Goal: Transaction & Acquisition: Purchase product/service

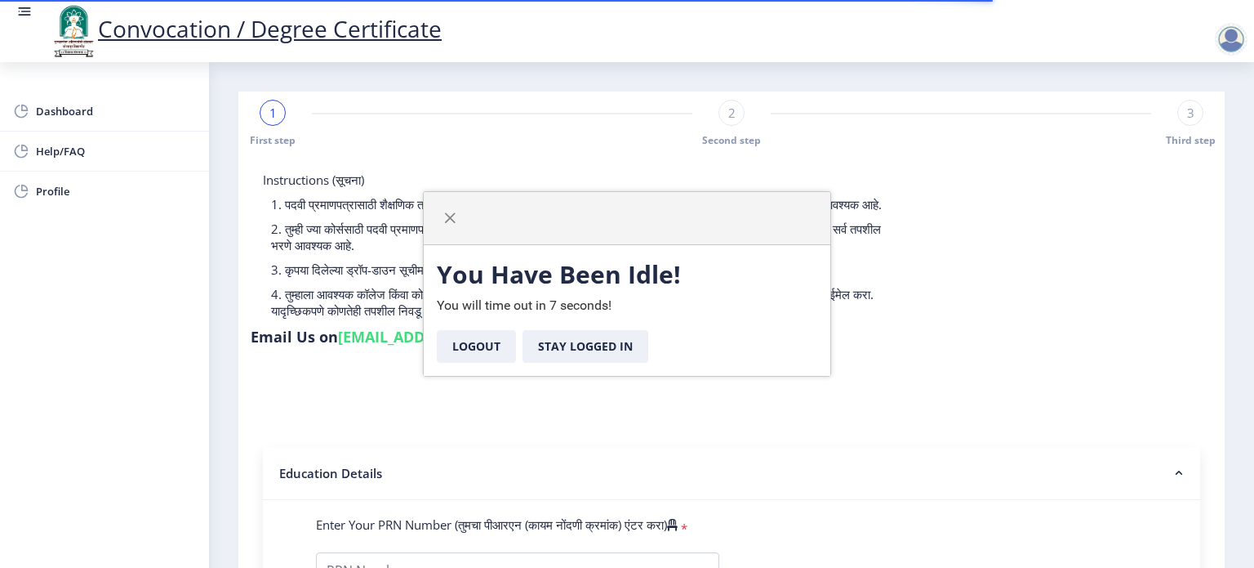
select select
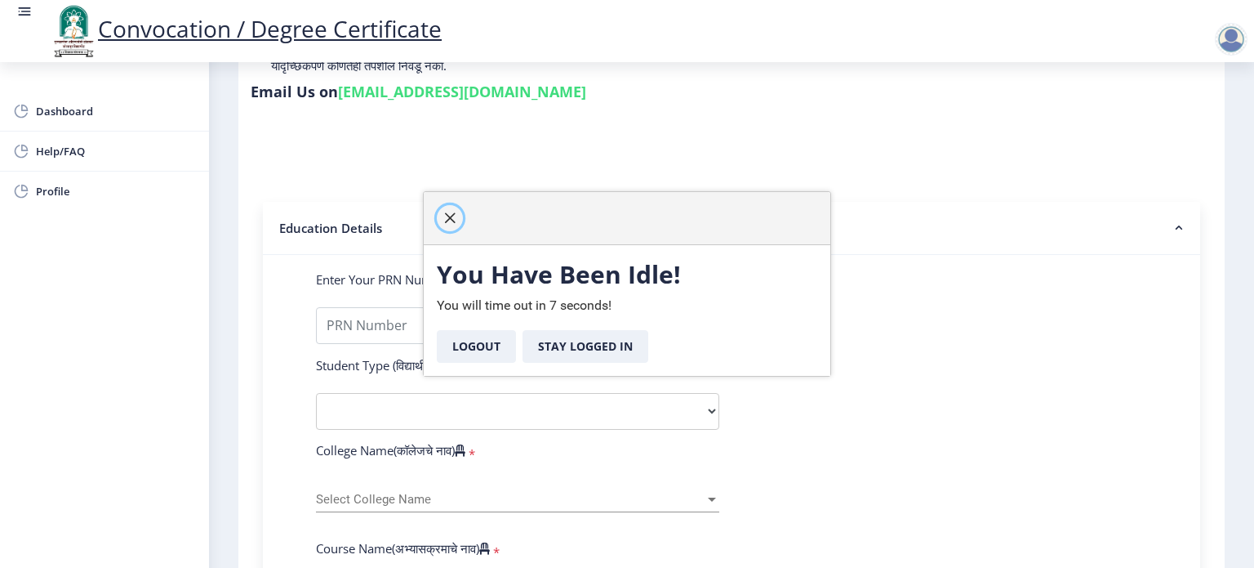
click at [449, 216] on span "button" at bounding box center [449, 217] width 13 height 13
click at [449, 215] on span "button" at bounding box center [449, 217] width 13 height 13
click at [477, 348] on button "Logout" at bounding box center [476, 346] width 79 height 33
click at [449, 216] on span "button" at bounding box center [449, 217] width 13 height 13
click at [483, 351] on button "Logout" at bounding box center [476, 346] width 79 height 33
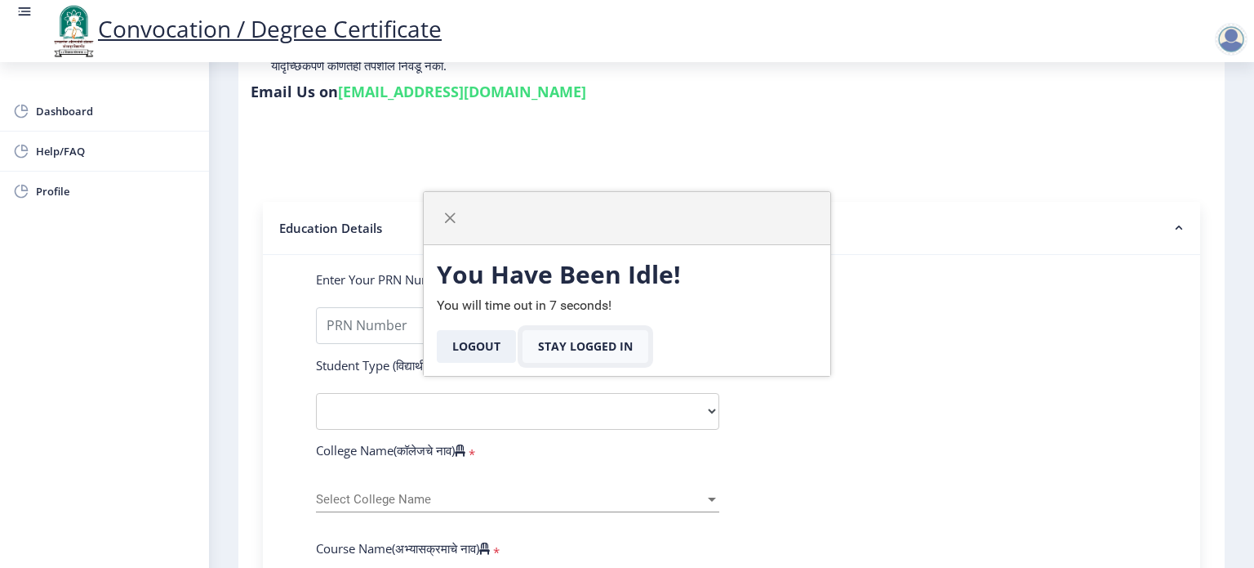
click at [603, 347] on button "Stay Logged In" at bounding box center [586, 346] width 126 height 33
click at [450, 218] on span "button" at bounding box center [449, 217] width 13 height 13
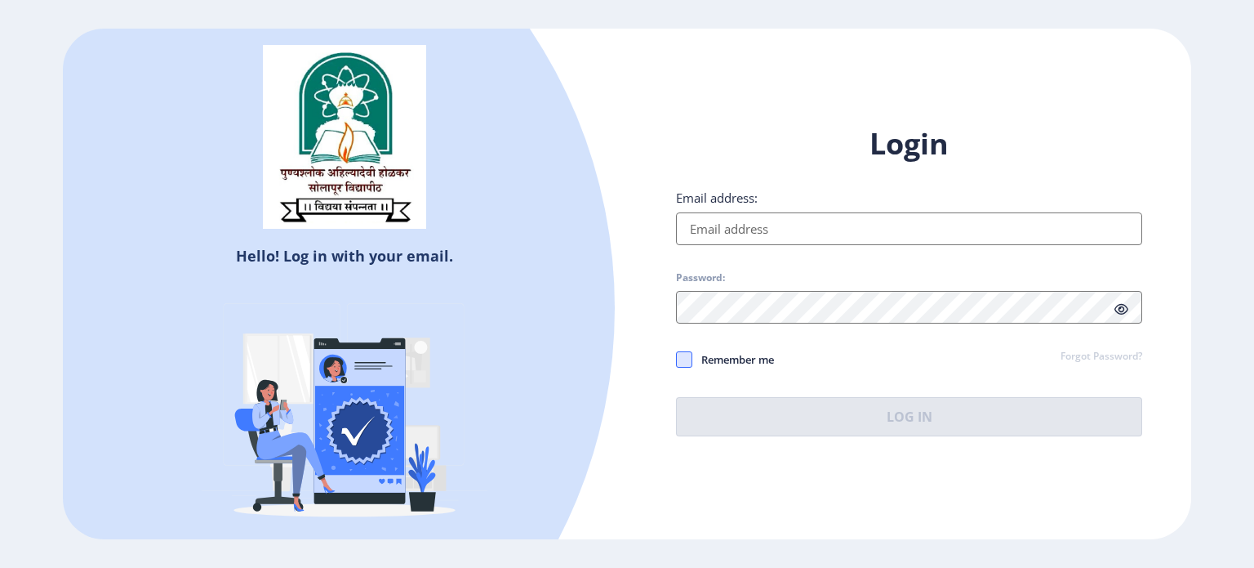
type input "[EMAIL_ADDRESS][DOMAIN_NAME]"
click at [688, 365] on span at bounding box center [684, 359] width 16 height 16
click at [677, 359] on input "Remember me" at bounding box center [676, 358] width 1 height 1
checkbox input "true"
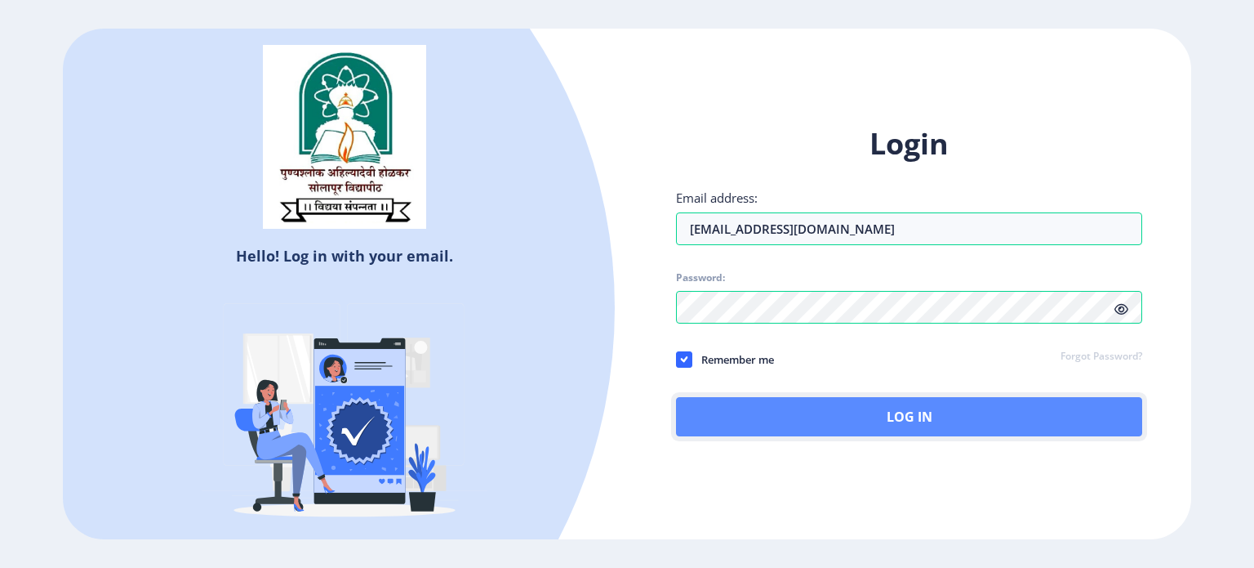
click at [857, 430] on button "Log In" at bounding box center [909, 416] width 466 height 39
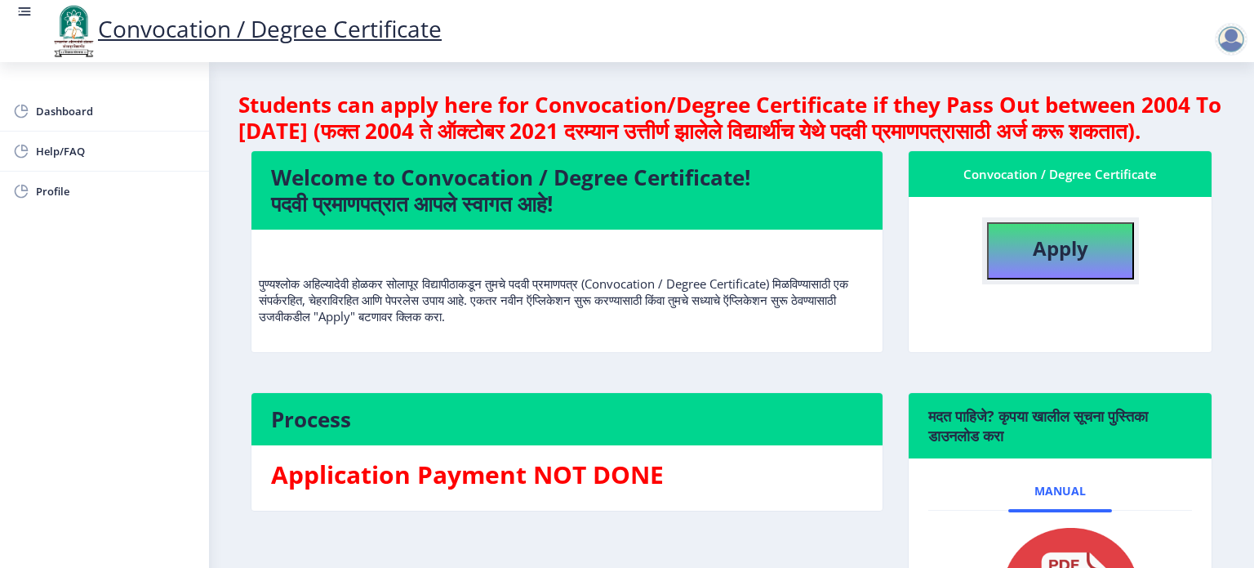
click at [1049, 279] on button "Apply" at bounding box center [1060, 250] width 147 height 57
select select
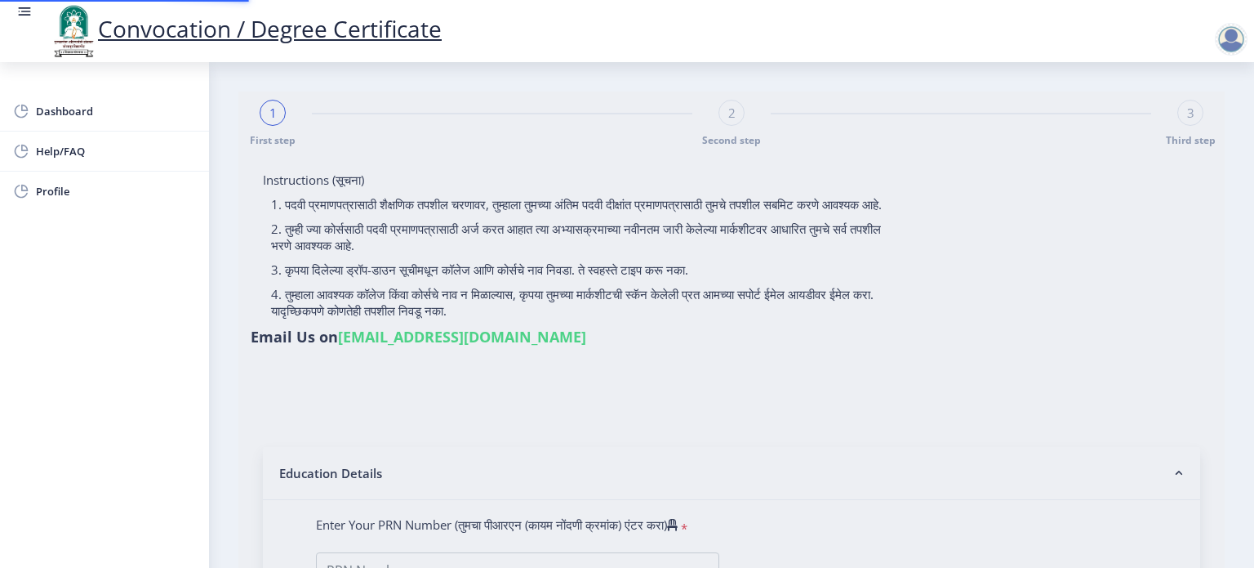
type input "[PERSON_NAME]"
type input "[DEMOGRAPHIC_DATA]"
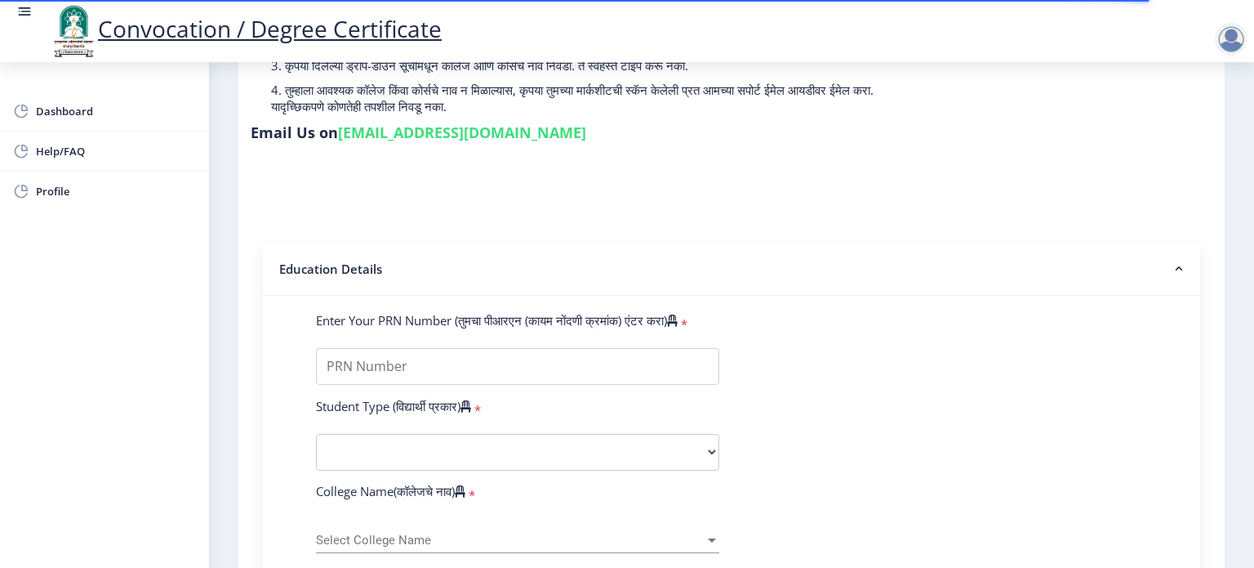
scroll to position [245, 0]
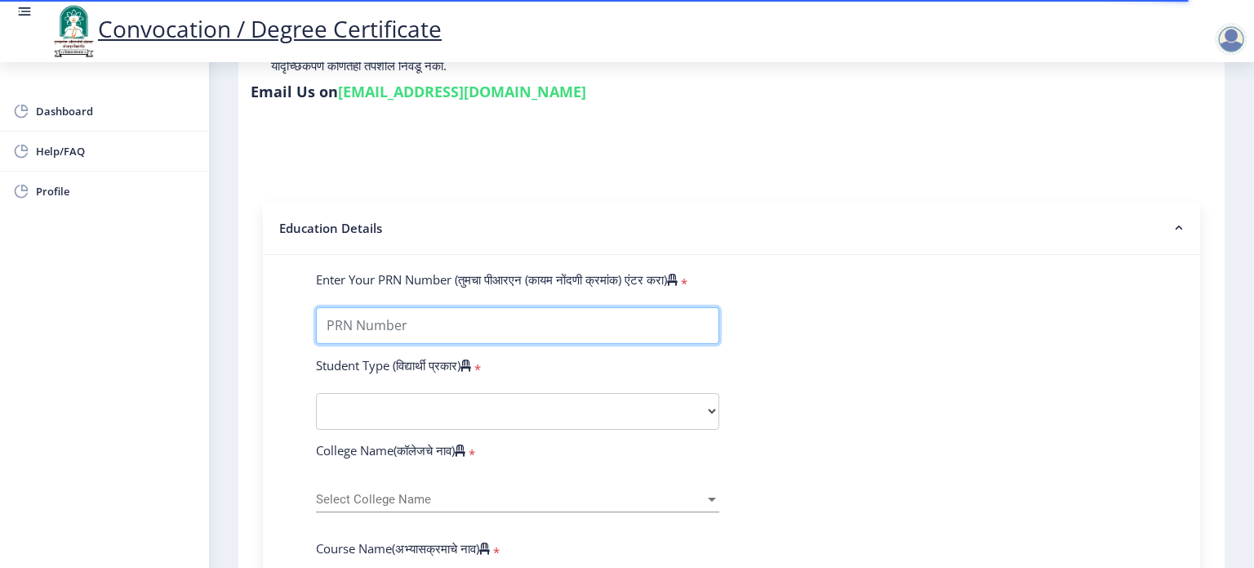
click at [639, 318] on input "Enter Your PRN Number (तुमचा पीआरएन (कायम नोंदणी क्रमांक) एंटर करा)" at bounding box center [517, 325] width 403 height 37
type input "2018032500265802"
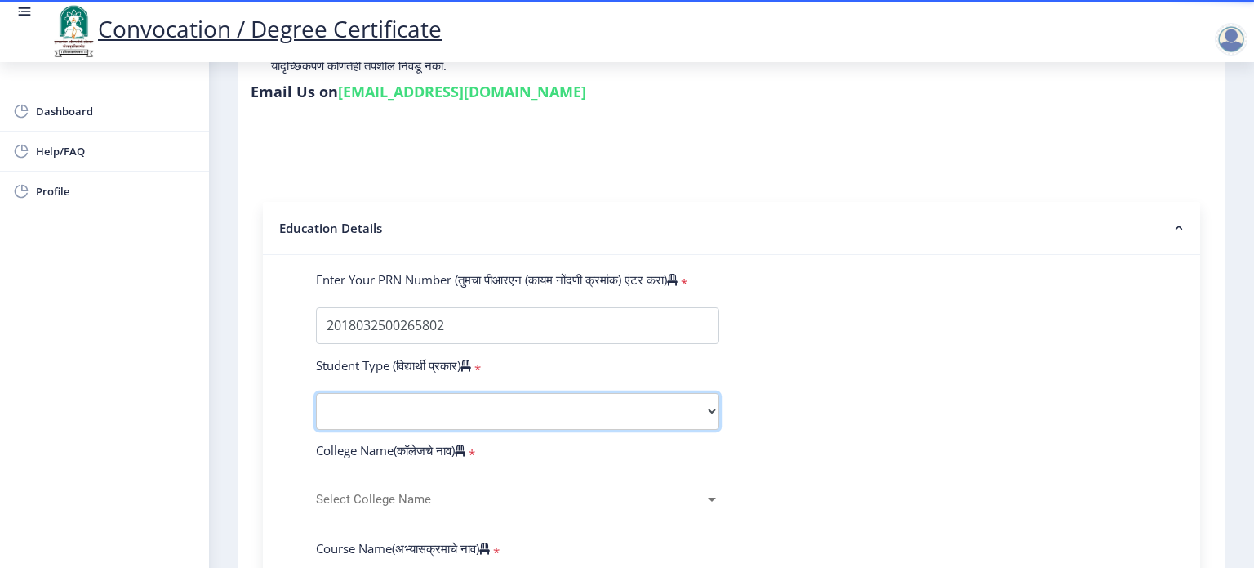
click at [709, 400] on select "Select Student Type Regular External" at bounding box center [517, 411] width 403 height 37
select select "Regular"
click at [316, 393] on select "Select Student Type Regular External" at bounding box center [517, 411] width 403 height 37
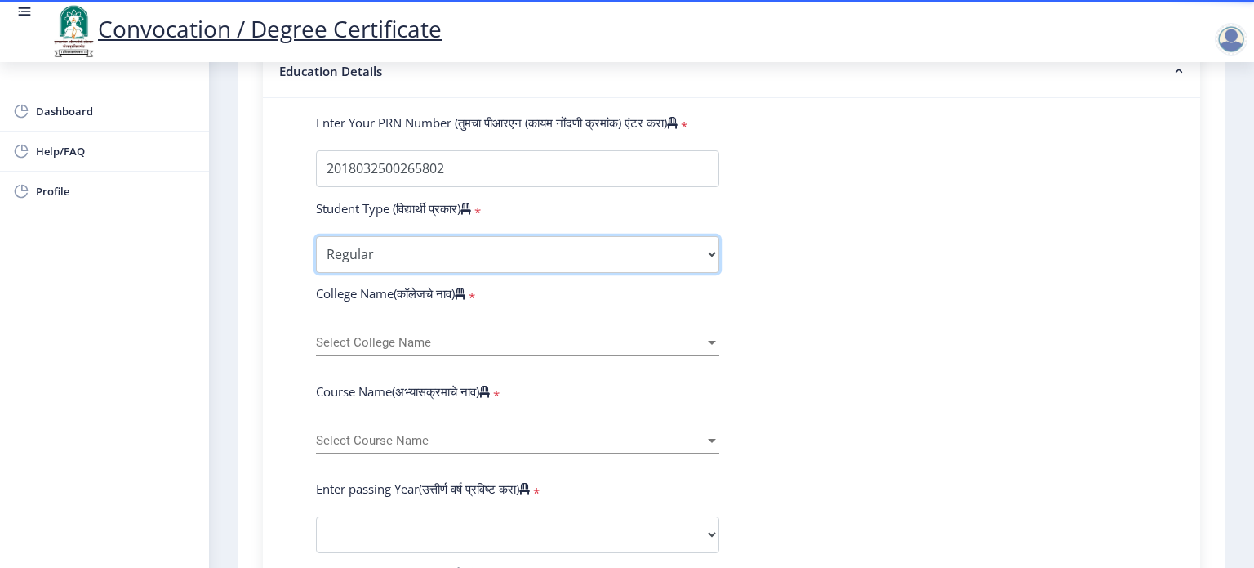
scroll to position [408, 0]
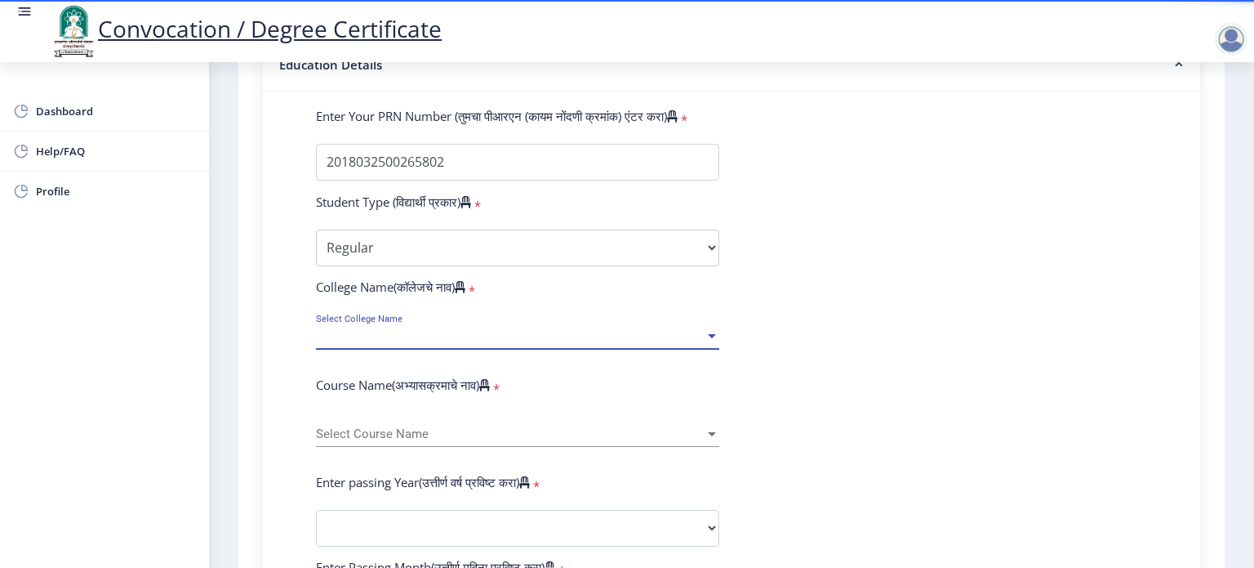
click at [710, 334] on div at bounding box center [712, 336] width 8 height 4
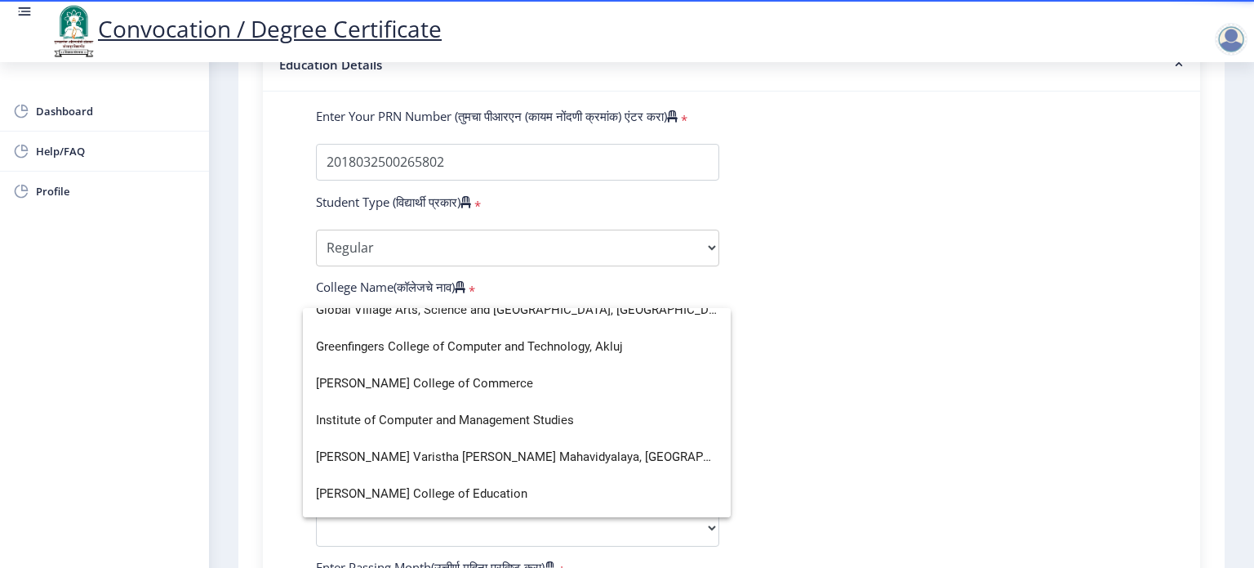
scroll to position [1715, 0]
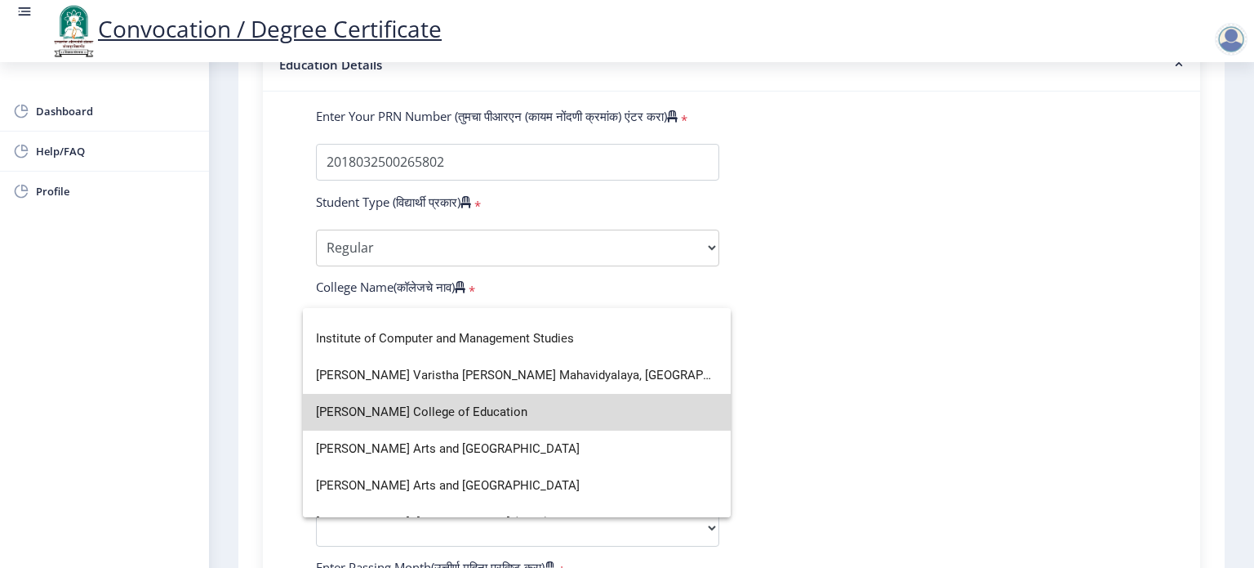
click at [598, 416] on span "[PERSON_NAME] College of Education" at bounding box center [517, 412] width 402 height 37
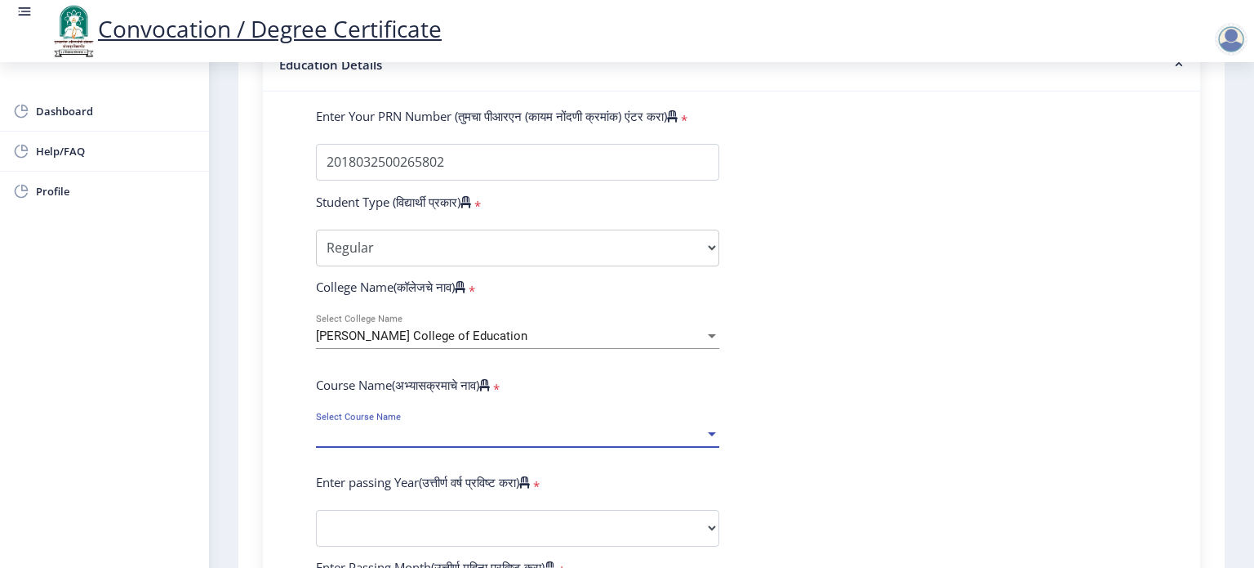
click at [708, 432] on div at bounding box center [712, 434] width 8 height 4
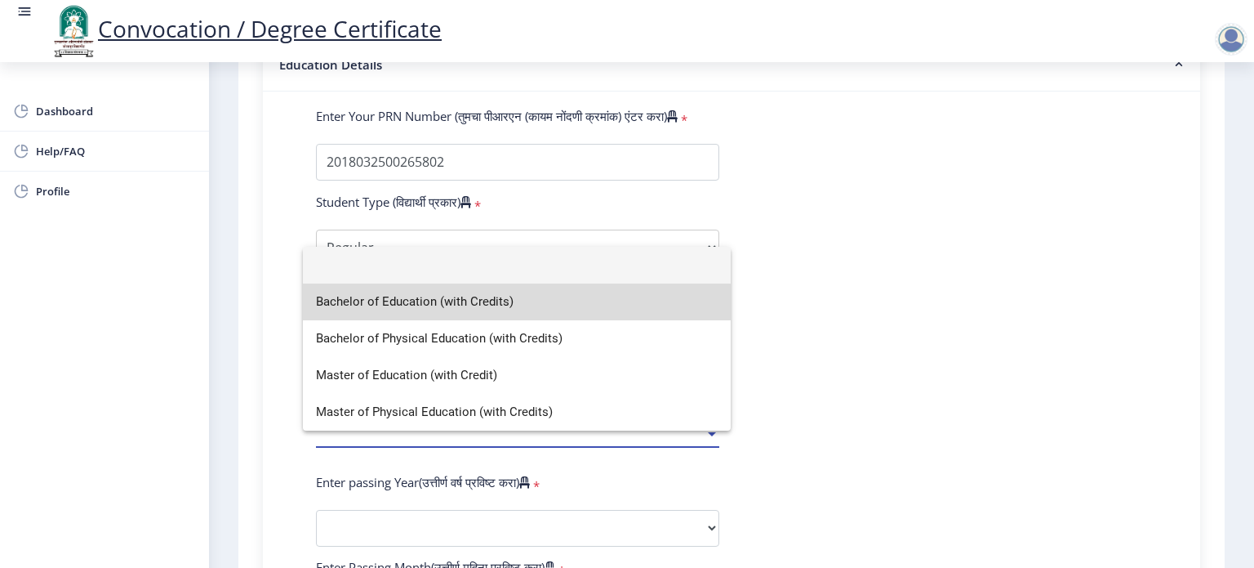
click at [516, 317] on span "Bachelor of Education (with Credits)" at bounding box center [517, 301] width 402 height 37
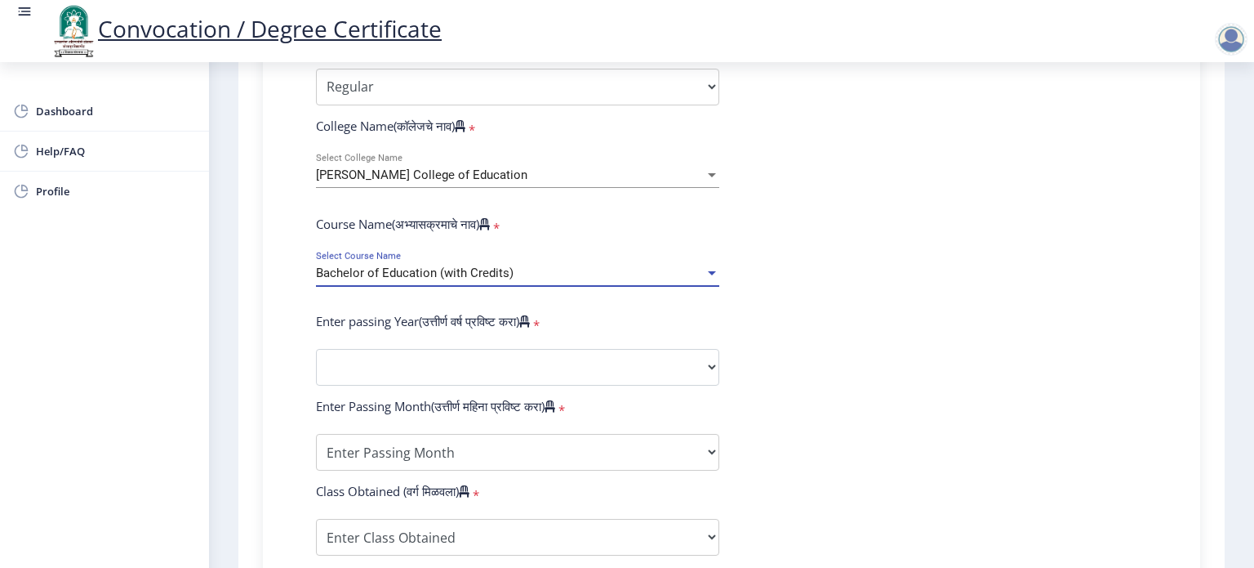
scroll to position [572, 0]
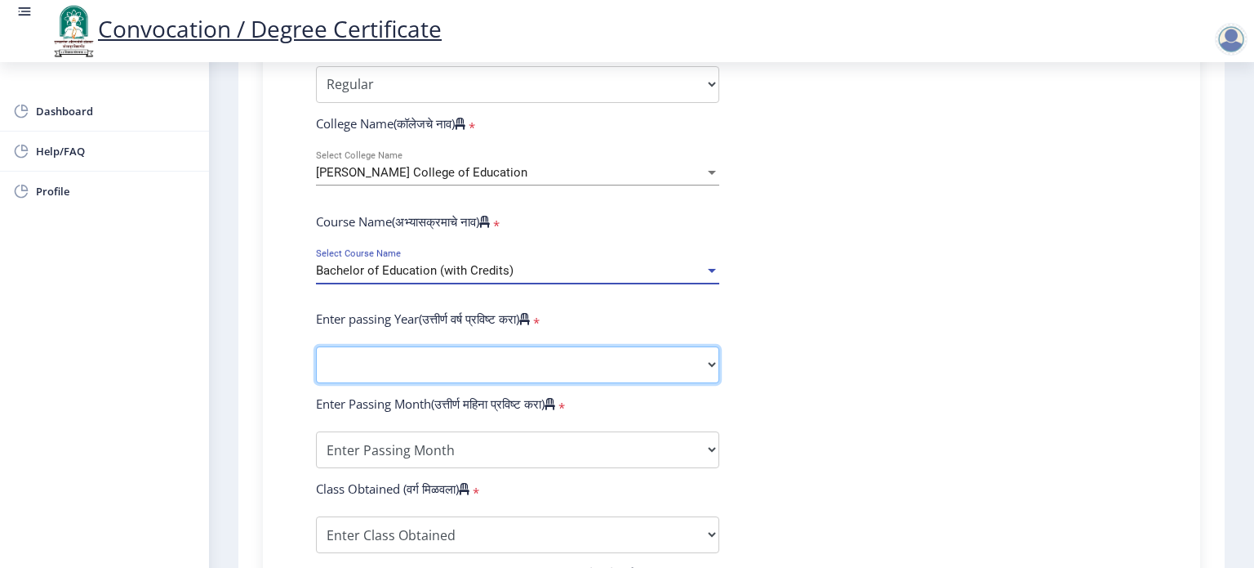
click at [714, 352] on select "2025 2024 2023 2022 2021 2020 2019 2018 2017 2016 2015 2014 2013 2012 2011 2010…" at bounding box center [517, 364] width 403 height 37
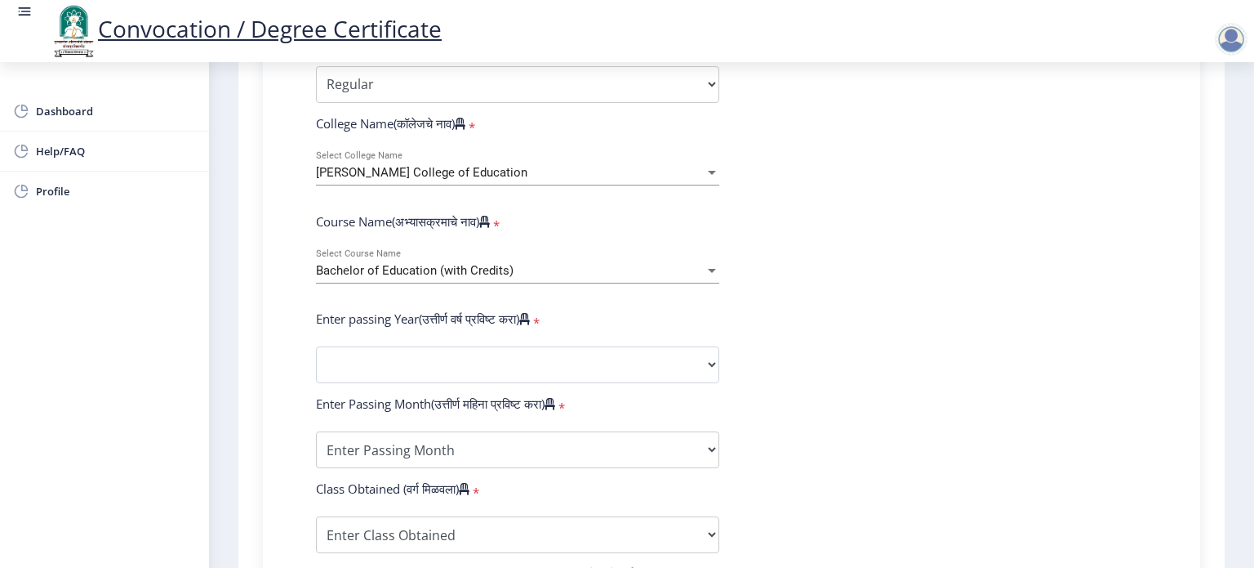
click at [784, 333] on form "Enter Your PRN Number (तुमचा पीआरएन (कायम नोंदणी क्रमांक) एंटर करा) * Student T…" at bounding box center [732, 377] width 856 height 866
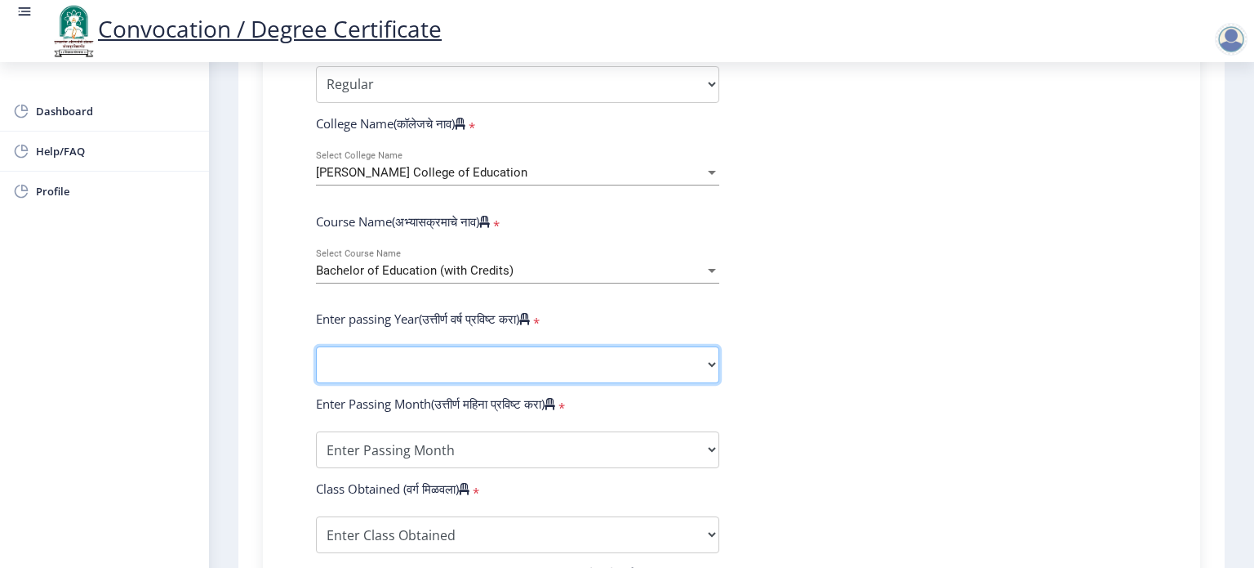
click at [710, 356] on select "2025 2024 2023 2022 2021 2020 2019 2018 2017 2016 2015 2014 2013 2012 2011 2010…" at bounding box center [517, 364] width 403 height 37
select select "2021"
click at [316, 346] on select "2025 2024 2023 2022 2021 2020 2019 2018 2017 2016 2015 2014 2013 2012 2011 2010…" at bounding box center [517, 364] width 403 height 37
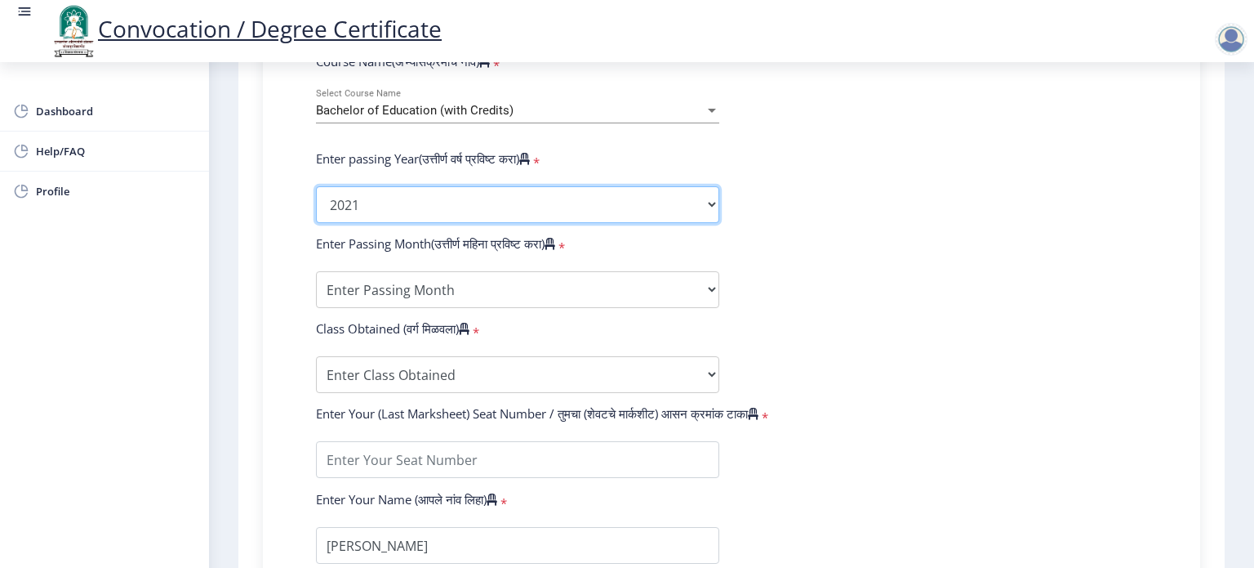
scroll to position [735, 0]
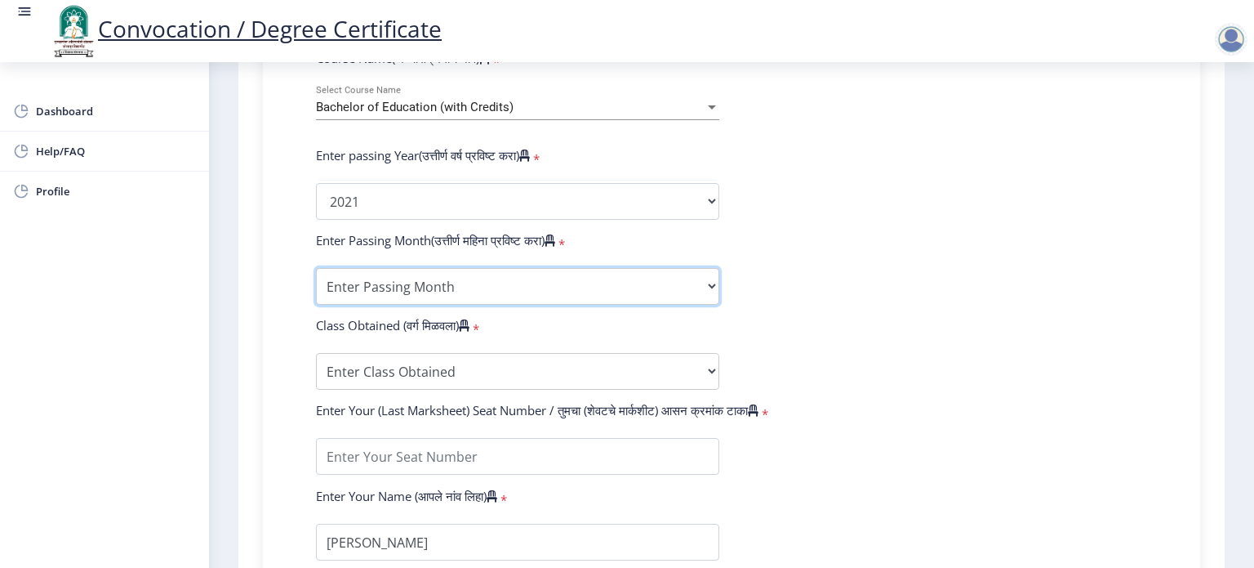
click at [711, 277] on select "Enter Passing Month March April May October November December" at bounding box center [517, 286] width 403 height 37
select select "March"
click at [316, 268] on select "Enter Passing Month March April May October November December" at bounding box center [517, 286] width 403 height 37
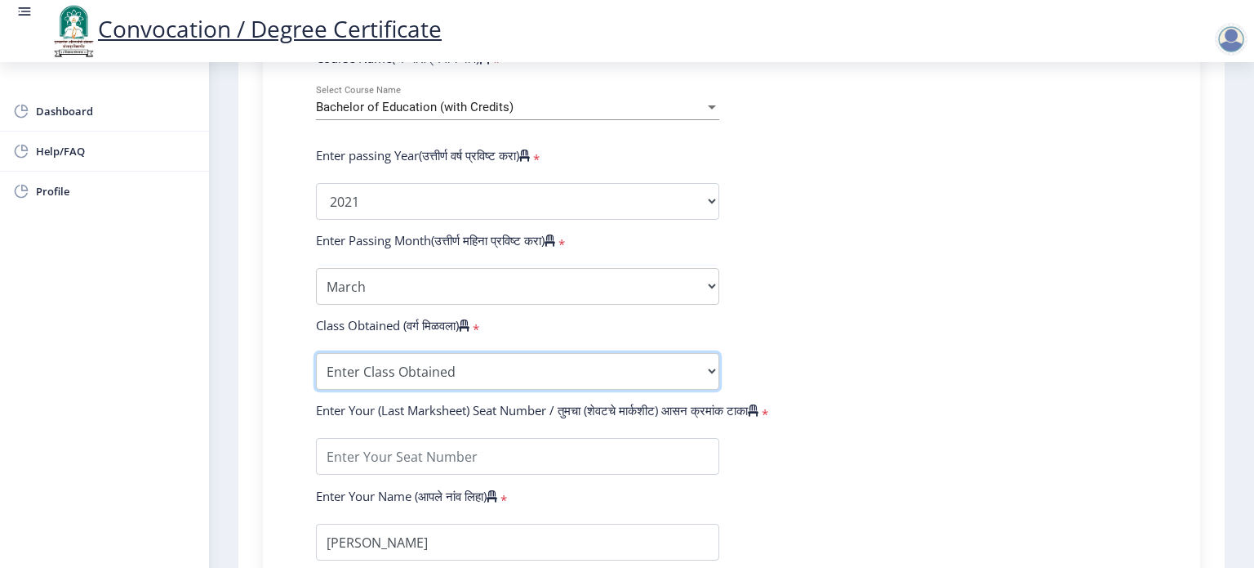
click at [483, 355] on select "Enter Class Obtained FIRST CLASS WITH DISTINCTION FIRST CLASS HIGHER SECOND CLA…" at bounding box center [517, 371] width 403 height 37
select select "Grade A"
click at [316, 353] on select "Enter Class Obtained FIRST CLASS WITH DISTINCTION FIRST CLASS HIGHER SECOND CLA…" at bounding box center [517, 371] width 403 height 37
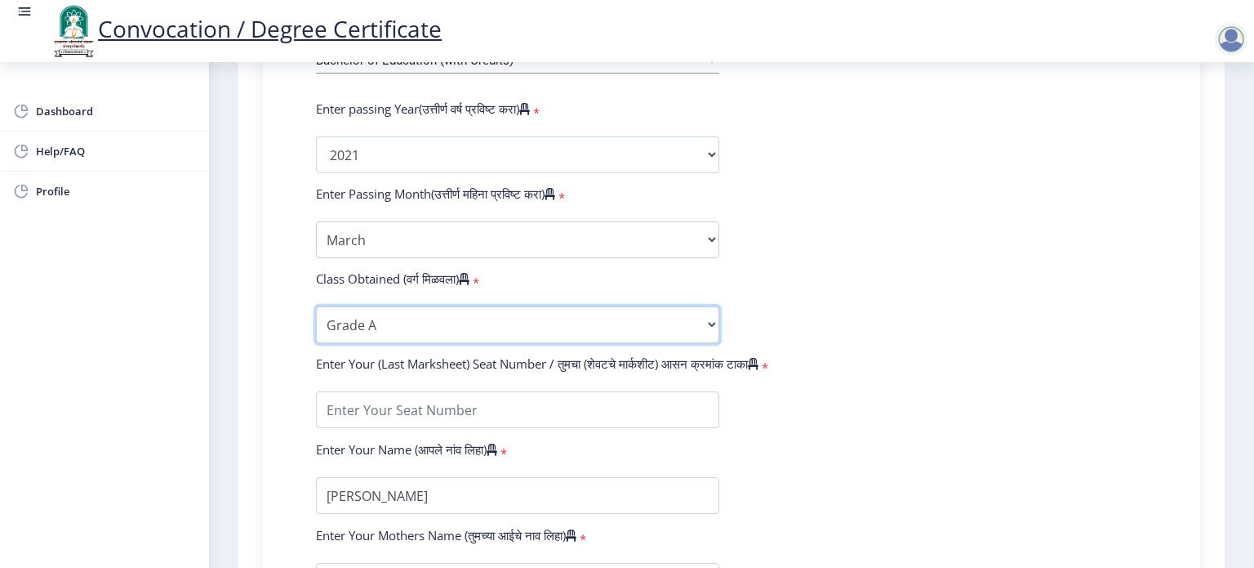
scroll to position [817, 0]
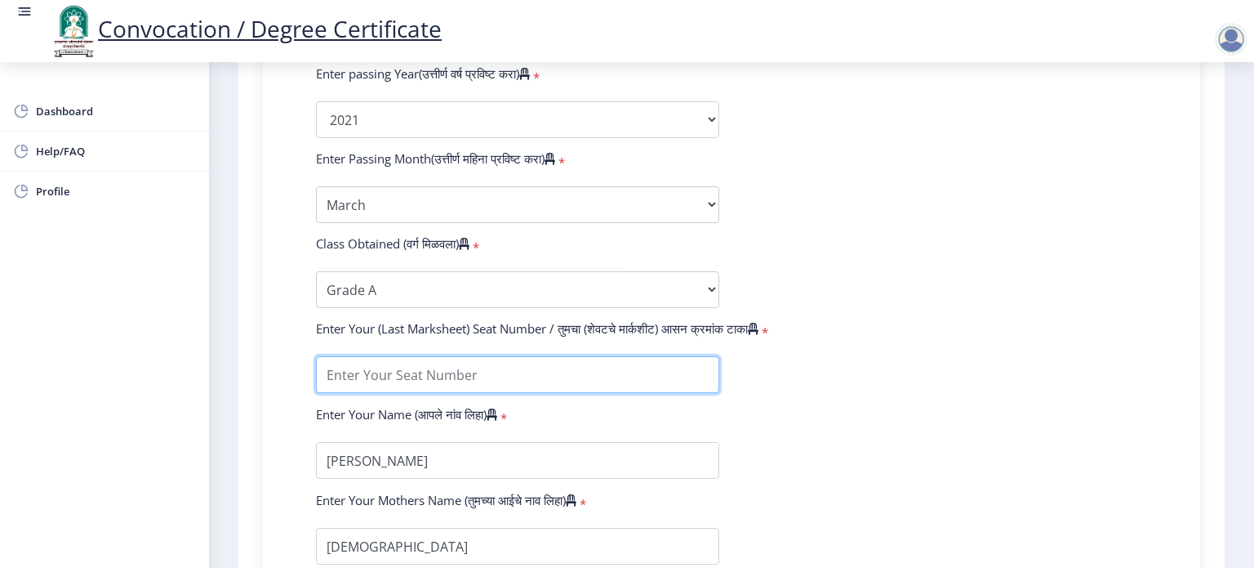
click at [615, 368] on input "textarea" at bounding box center [517, 374] width 403 height 37
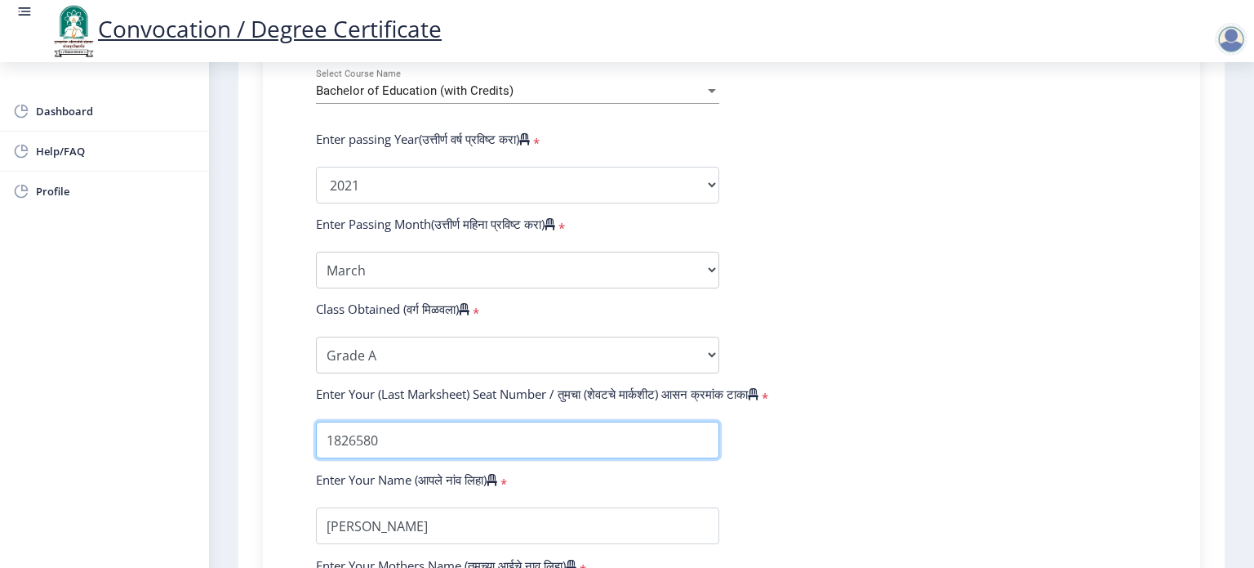
scroll to position [686, 0]
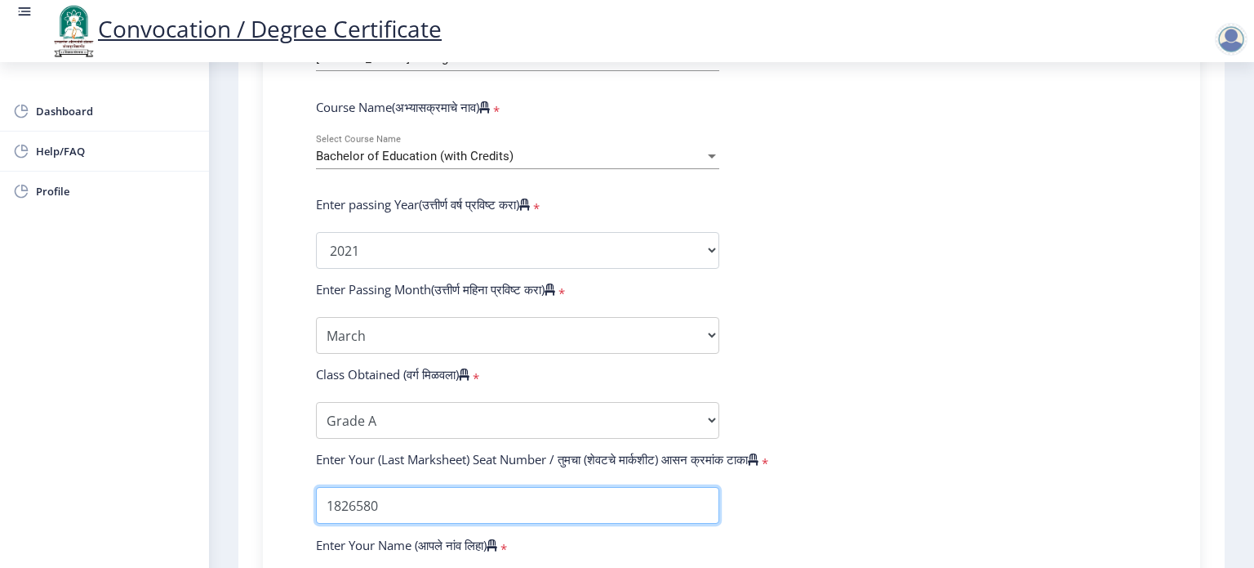
type input "1826580"
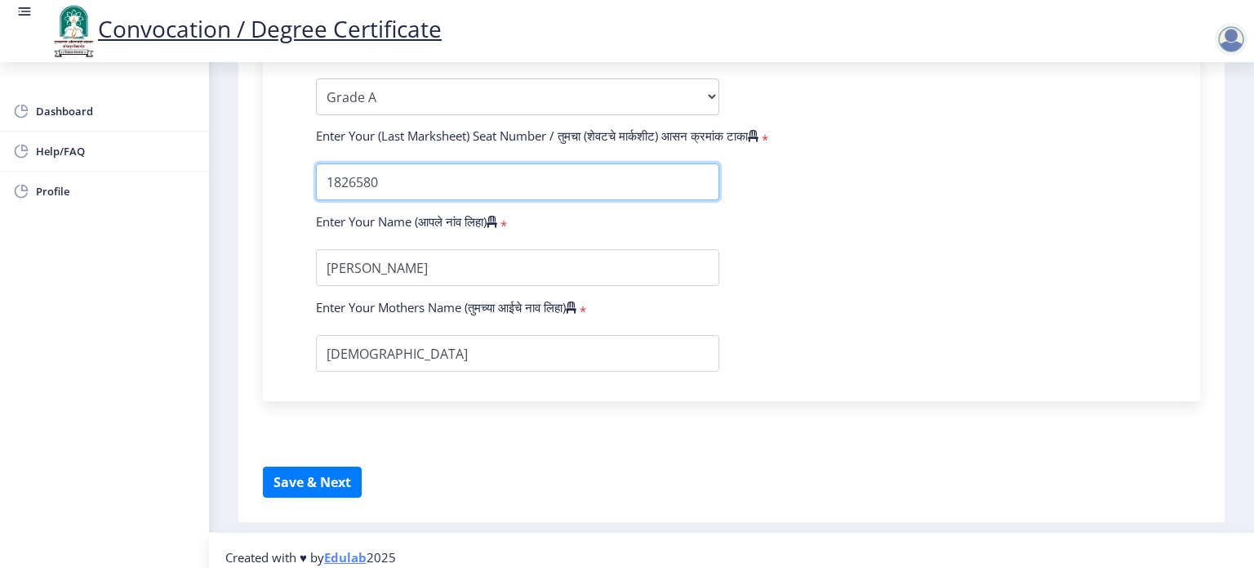
scroll to position [1013, 0]
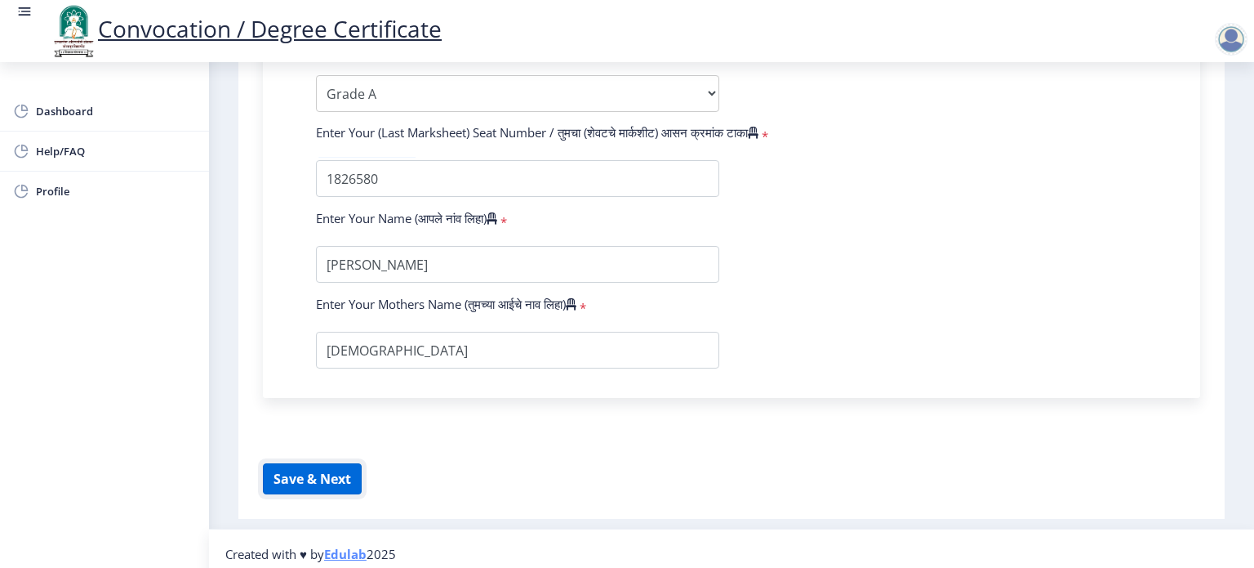
click at [298, 470] on button "Save & Next" at bounding box center [312, 478] width 99 height 31
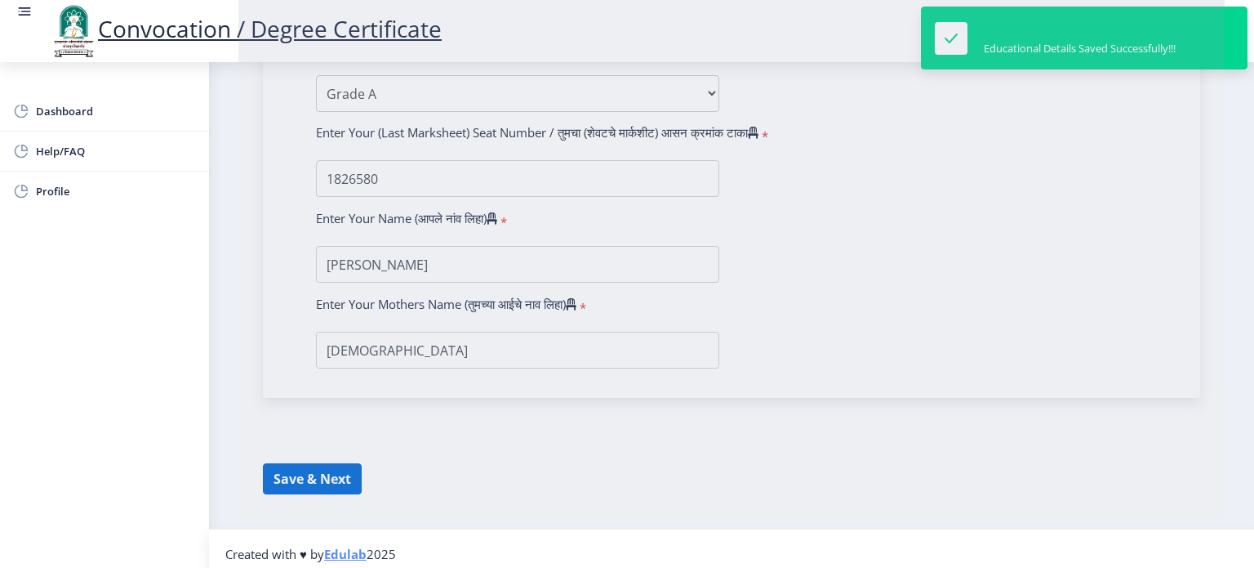
select select
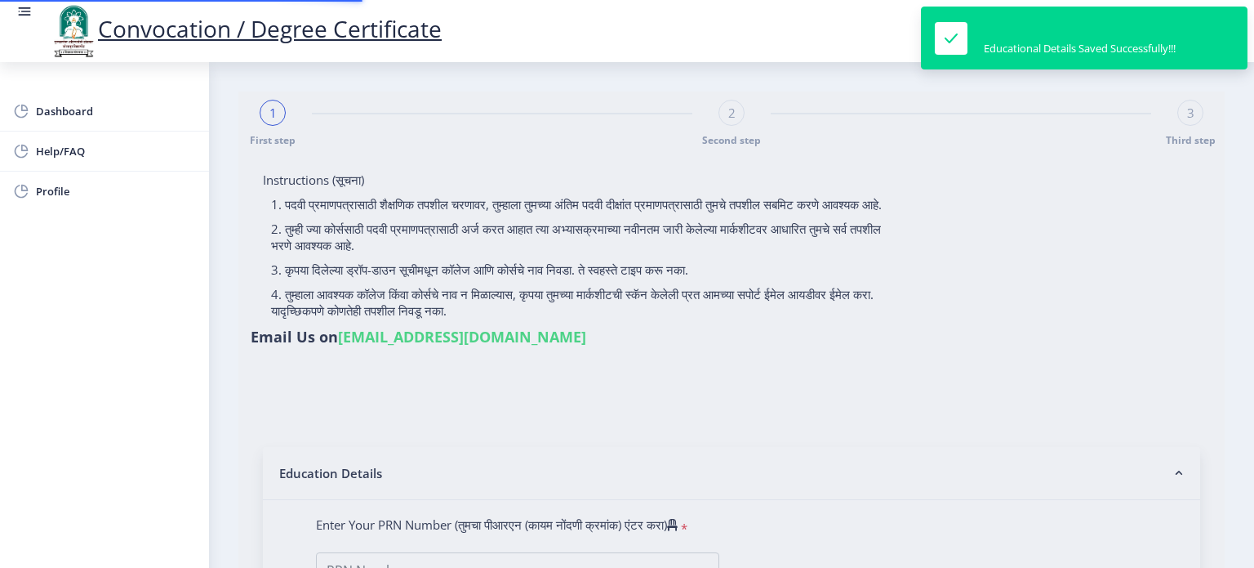
type input "2018032500265802"
select select "Regular"
select select "2021"
select select "March"
select select "Grade A"
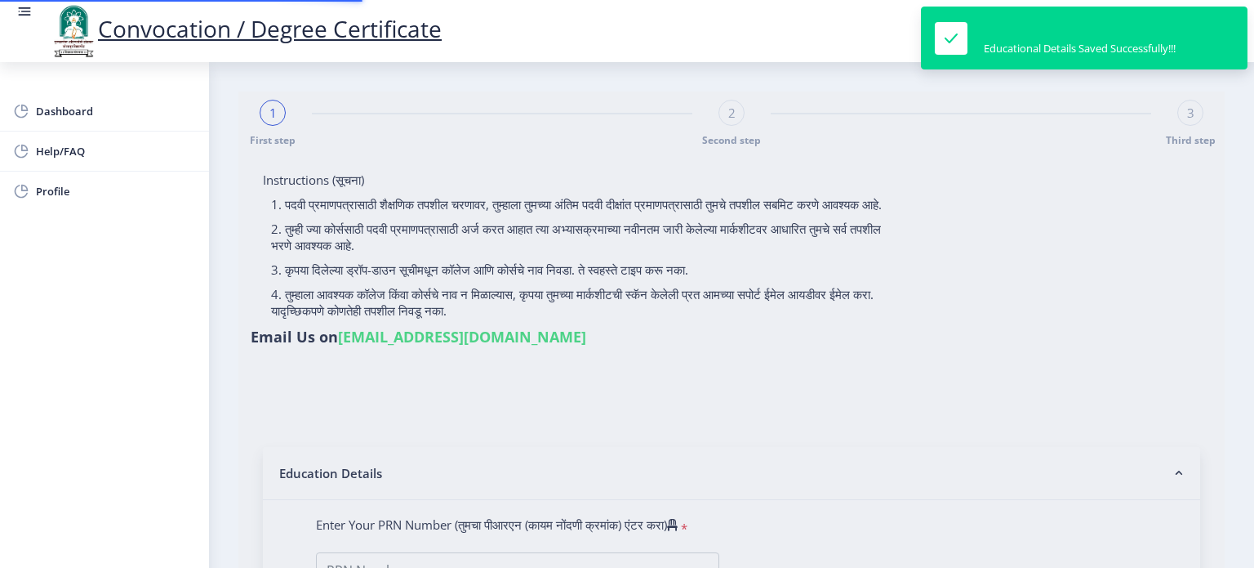
type input "1826580"
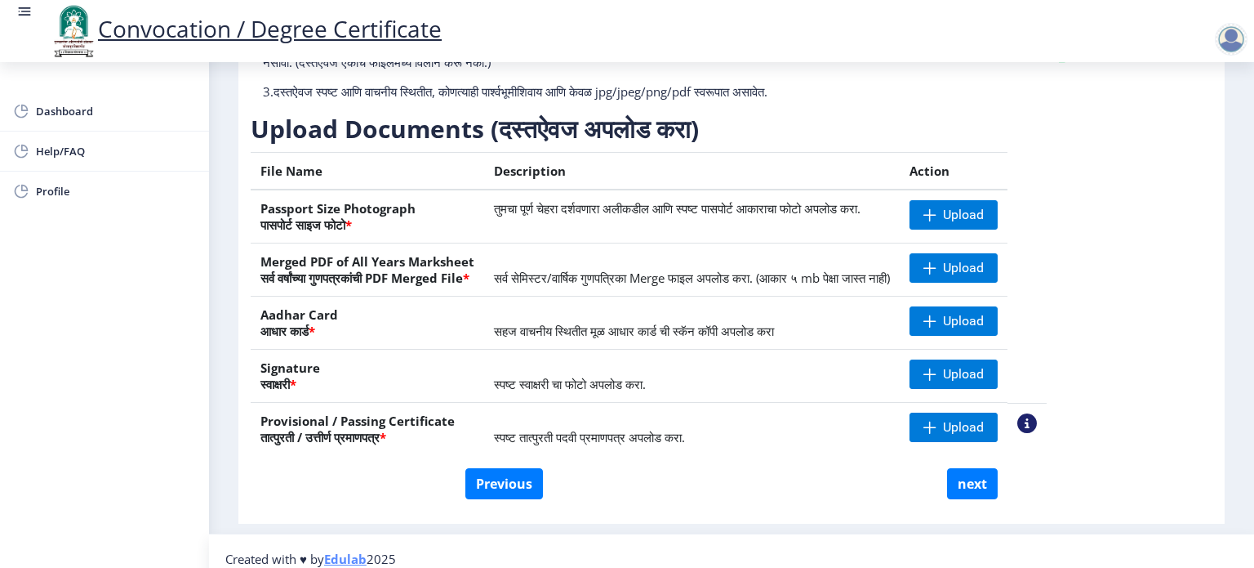
scroll to position [206, 0]
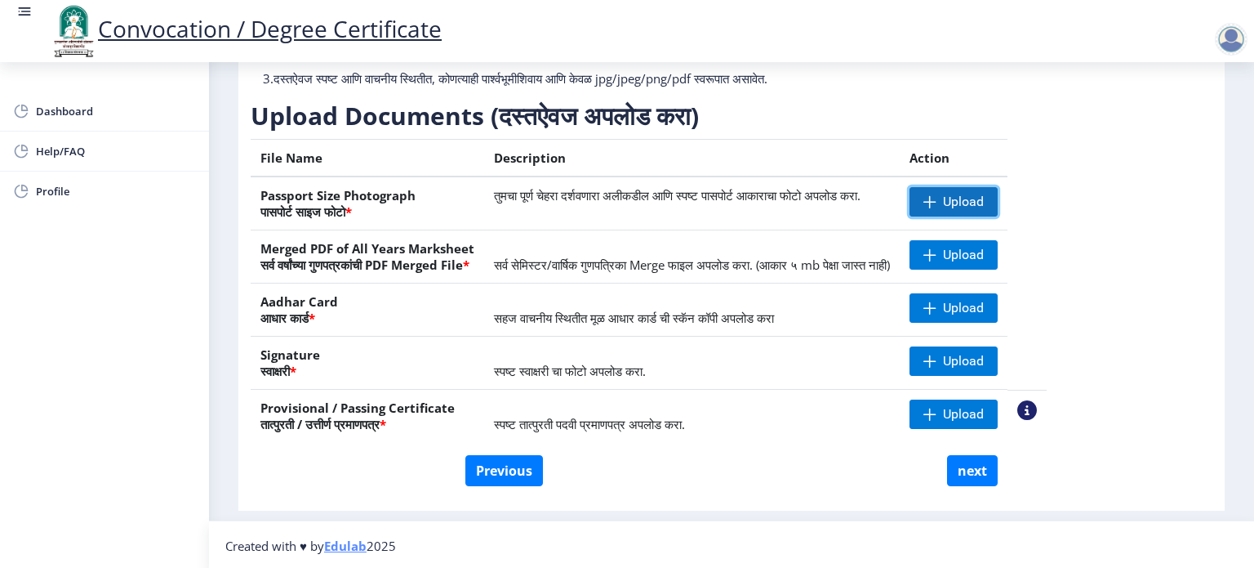
click at [984, 195] on span "Upload" at bounding box center [963, 202] width 41 height 16
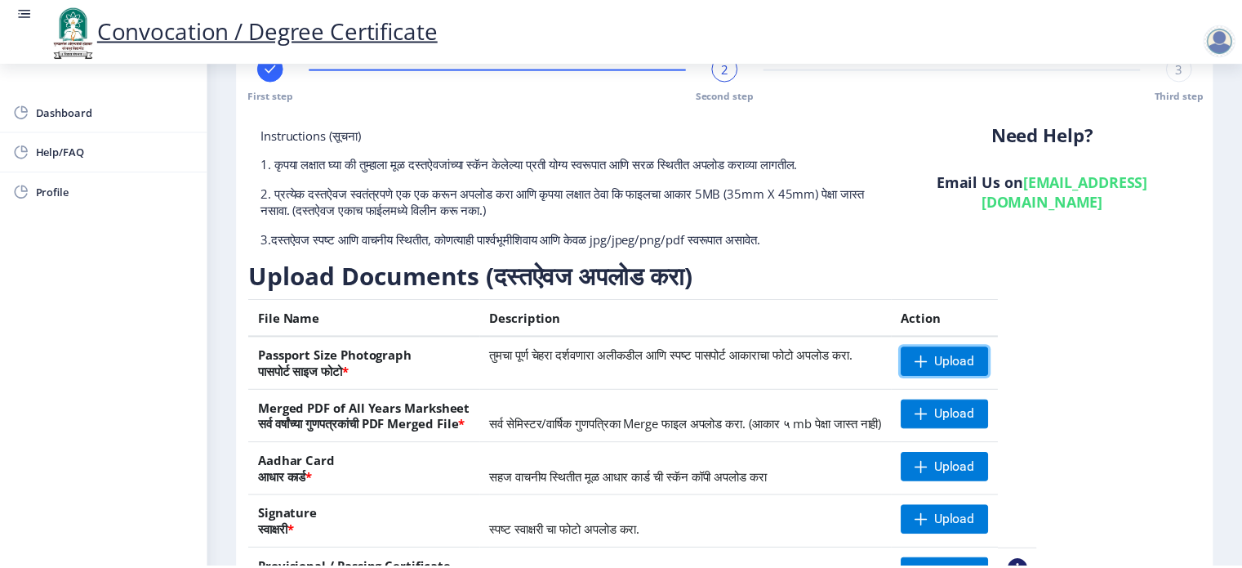
scroll to position [42, 0]
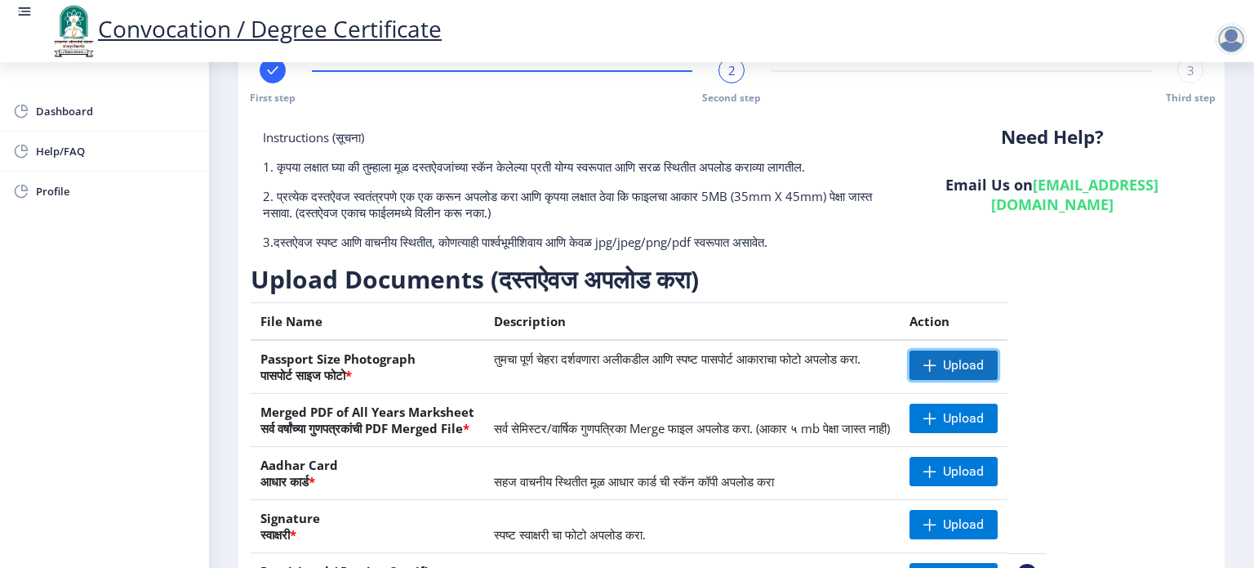
click at [937, 368] on span at bounding box center [930, 364] width 13 height 13
click at [957, 364] on nb-action at bounding box center [933, 364] width 47 height 29
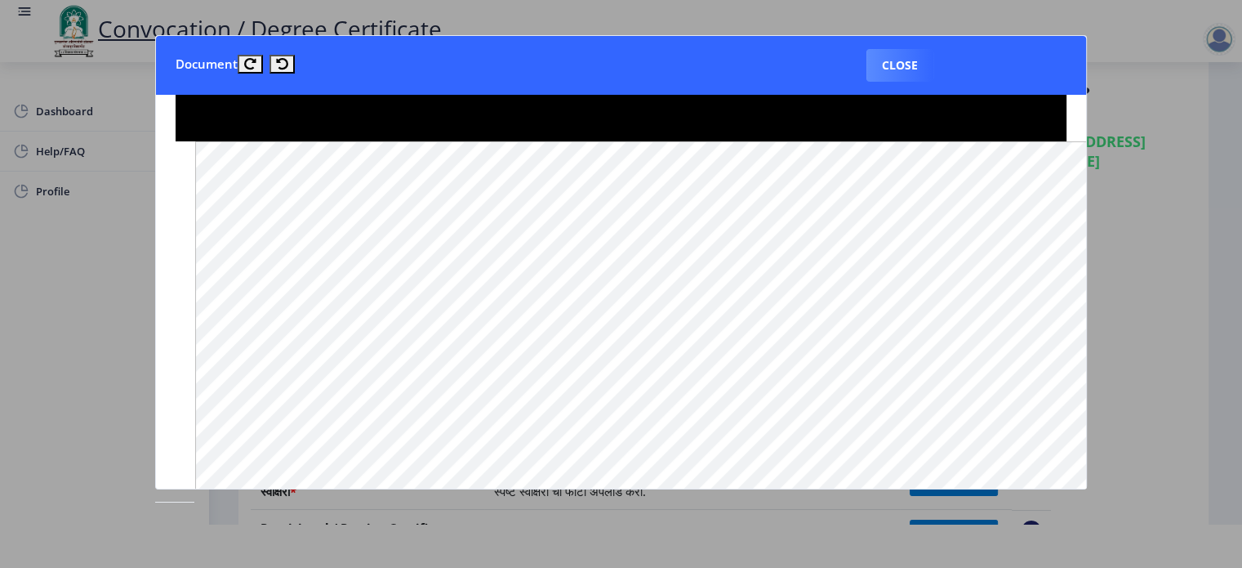
scroll to position [1307, 0]
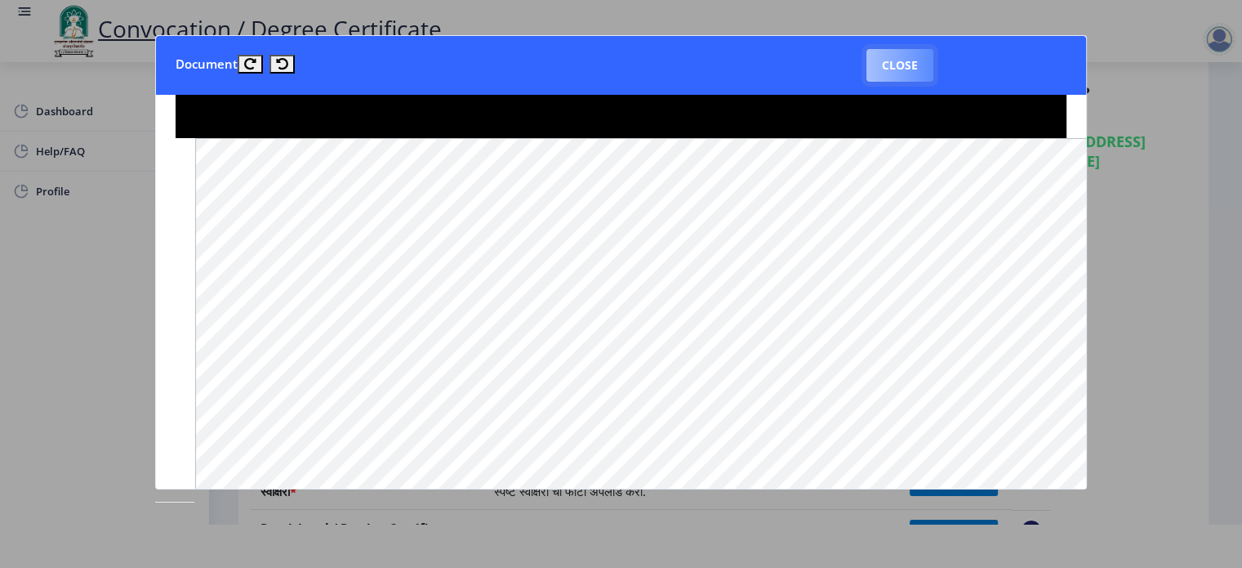
click at [900, 65] on button "Close" at bounding box center [899, 65] width 67 height 33
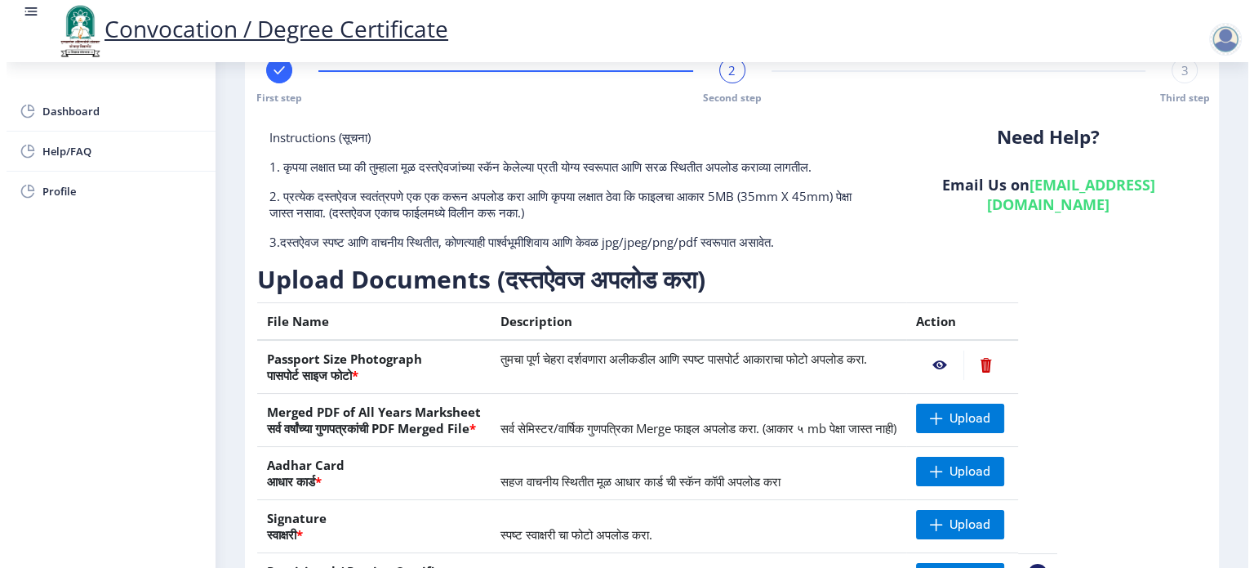
scroll to position [42, 0]
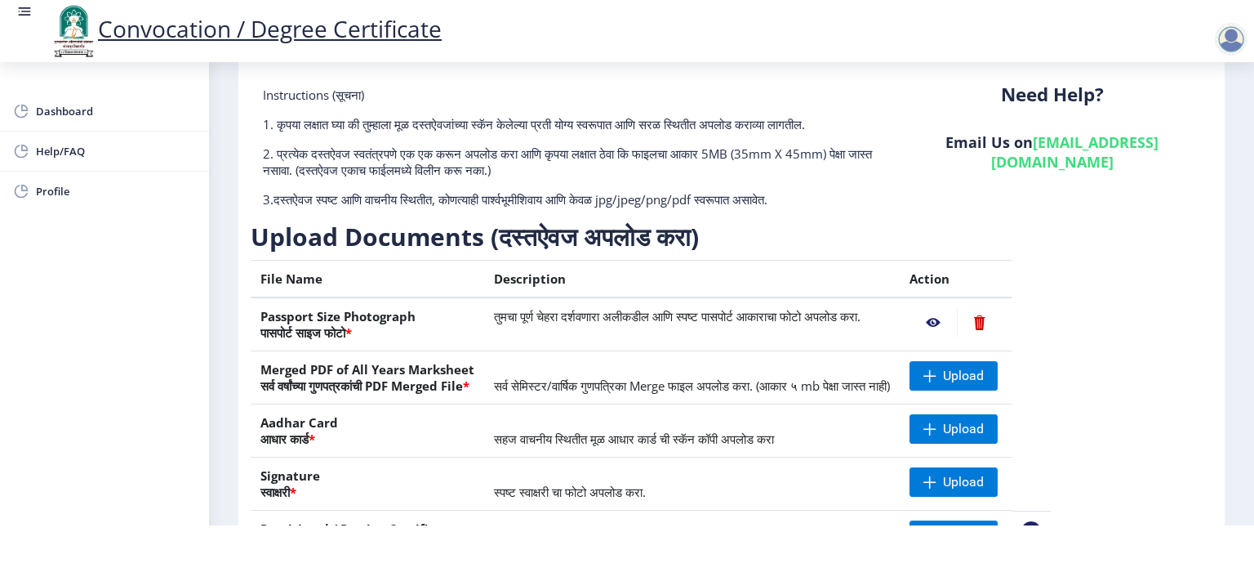
click at [1002, 319] on nb-action at bounding box center [979, 322] width 45 height 29
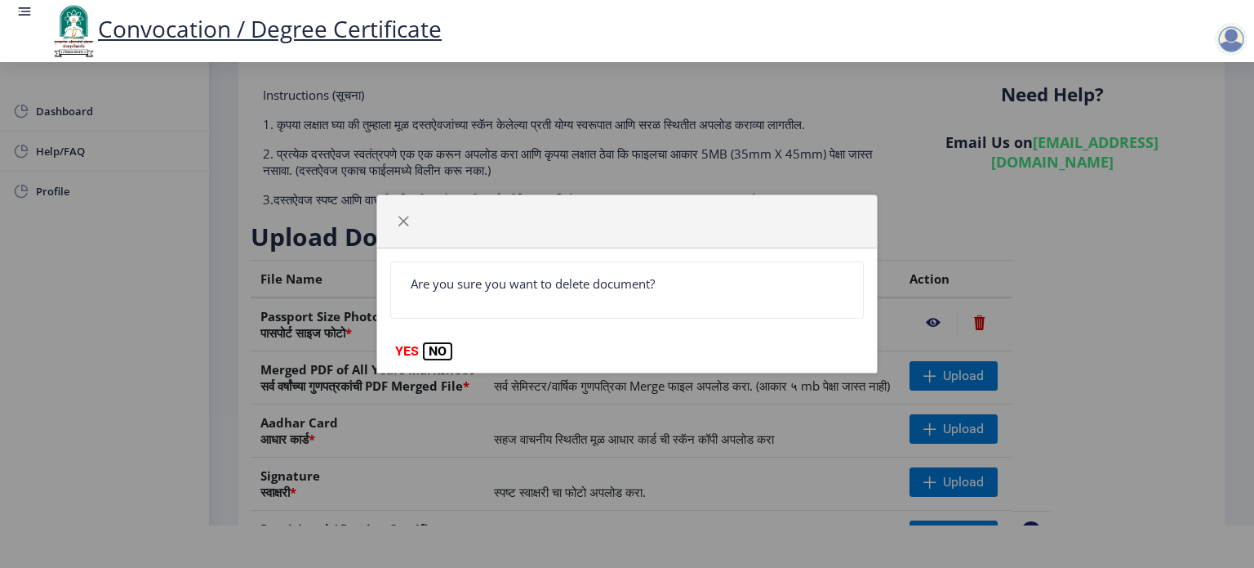
click at [439, 355] on button "NO" at bounding box center [438, 351] width 28 height 16
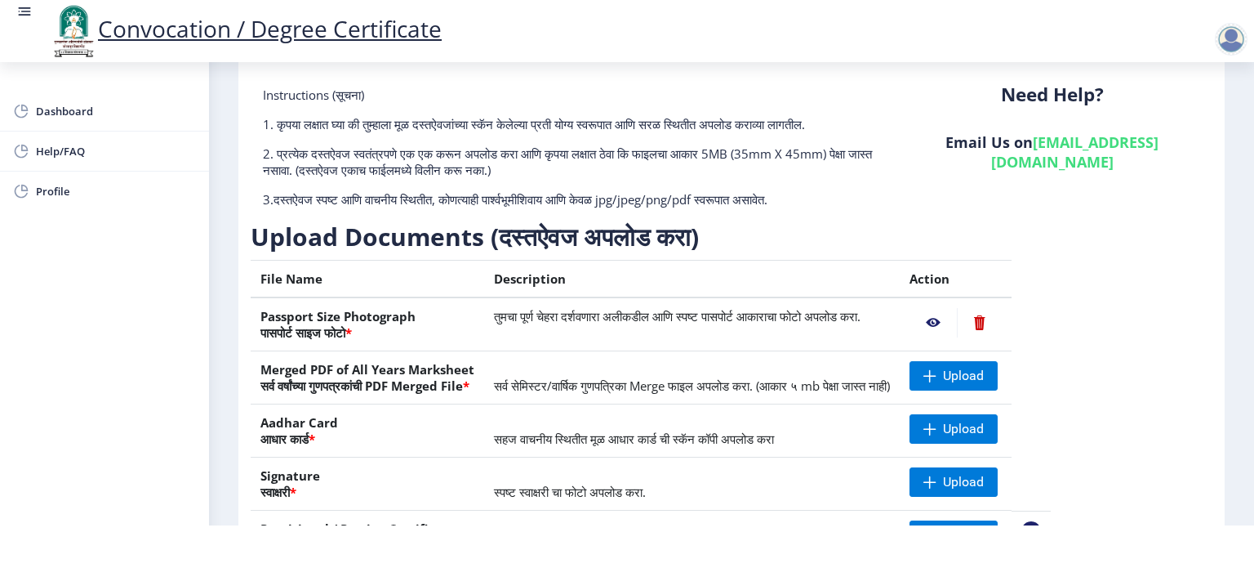
scroll to position [0, 0]
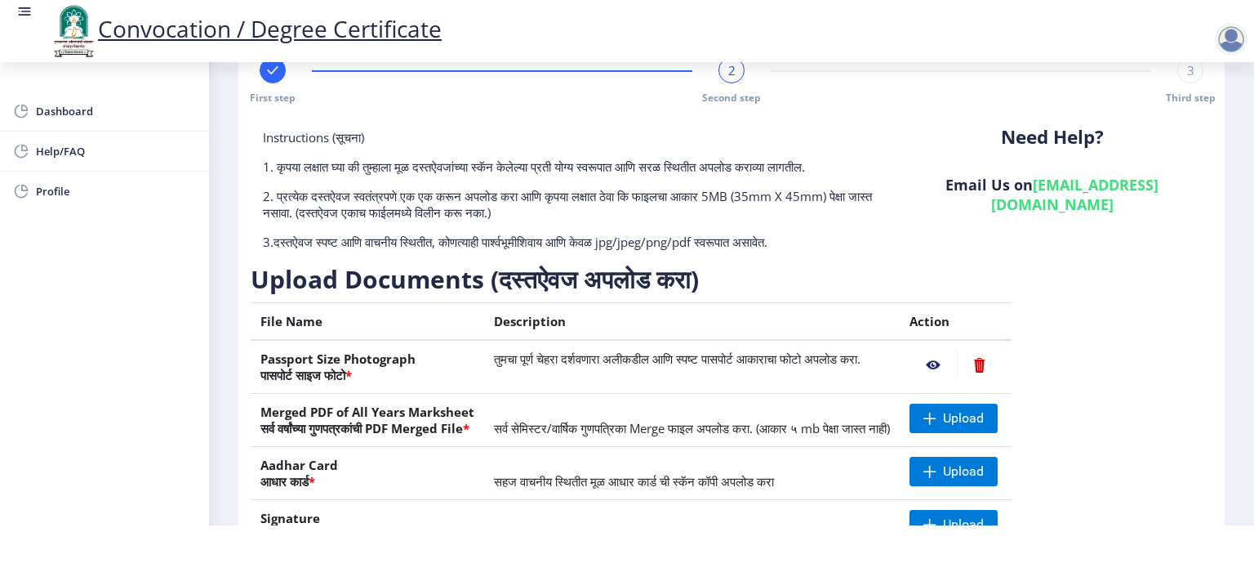
click at [1002, 363] on nb-action at bounding box center [979, 364] width 45 height 29
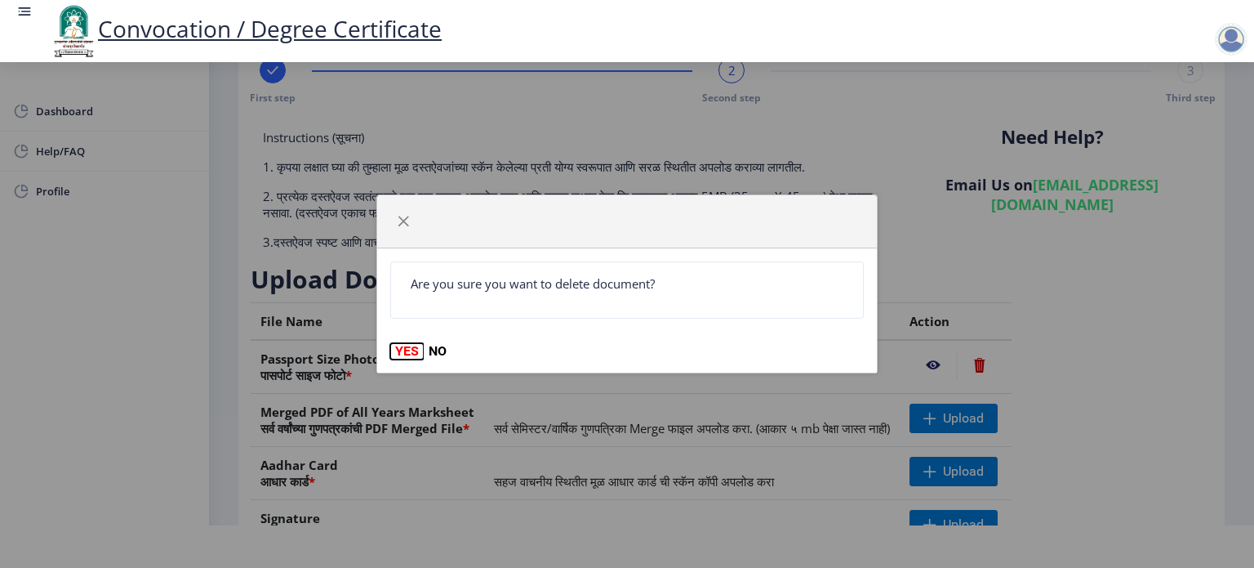
click at [404, 352] on button "YES" at bounding box center [406, 351] width 33 height 16
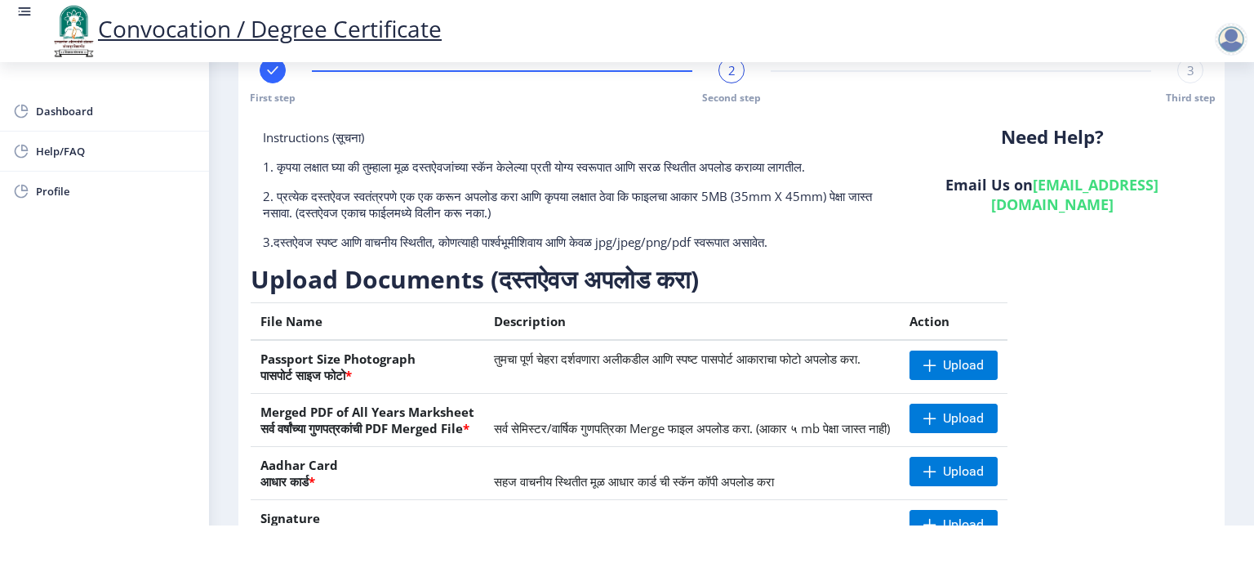
click at [1047, 270] on h3 "Upload Documents (दस्तऐवज अपलोड करा)" at bounding box center [649, 279] width 796 height 33
click at [984, 369] on span "Upload" at bounding box center [963, 365] width 41 height 16
click at [957, 359] on nb-action at bounding box center [933, 364] width 47 height 29
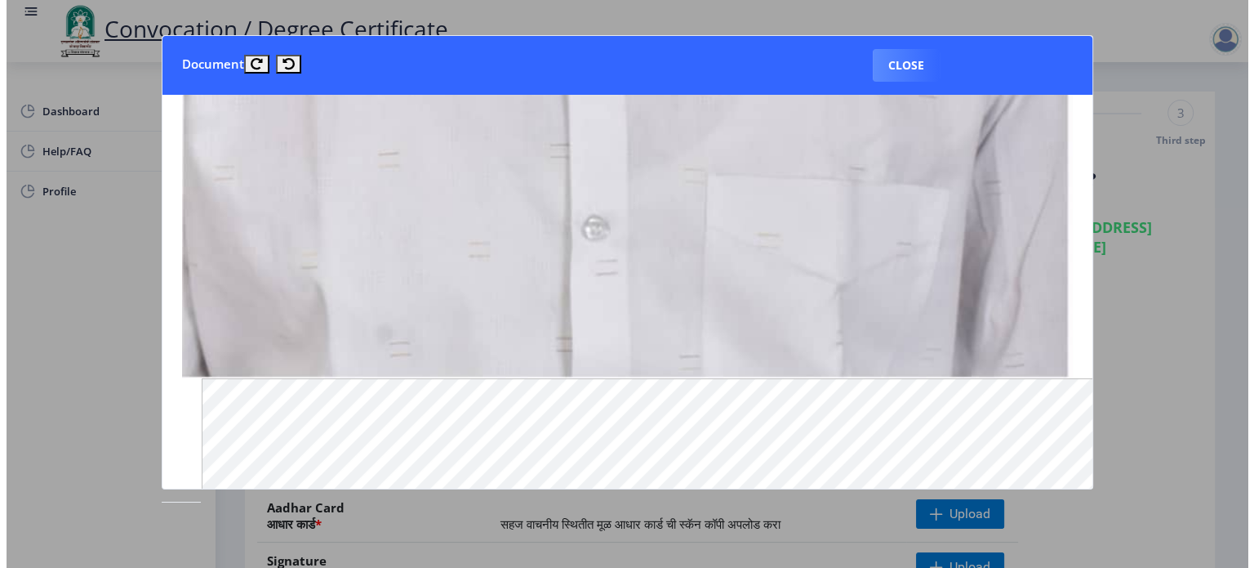
scroll to position [1471, 0]
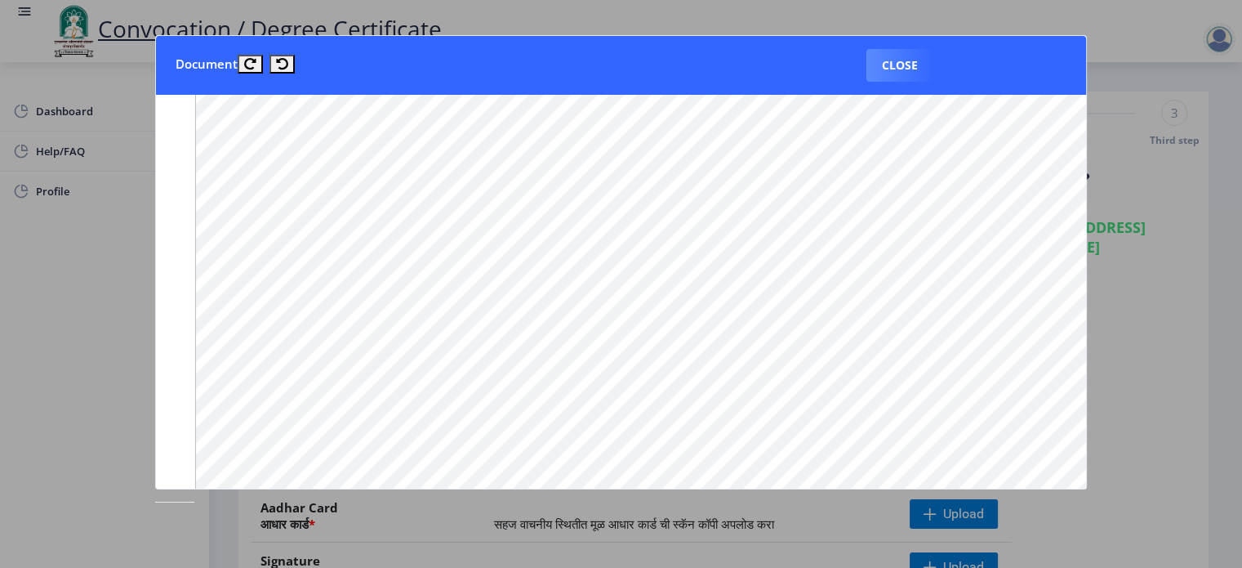
click at [1154, 305] on div at bounding box center [621, 284] width 1242 height 568
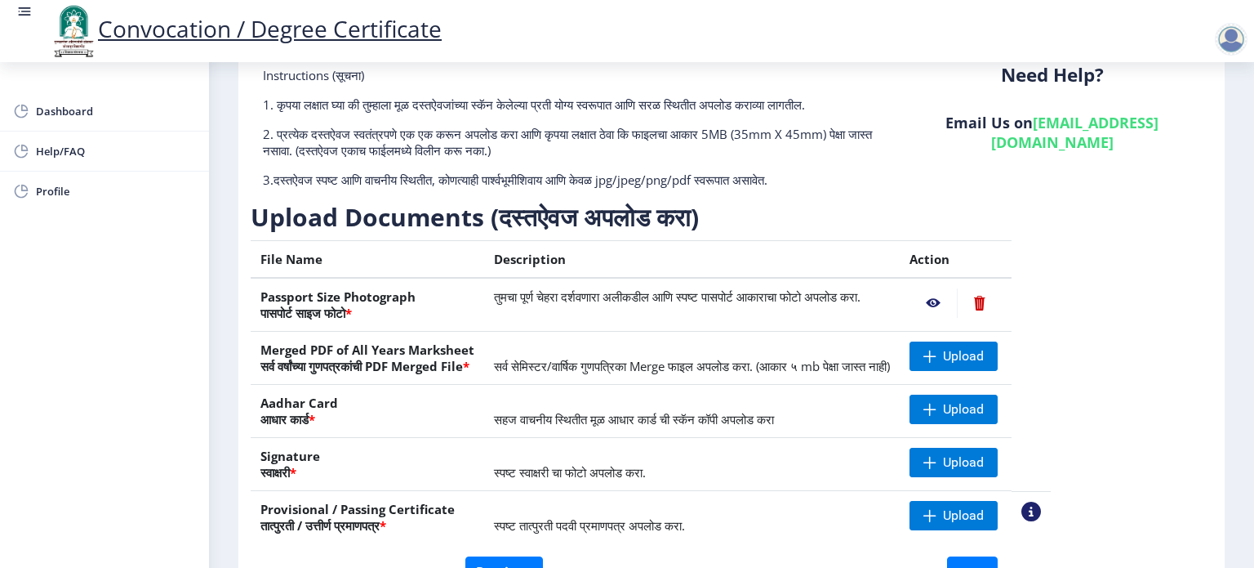
scroll to position [163, 0]
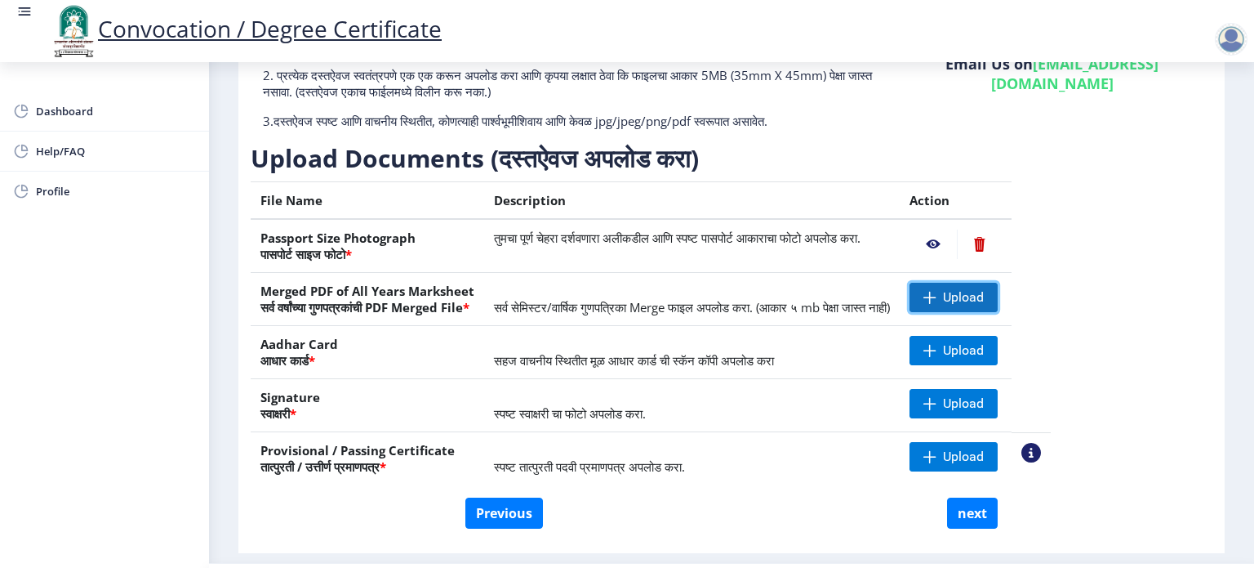
click at [984, 301] on span "Upload" at bounding box center [963, 297] width 41 height 16
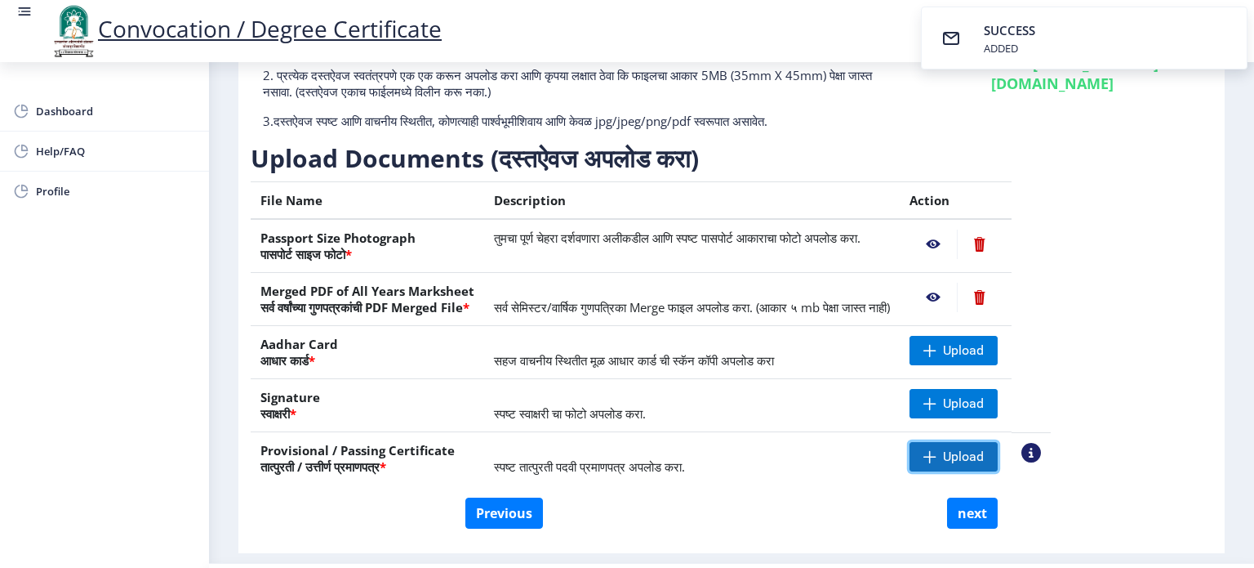
click at [984, 457] on span "Upload" at bounding box center [963, 456] width 41 height 16
click at [984, 346] on span "Upload" at bounding box center [963, 350] width 41 height 16
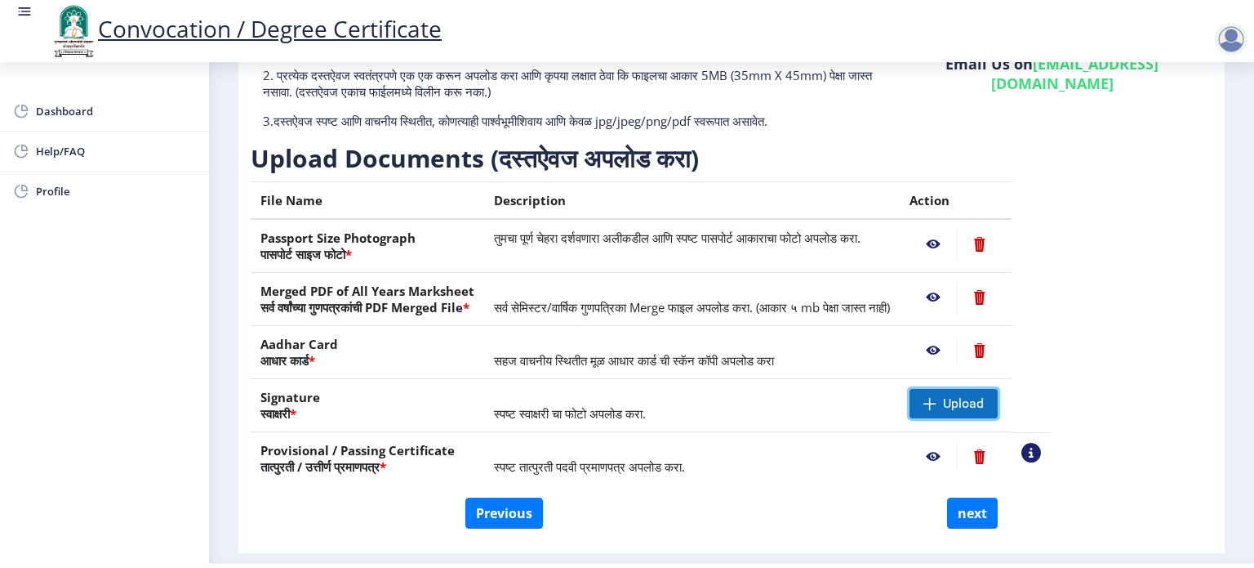
click at [984, 405] on span "Upload" at bounding box center [963, 403] width 41 height 16
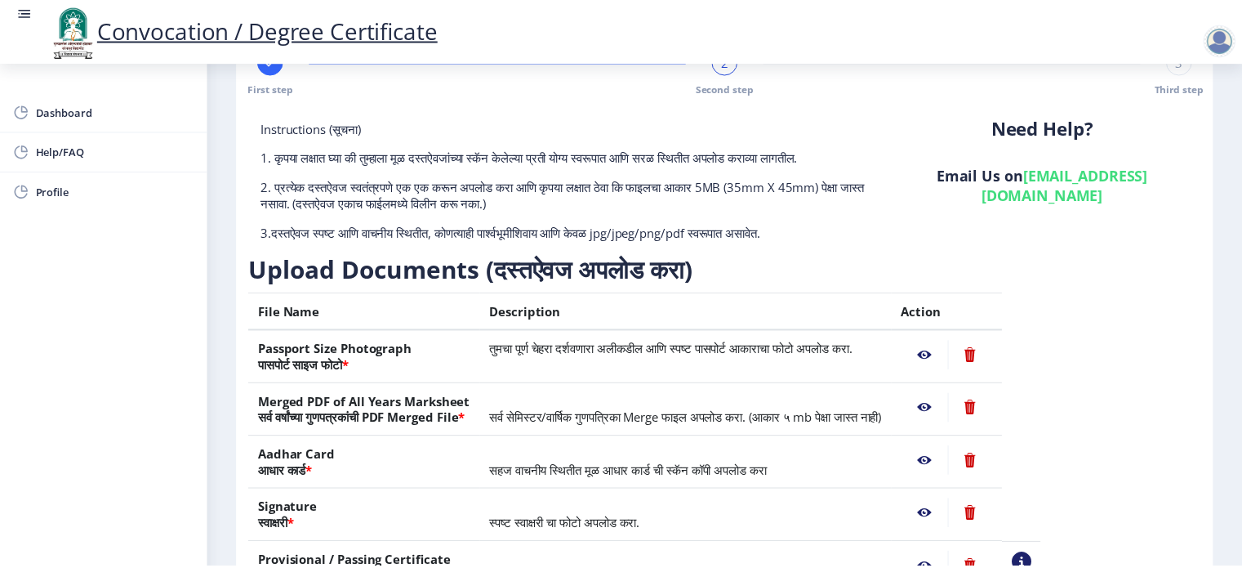
scroll to position [42, 0]
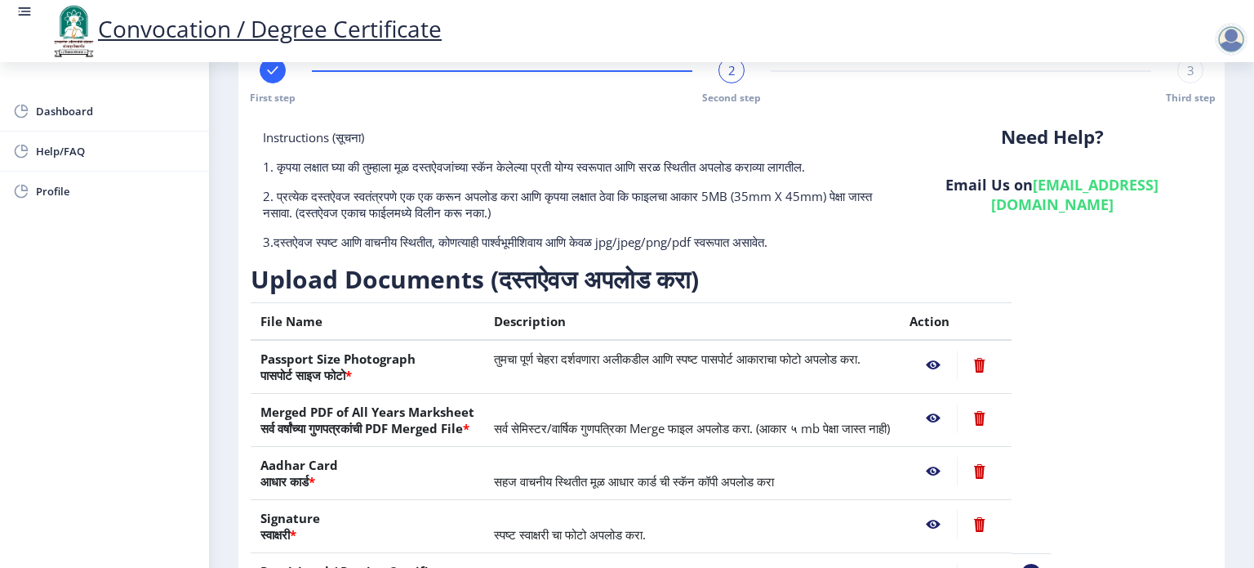
click at [957, 362] on nb-action at bounding box center [933, 364] width 47 height 29
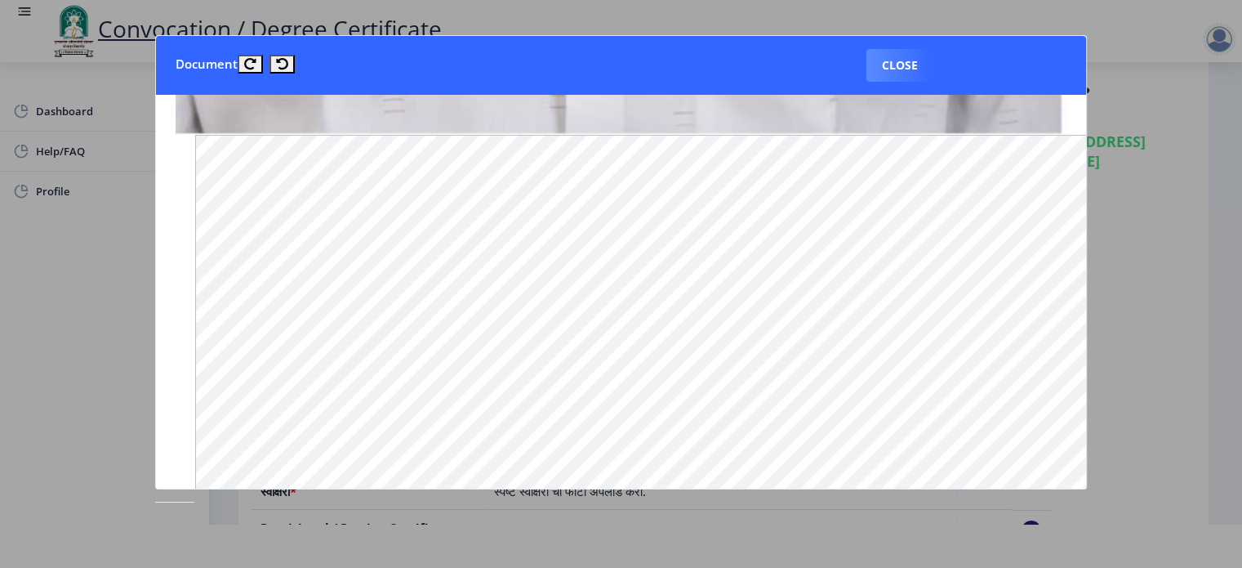
scroll to position [1553, 0]
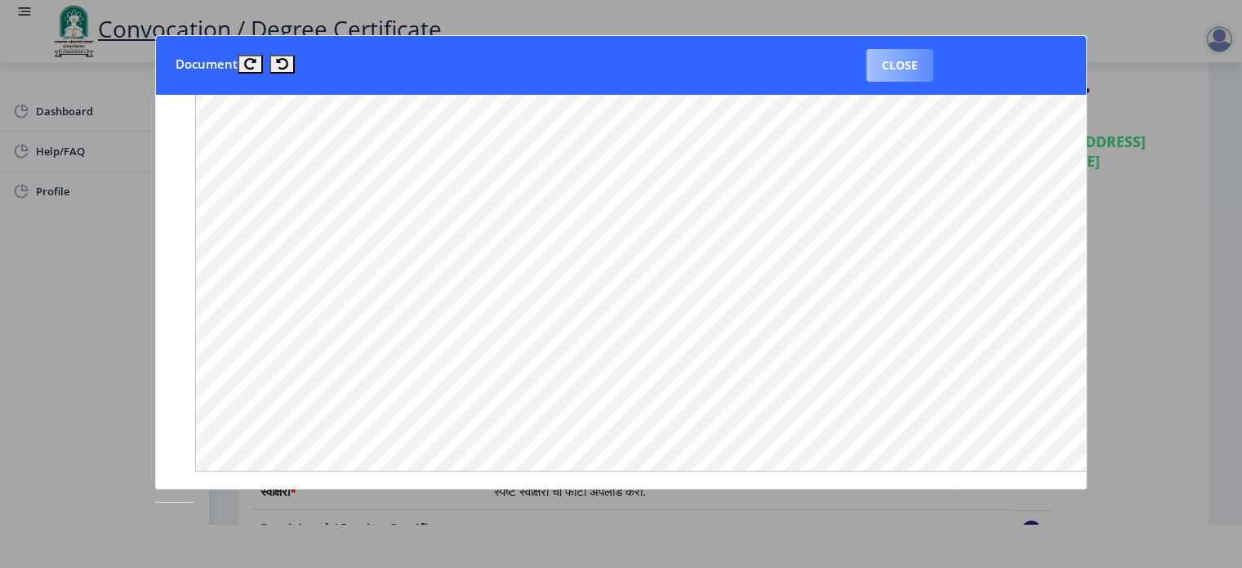
click at [908, 70] on button "Close" at bounding box center [899, 65] width 67 height 33
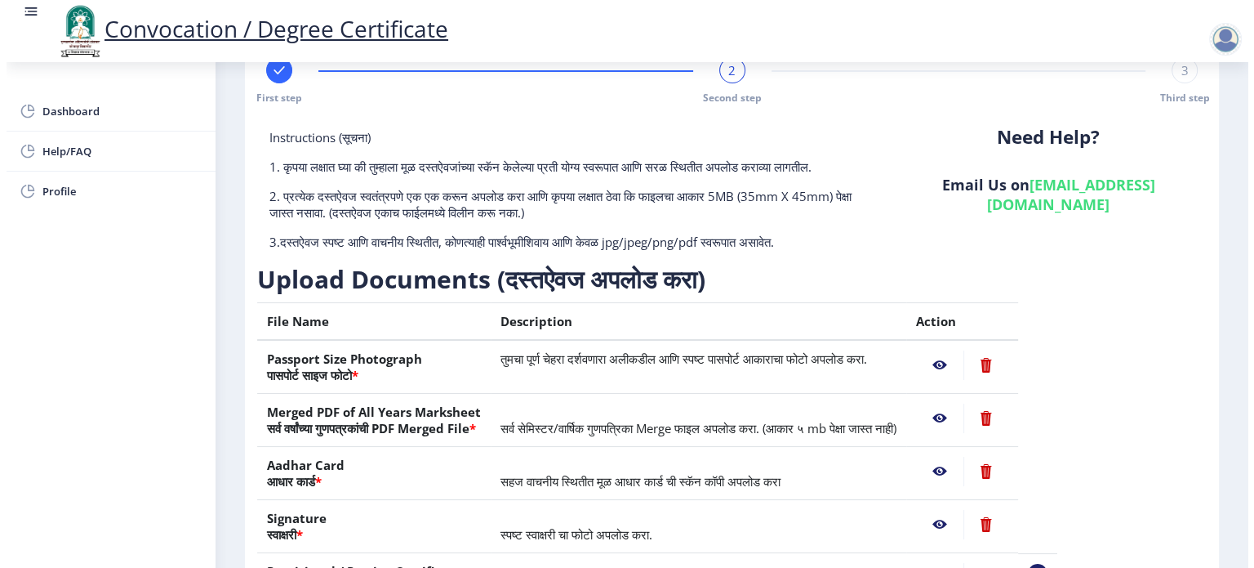
scroll to position [42, 0]
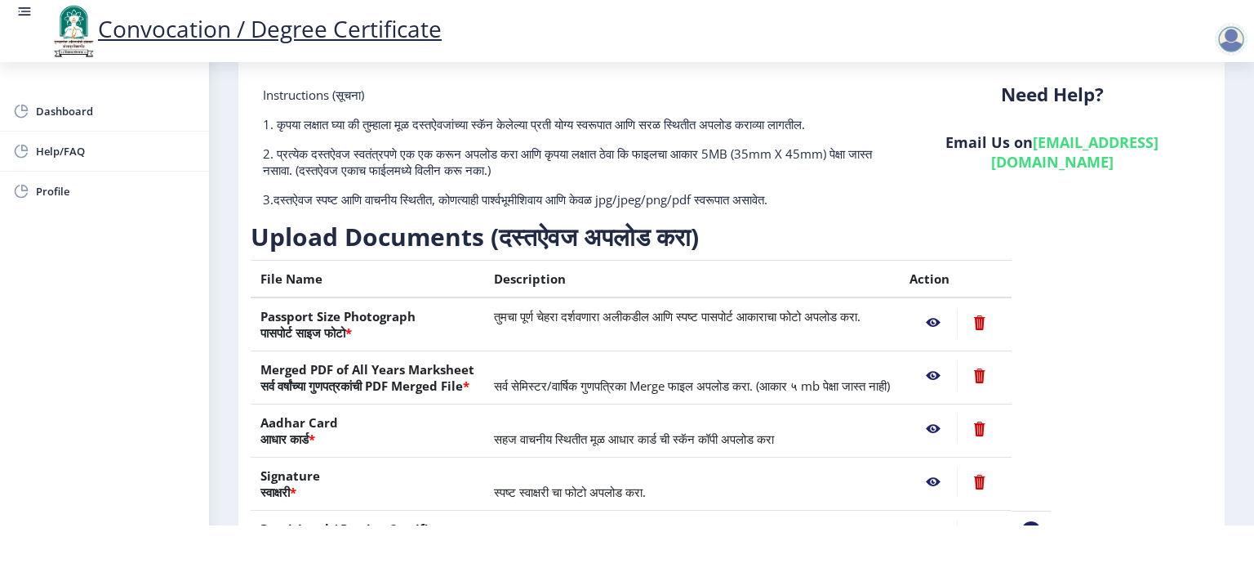
click at [957, 367] on nb-action at bounding box center [933, 375] width 47 height 29
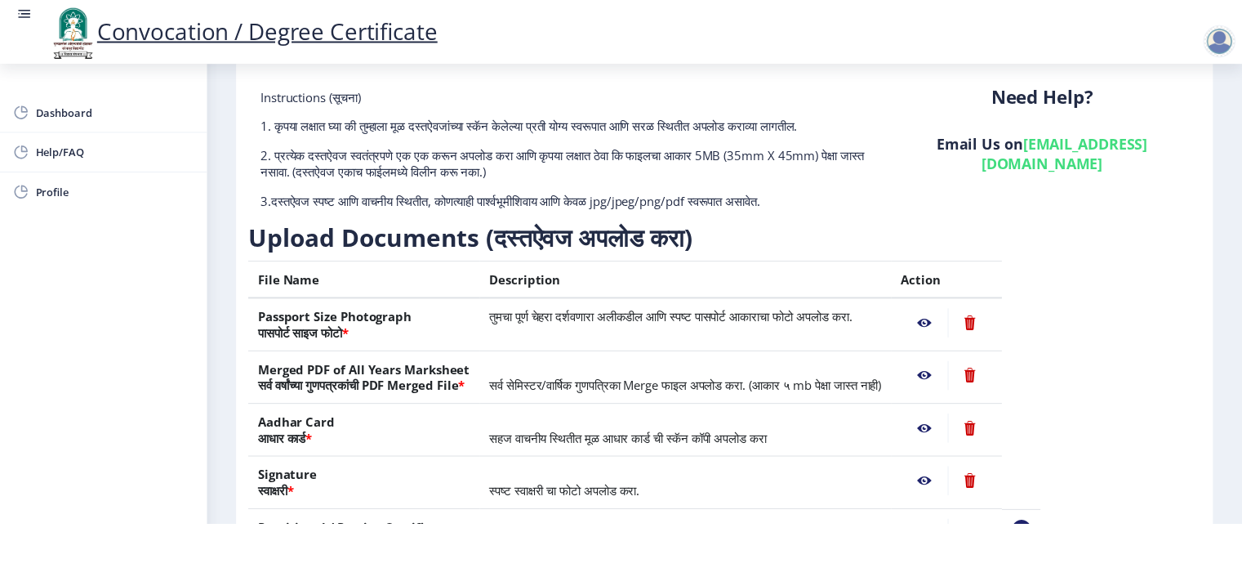
scroll to position [0, 0]
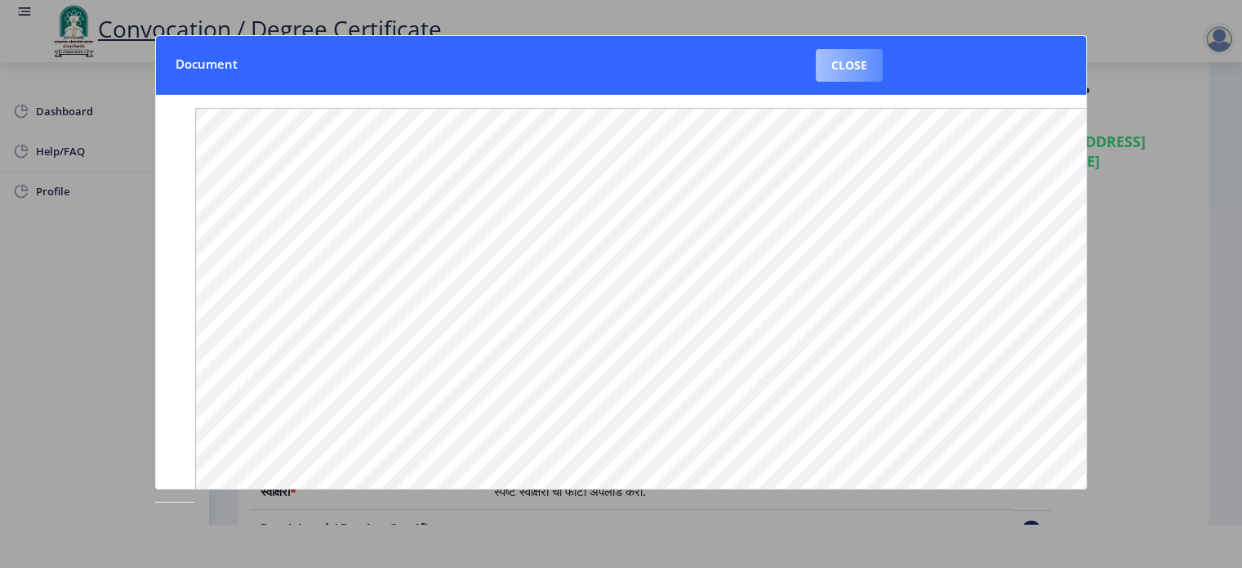
click at [838, 67] on button "Close" at bounding box center [849, 65] width 67 height 33
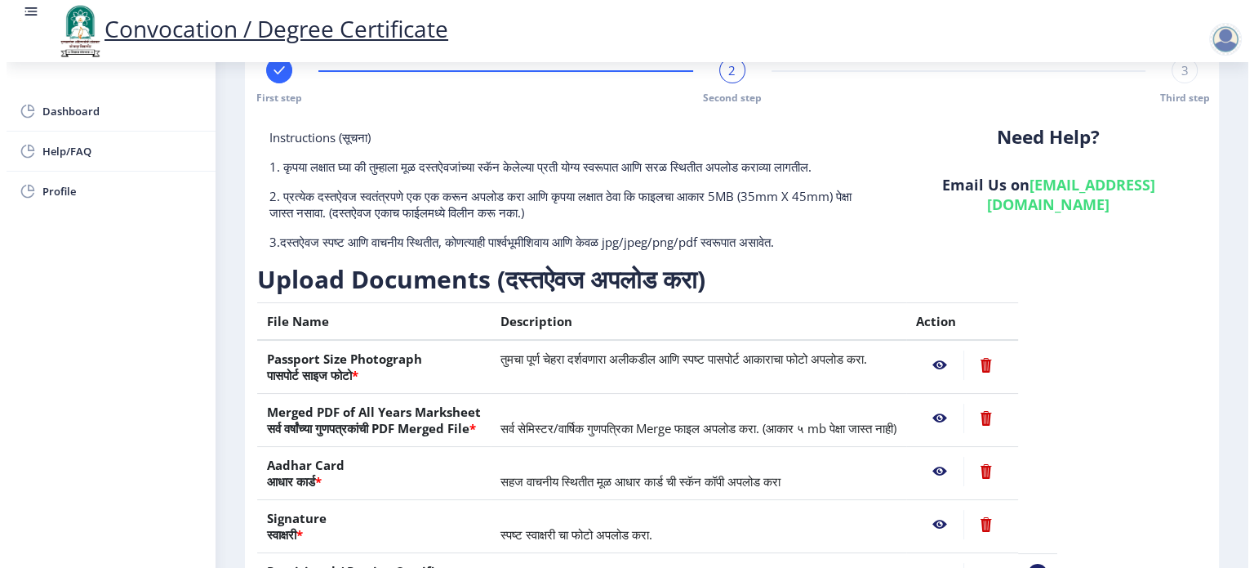
scroll to position [42, 0]
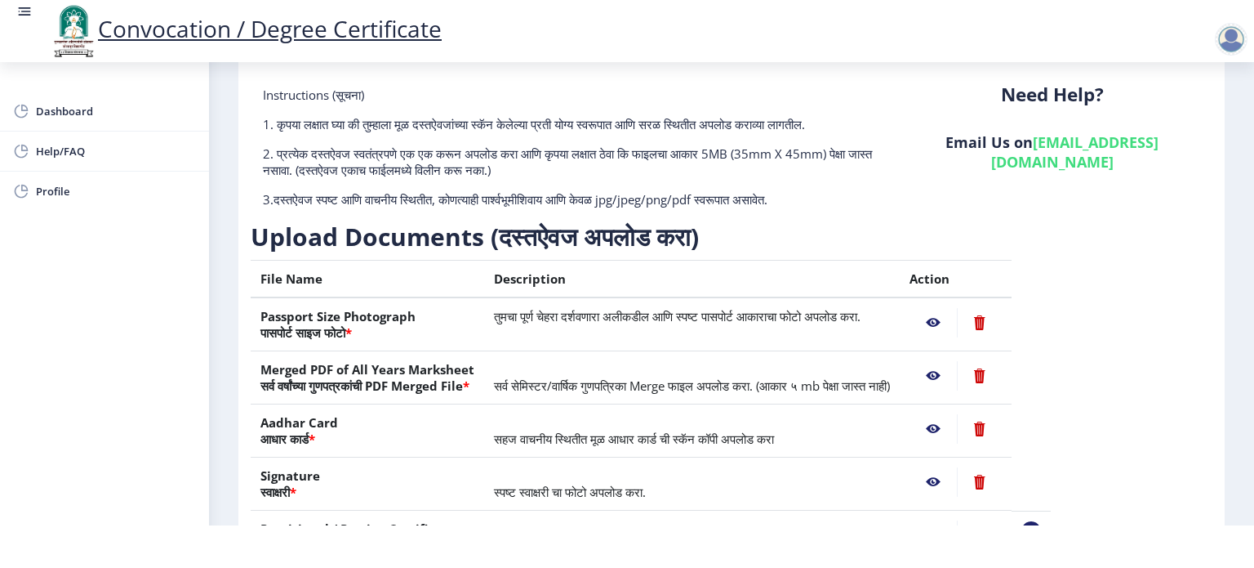
click at [957, 424] on nb-action at bounding box center [933, 428] width 47 height 29
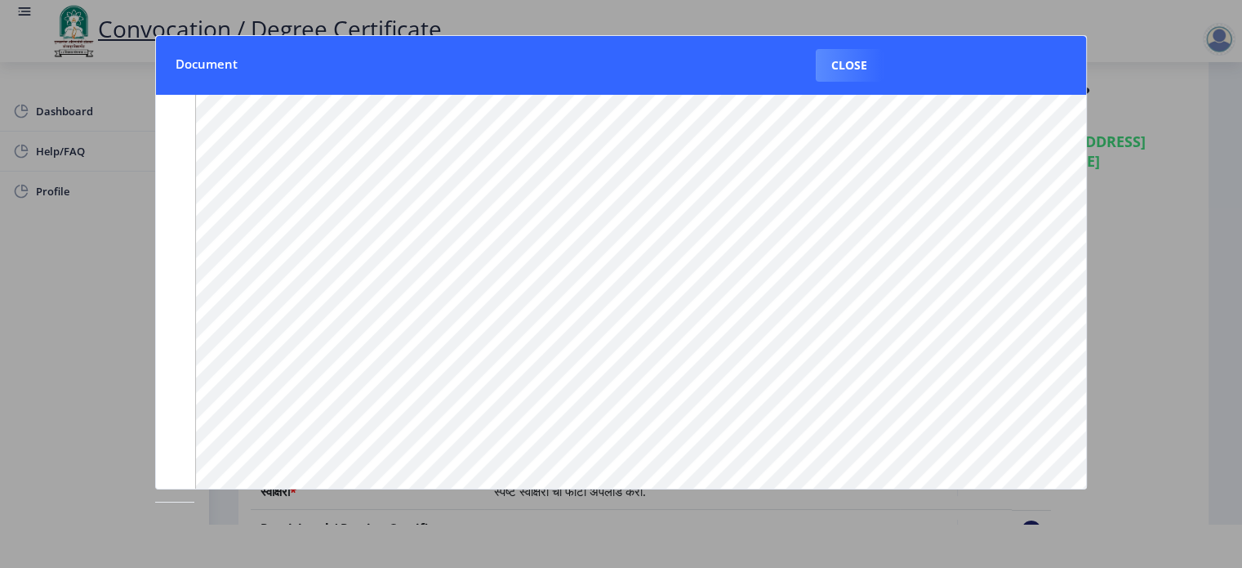
scroll to position [211, 0]
click at [836, 67] on button "Close" at bounding box center [849, 65] width 67 height 33
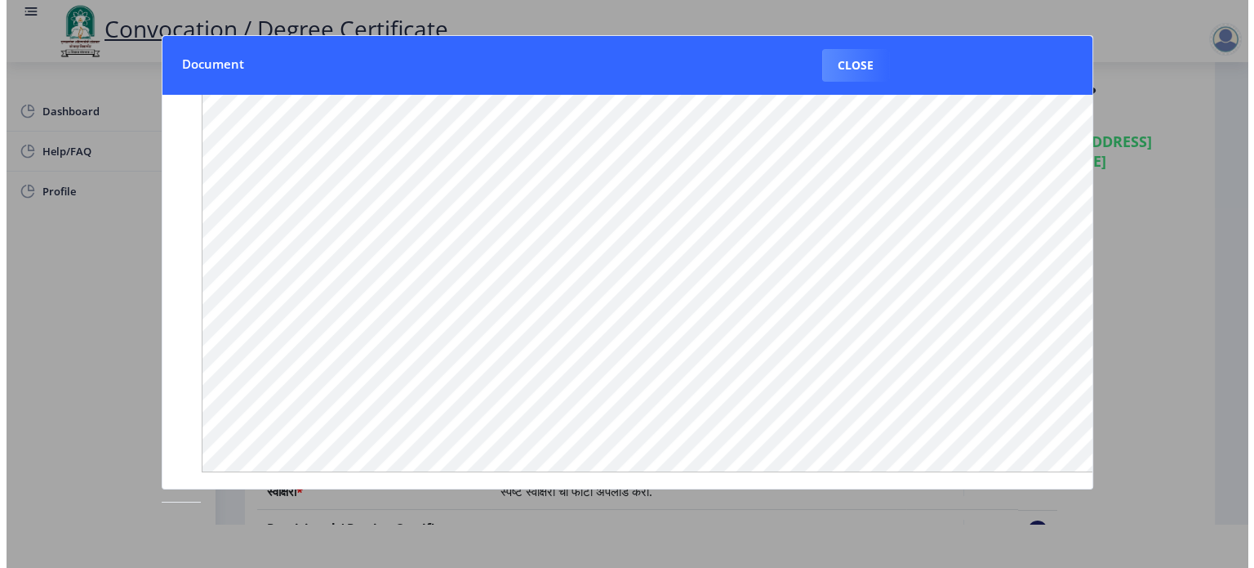
scroll to position [42, 0]
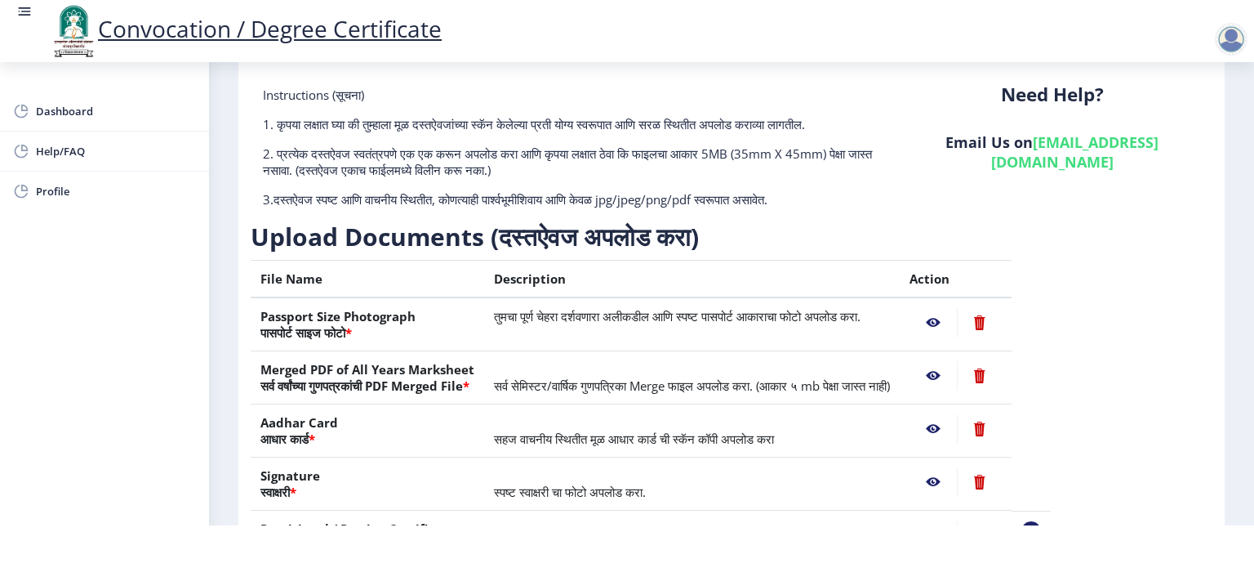
click at [957, 481] on nb-action at bounding box center [933, 481] width 47 height 29
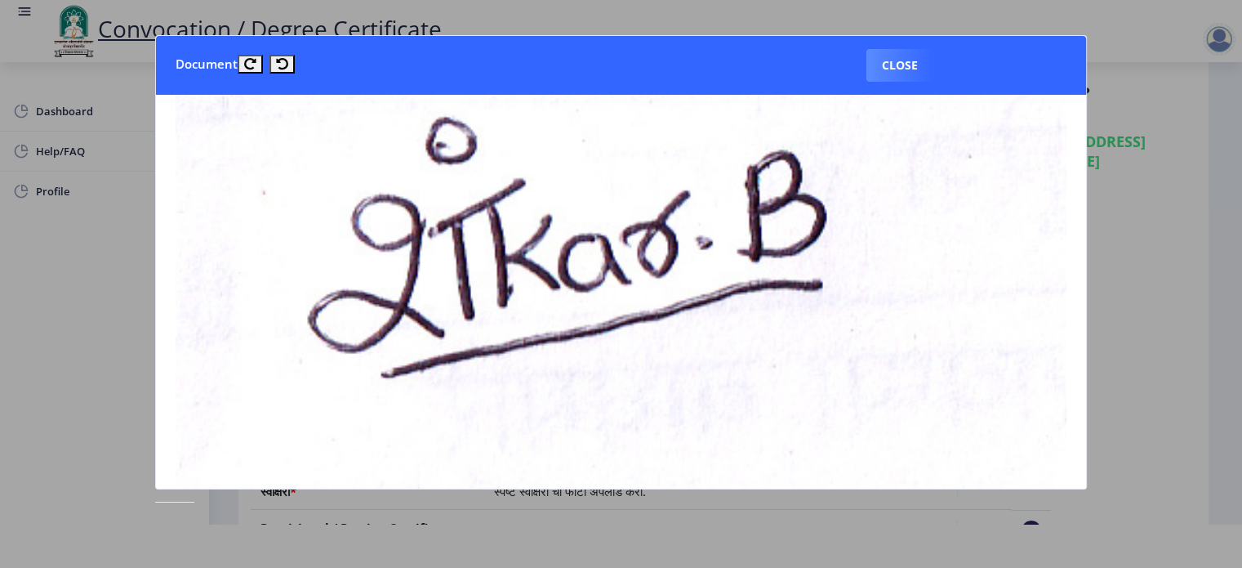
scroll to position [82, 0]
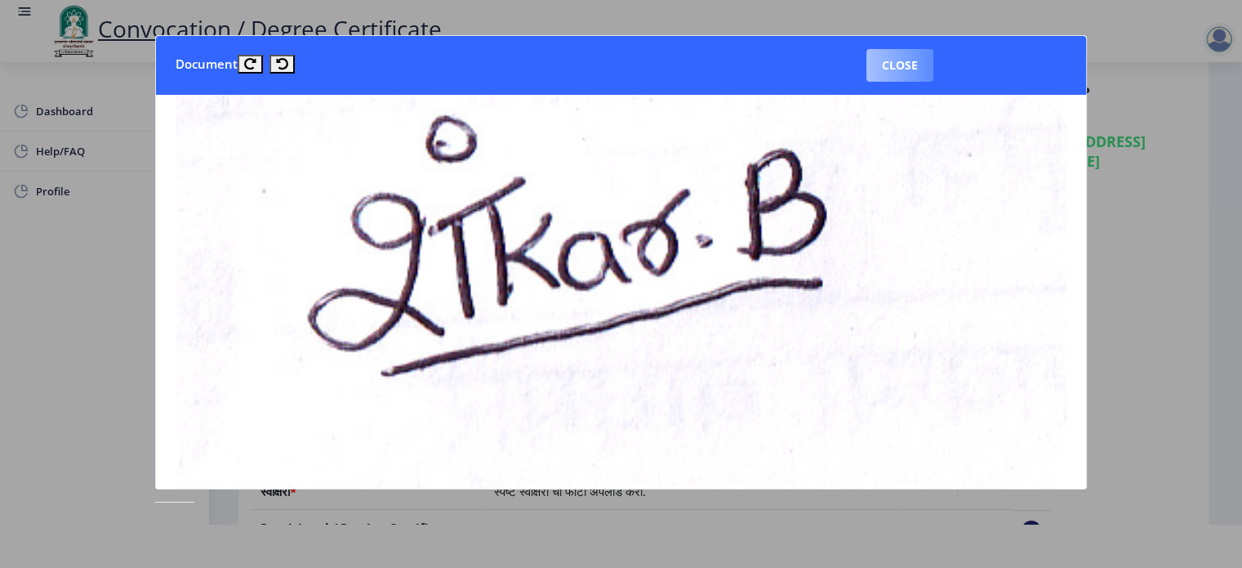
click at [907, 68] on button "Close" at bounding box center [899, 65] width 67 height 33
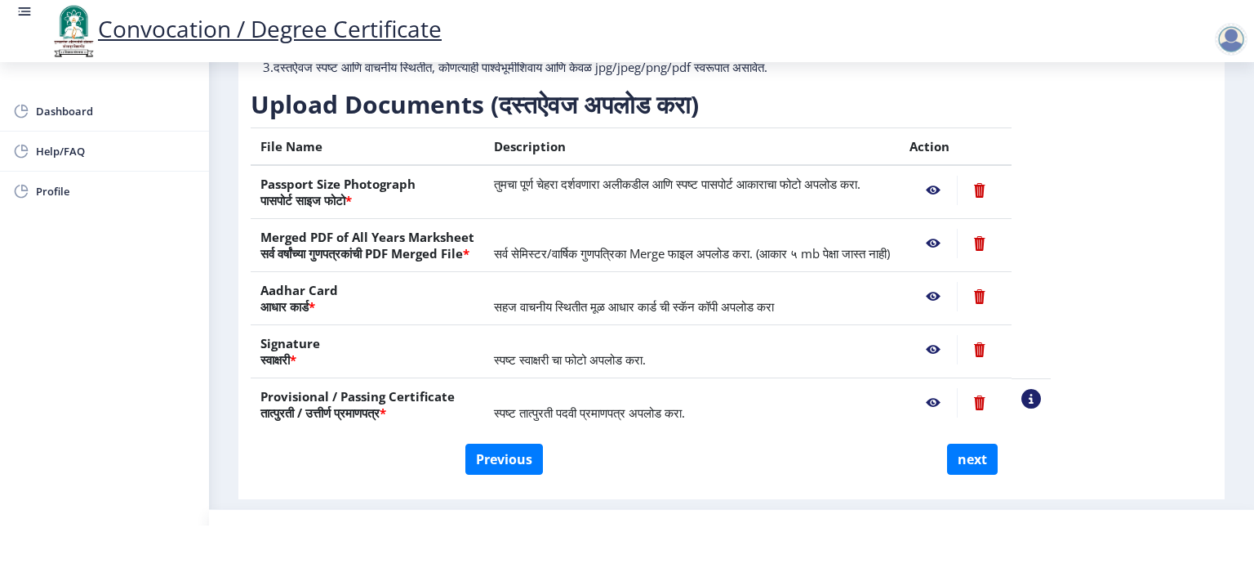
scroll to position [206, 0]
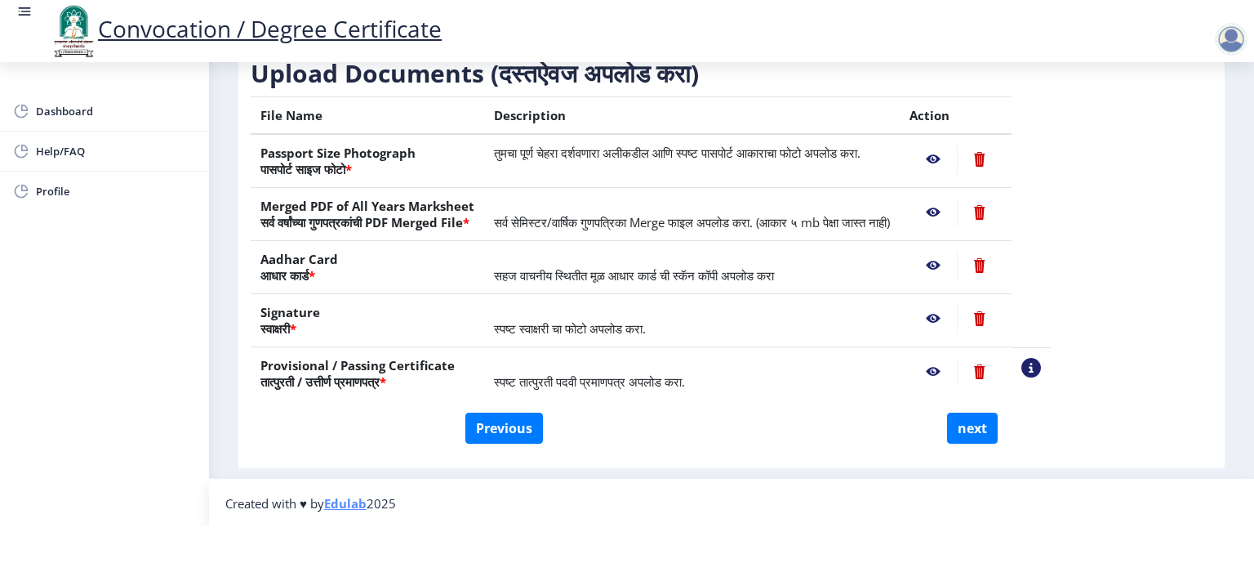
click at [957, 367] on nb-action at bounding box center [933, 371] width 47 height 29
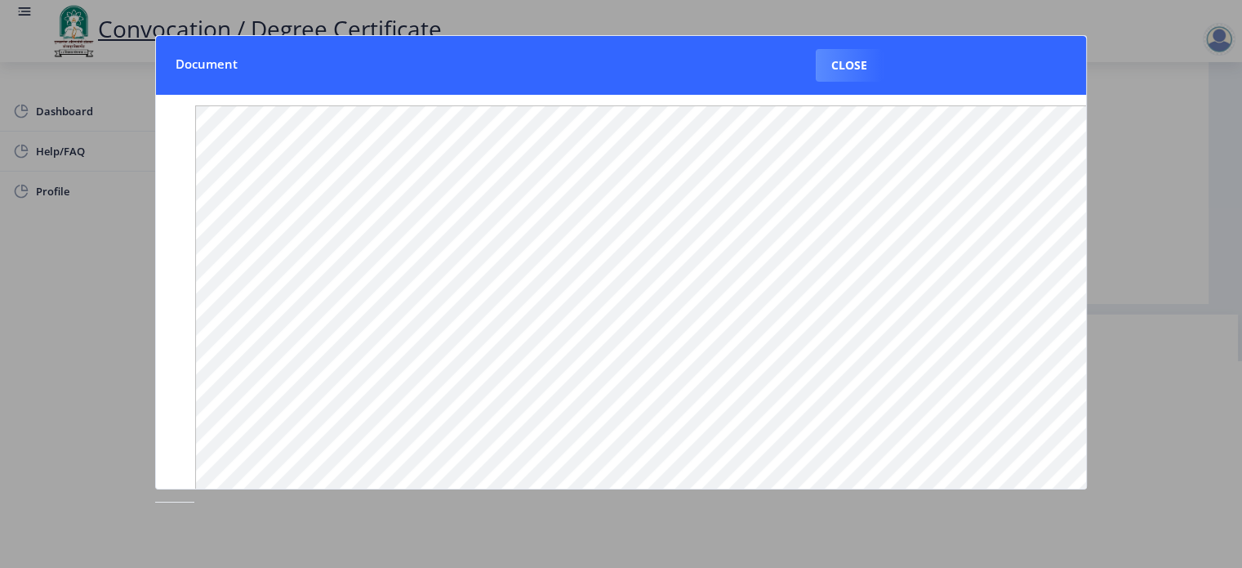
scroll to position [0, 0]
click at [857, 71] on button "Close" at bounding box center [849, 65] width 67 height 33
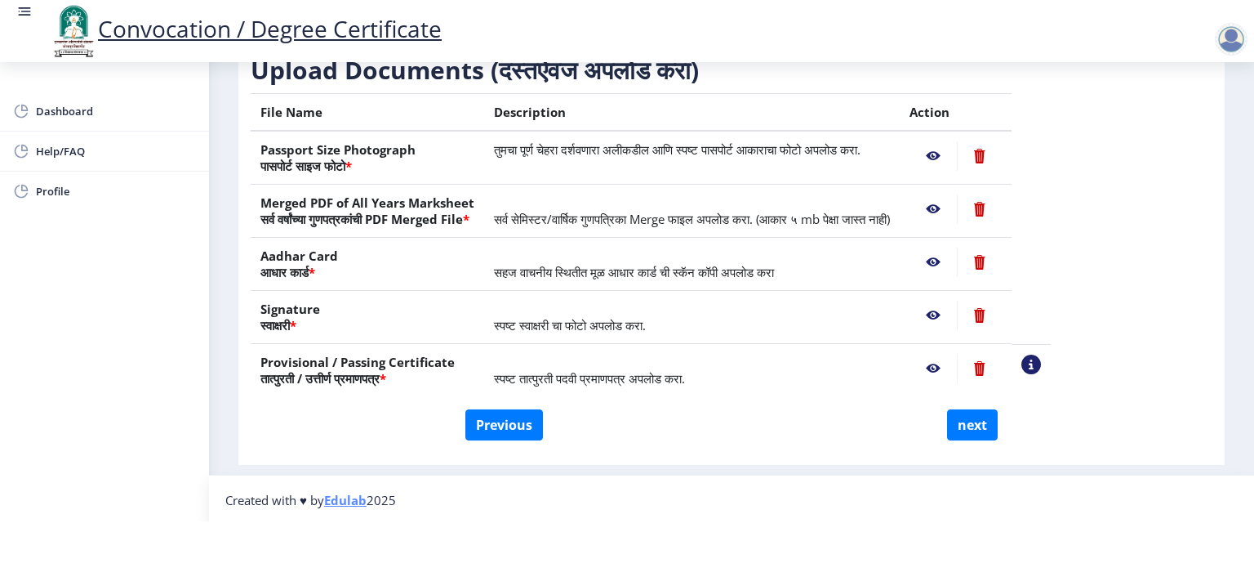
scroll to position [206, 0]
click at [977, 427] on button "next" at bounding box center [972, 423] width 51 height 31
select select
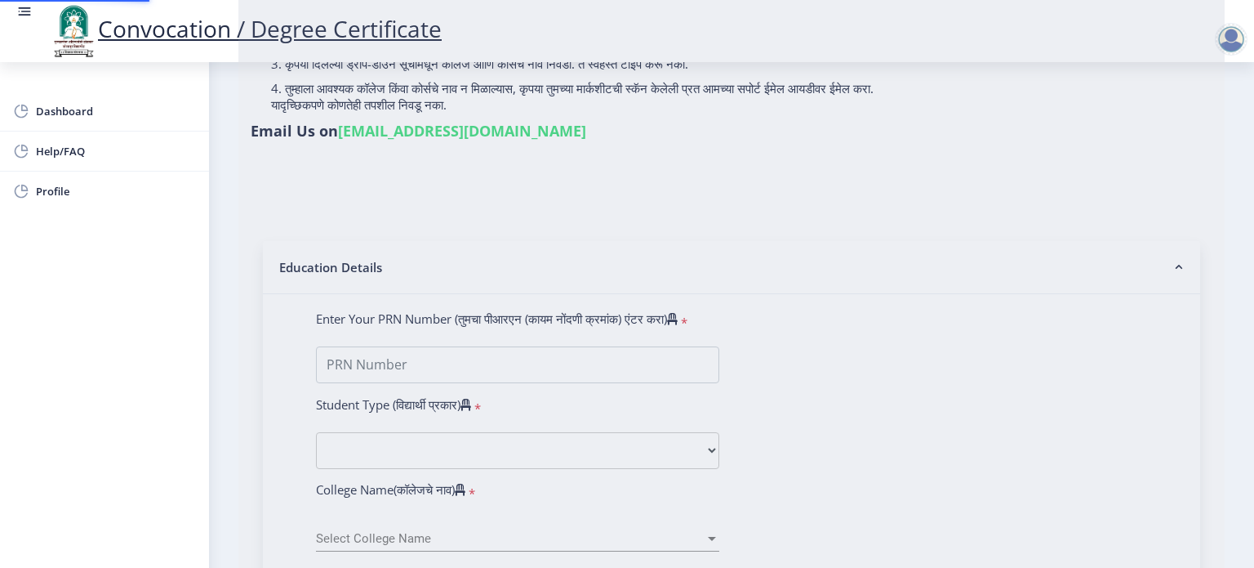
scroll to position [0, 0]
type input "[PERSON_NAME]"
type input "[DEMOGRAPHIC_DATA]"
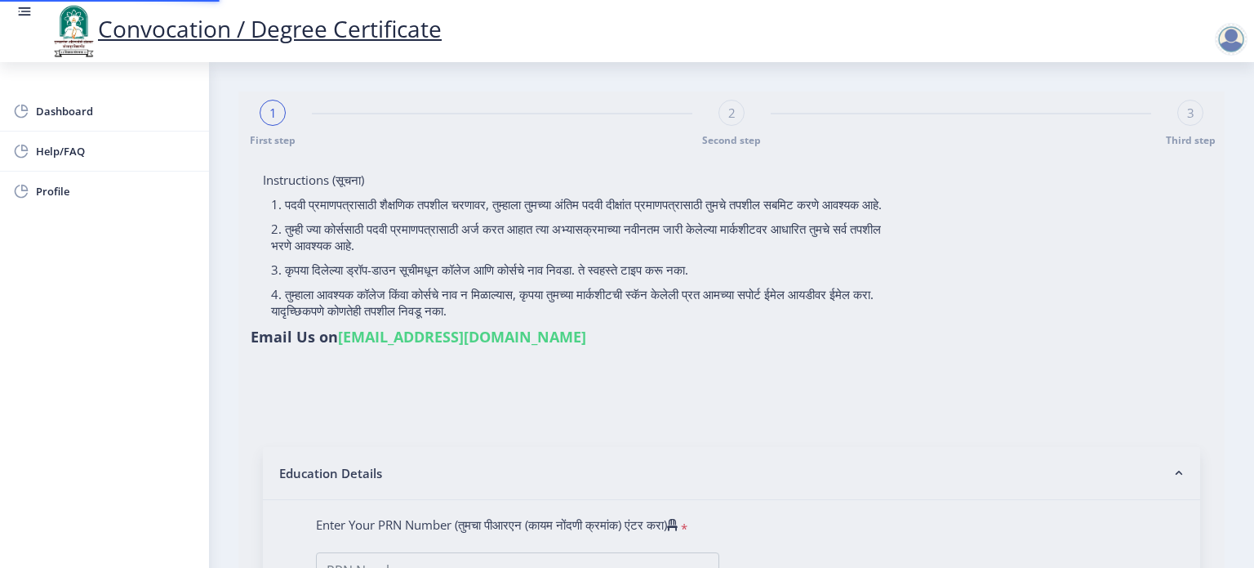
select select
type input "2018032500265802"
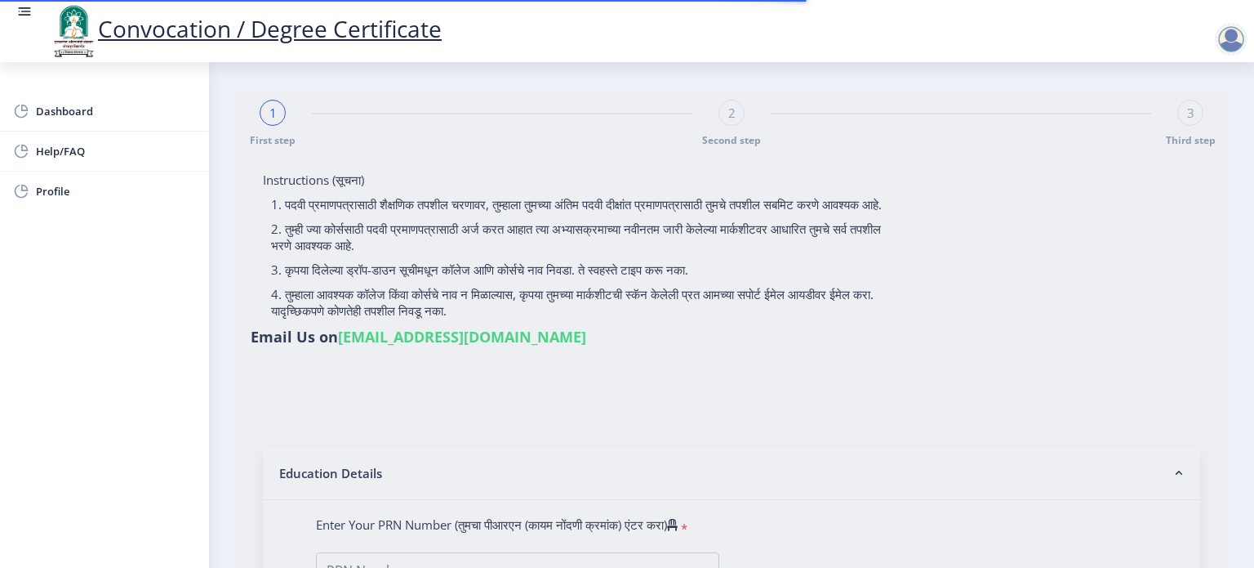
select select "Regular"
select select "2021"
select select "March"
select select "Grade A"
type input "1826580"
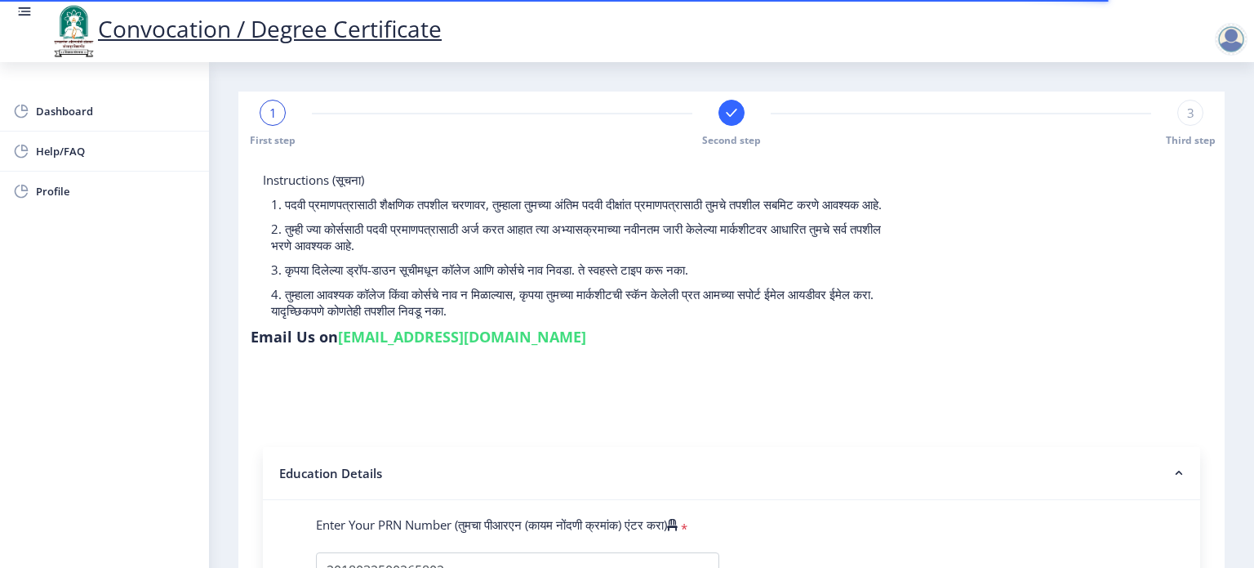
select select
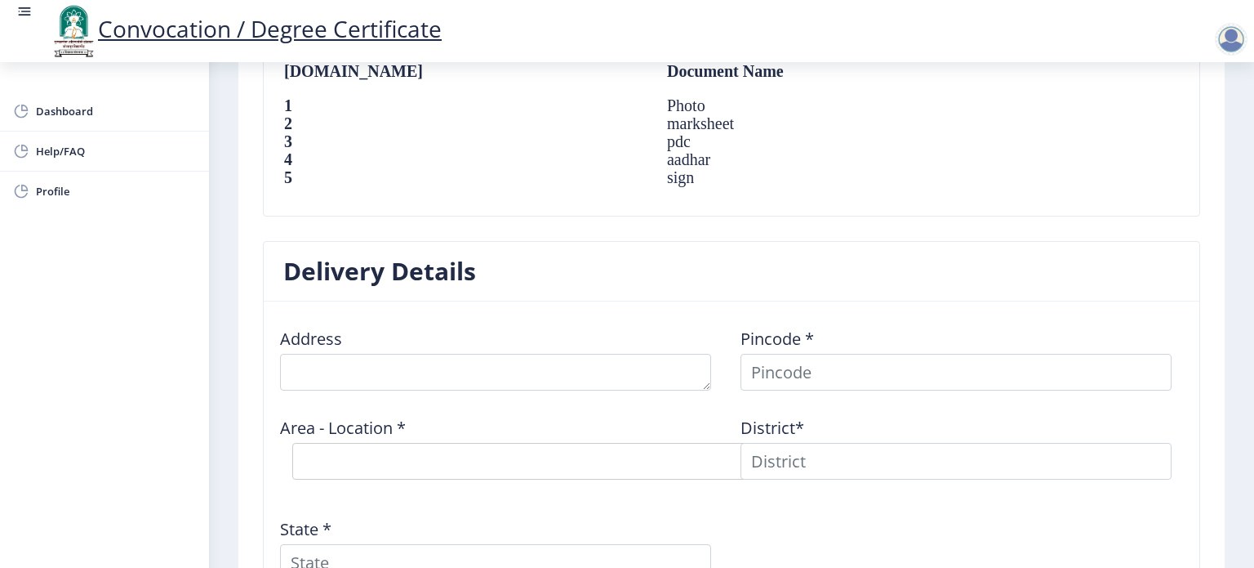
scroll to position [1143, 0]
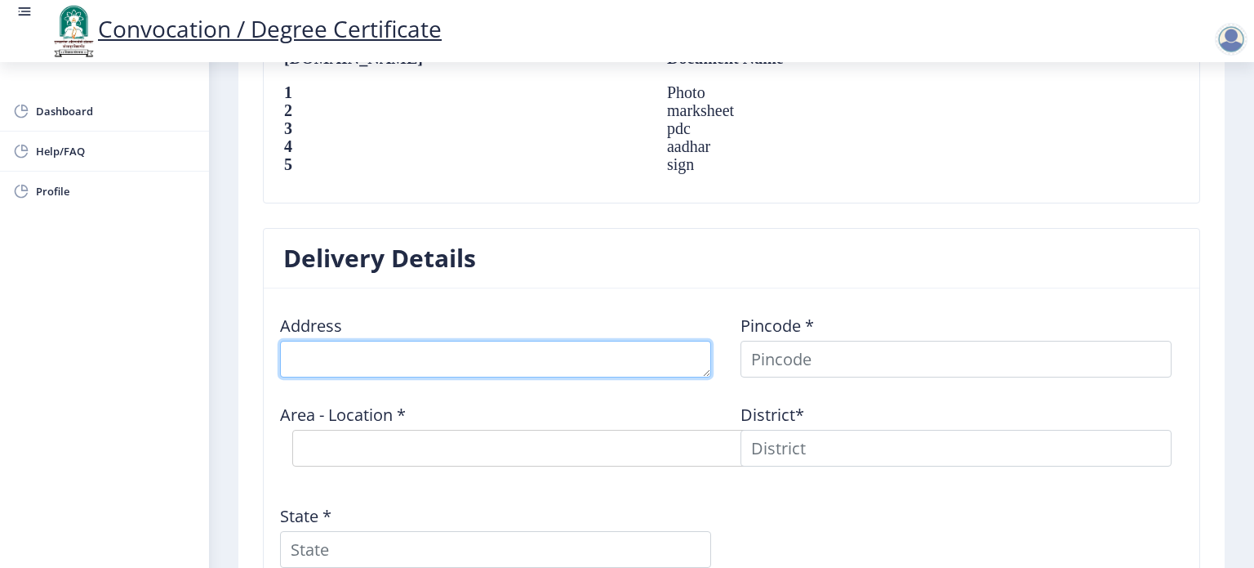
click at [474, 360] on textarea at bounding box center [495, 359] width 431 height 37
type textarea "At post kondi [GEOGRAPHIC_DATA]"
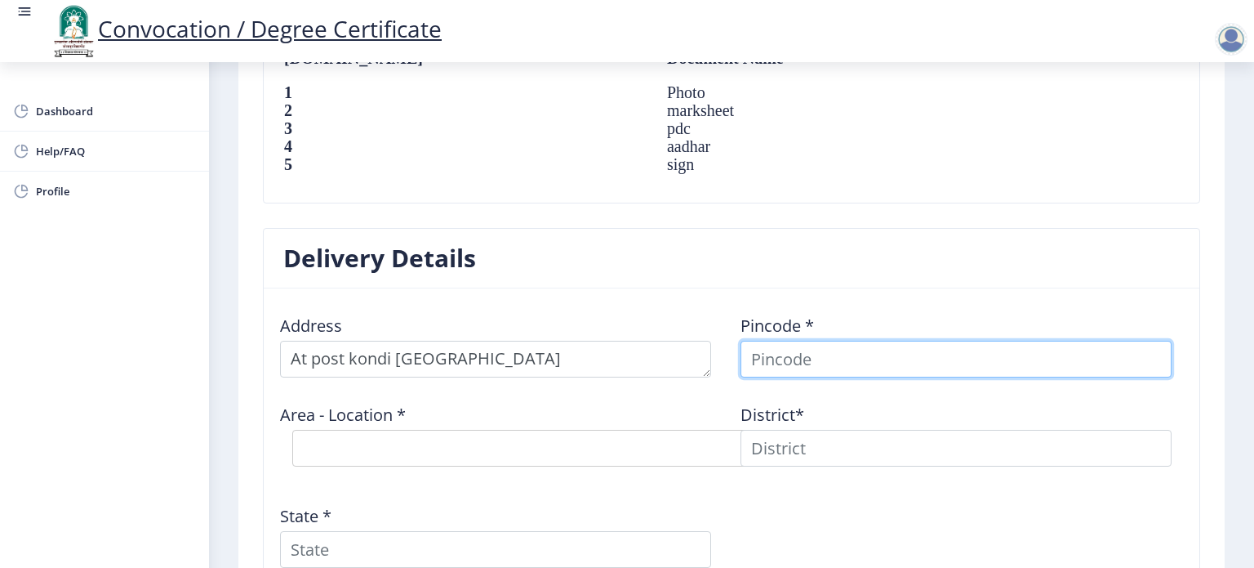
click at [795, 358] on input at bounding box center [956, 359] width 431 height 37
type input "413255"
select select
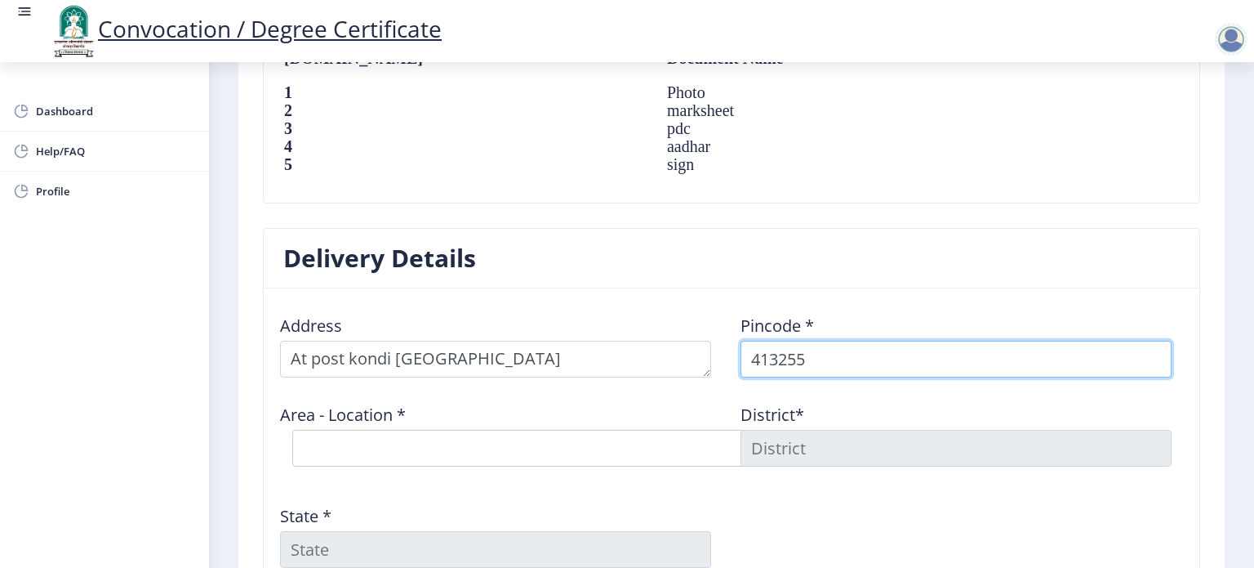
type input "413255"
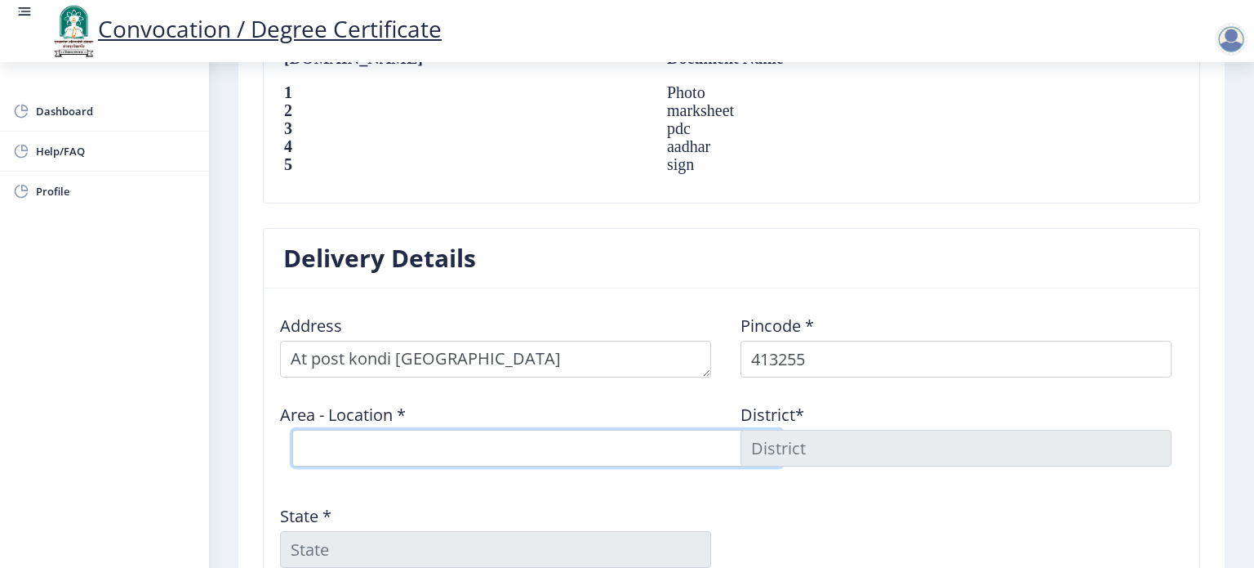
click at [666, 447] on select "Select Area Location [PERSON_NAME] Hiraj B.O Kegaon [PERSON_NAME] B.O Midc Chin…" at bounding box center [537, 448] width 490 height 37
select select "4: Object"
click at [292, 430] on select "Select Area Location [PERSON_NAME] Hiraj B.O Kegaon [PERSON_NAME] B.O Midc Chin…" at bounding box center [537, 448] width 490 height 37
type input "SOLAPUR"
type input "[GEOGRAPHIC_DATA]"
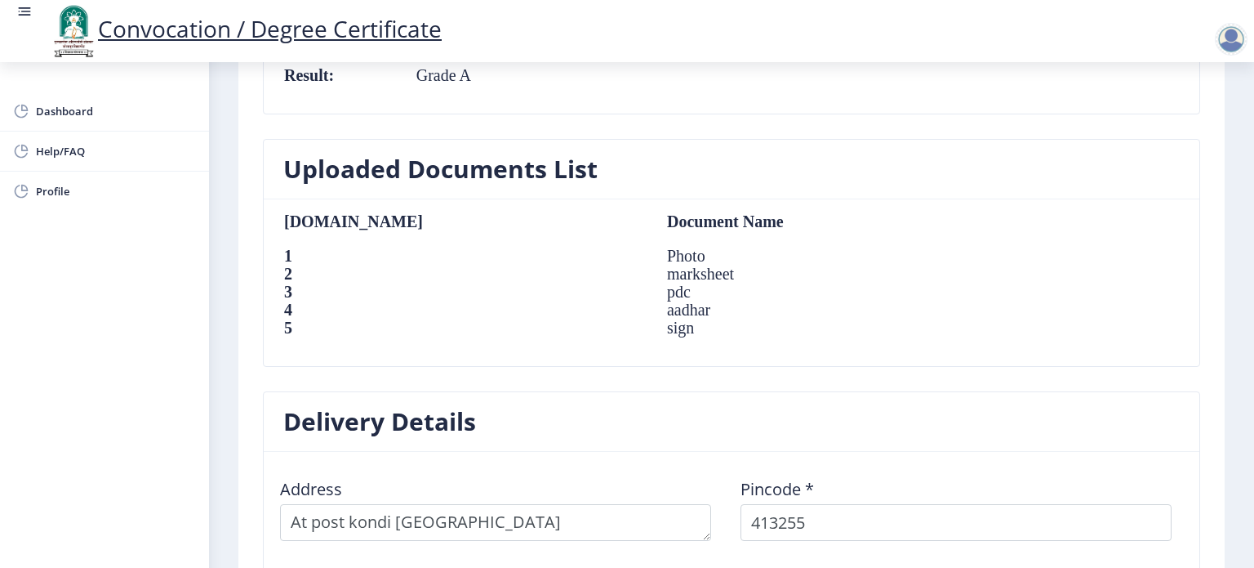
scroll to position [1352, 0]
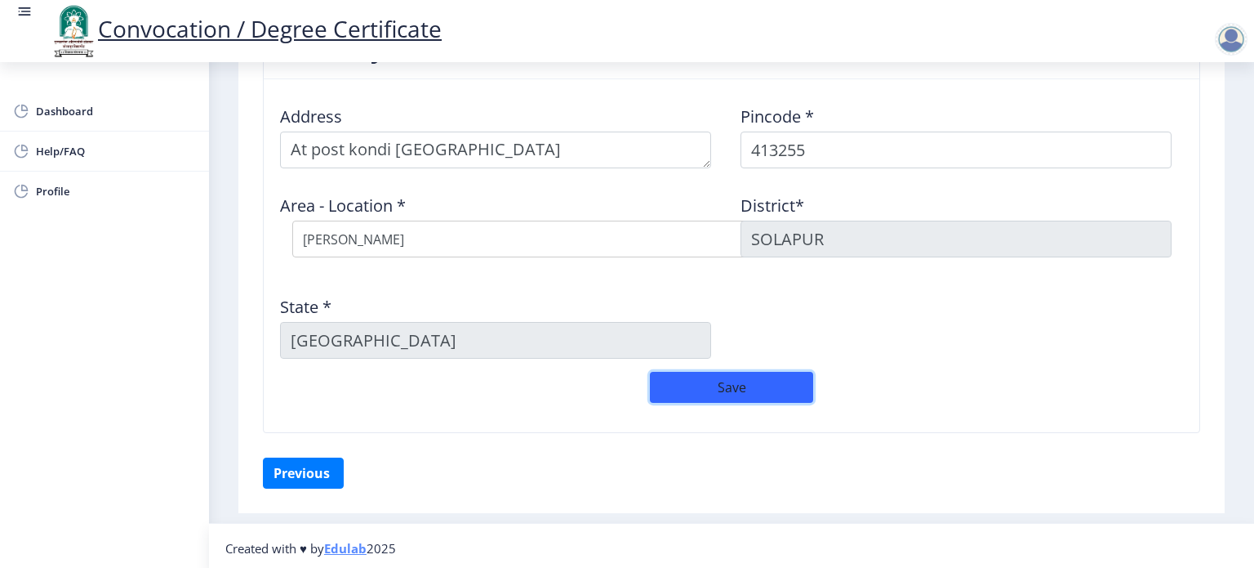
click at [761, 393] on button "Save" at bounding box center [731, 387] width 163 height 31
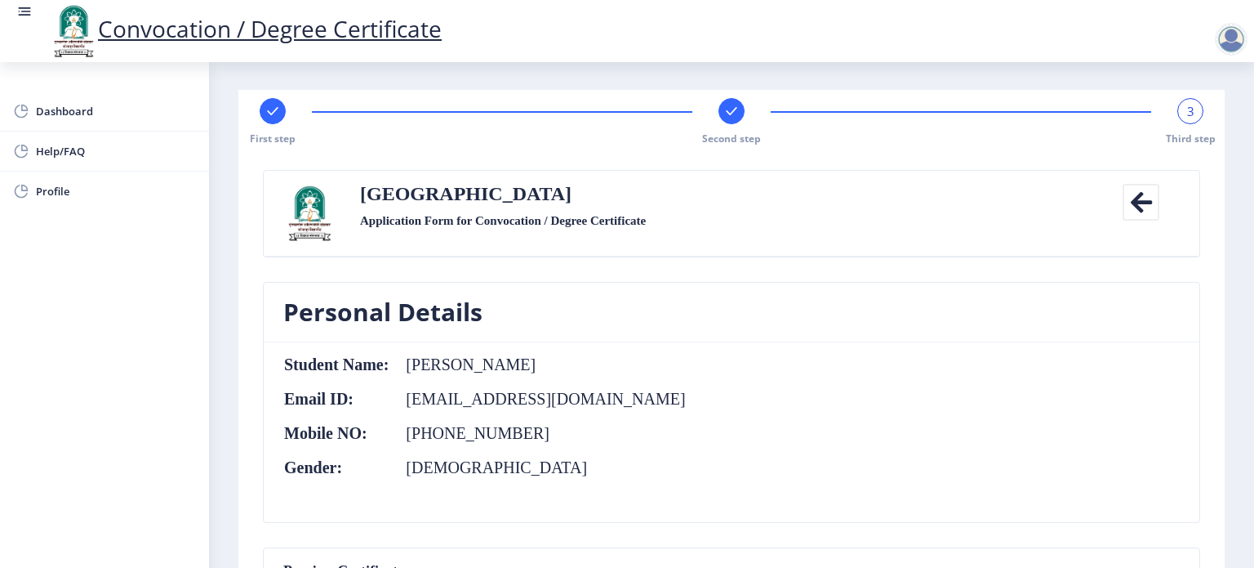
scroll to position [0, 0]
click at [725, 118] on rect at bounding box center [731, 113] width 16 height 16
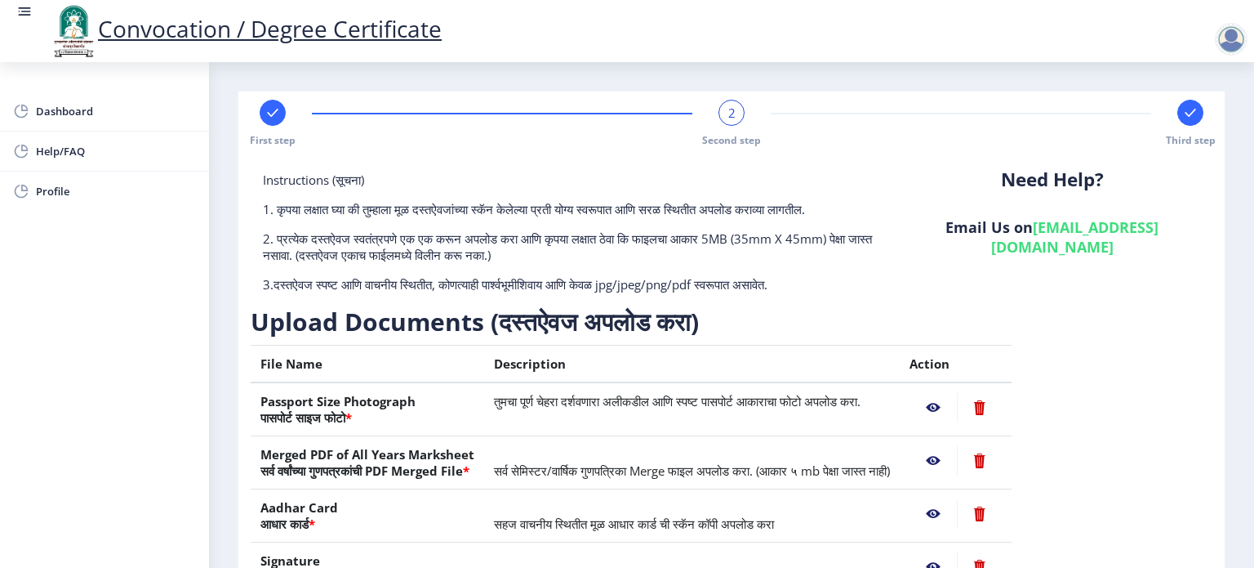
click at [278, 118] on rect at bounding box center [273, 113] width 16 height 16
select select "Regular"
select select "2021"
select select "March"
select select "Grade A"
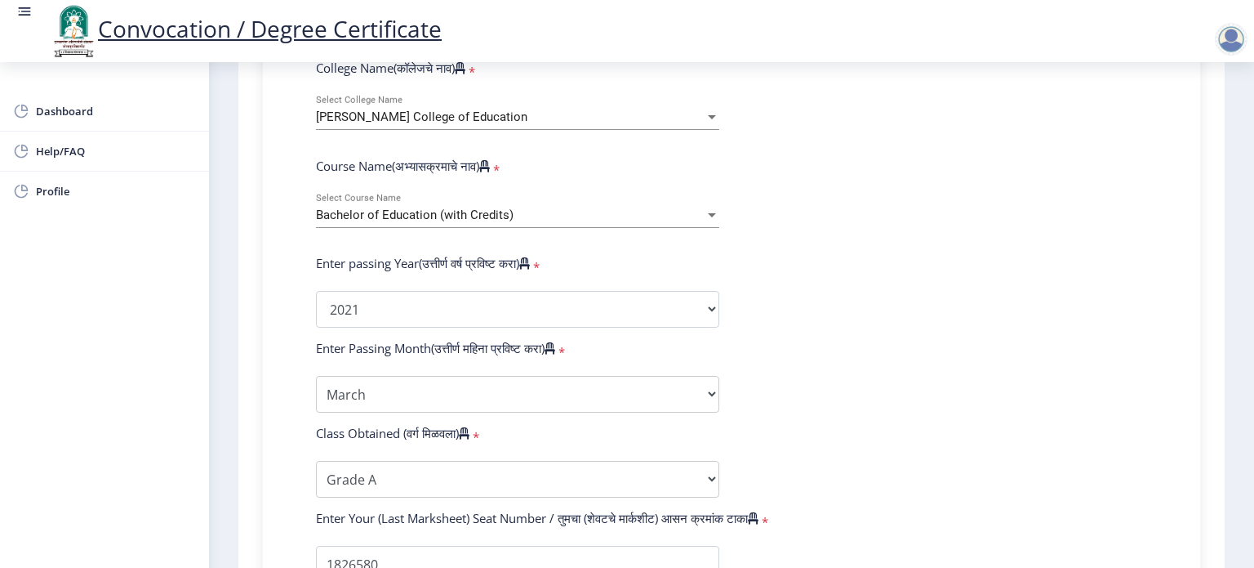
scroll to position [653, 0]
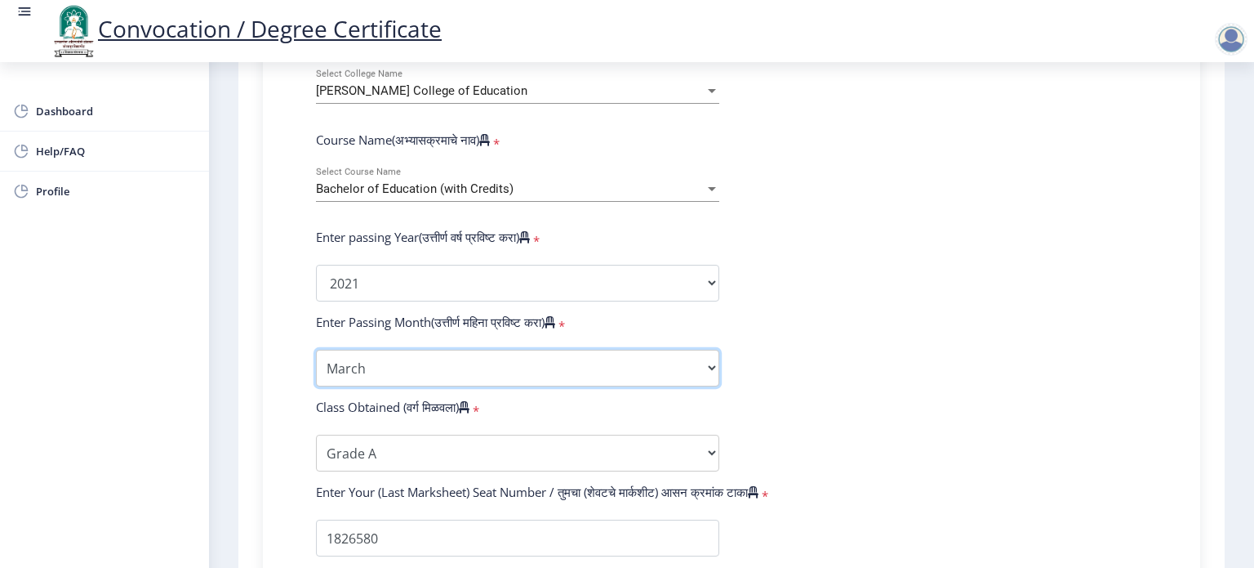
click at [709, 358] on select "Enter Passing Month March April May October November December" at bounding box center [517, 367] width 403 height 37
click at [579, 359] on select "Enter Passing Month March April May October November December" at bounding box center [517, 367] width 403 height 37
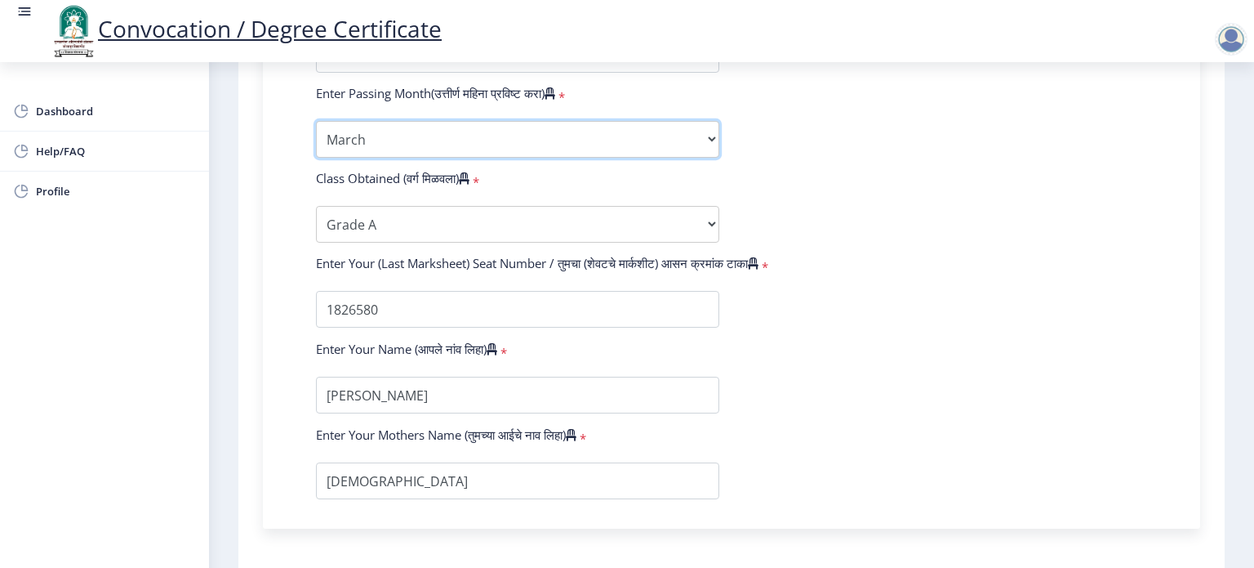
scroll to position [1013, 0]
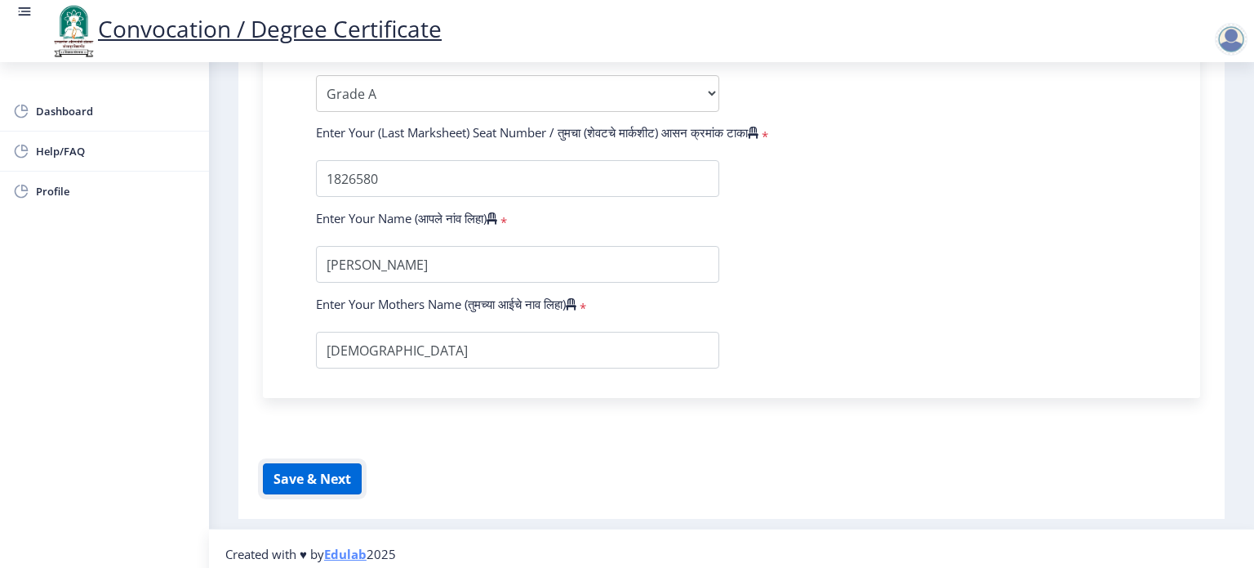
click at [348, 469] on button "Save & Next" at bounding box center [312, 478] width 99 height 31
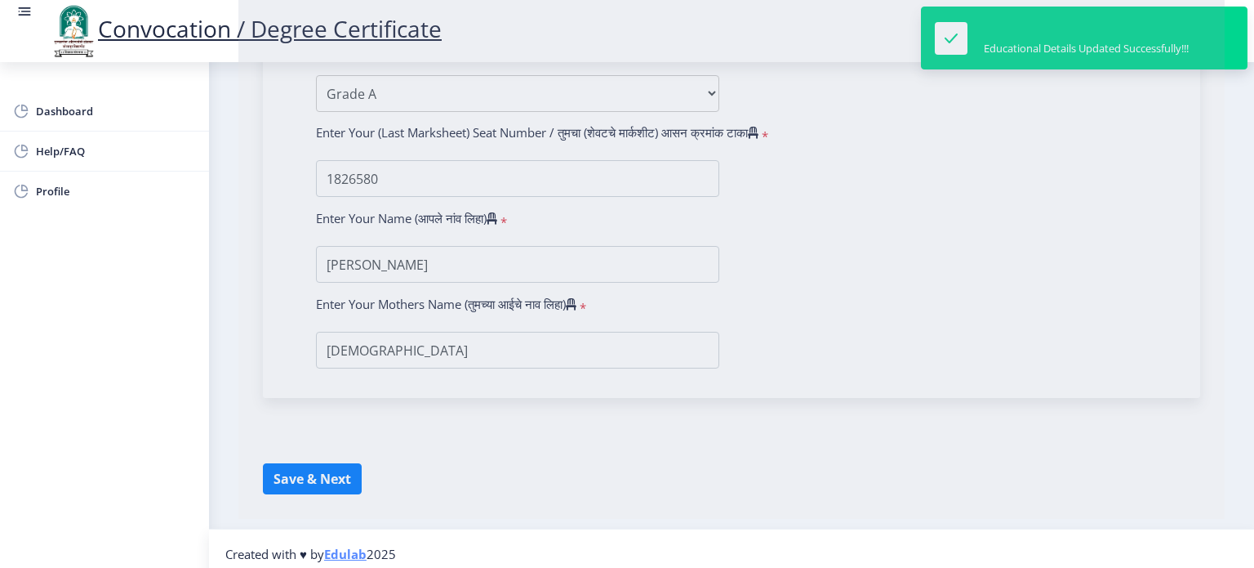
select select
type input "[PERSON_NAME]"
type input "[DEMOGRAPHIC_DATA]"
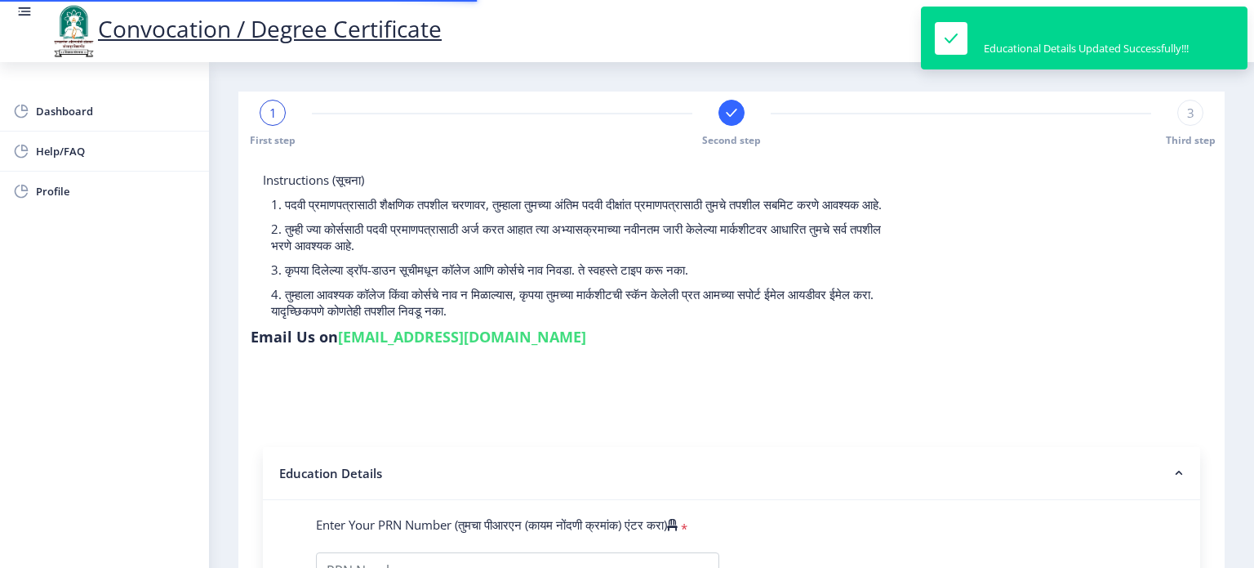
type input "2018032500265802"
select select "Regular"
select select "2021"
select select "March"
select select "Grade A"
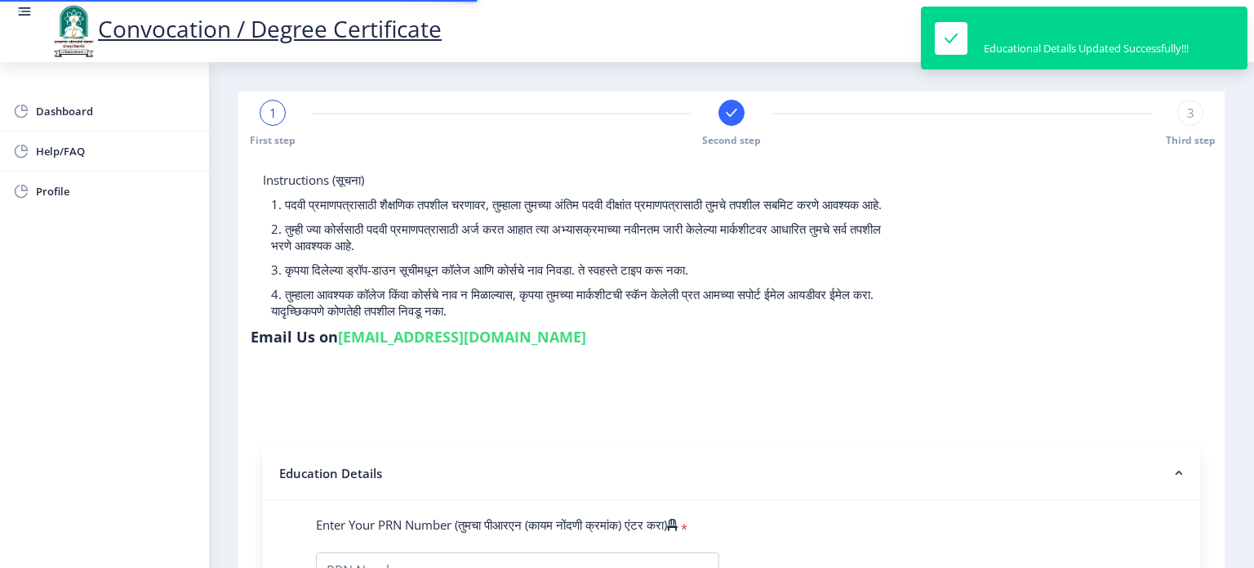
type input "1826580"
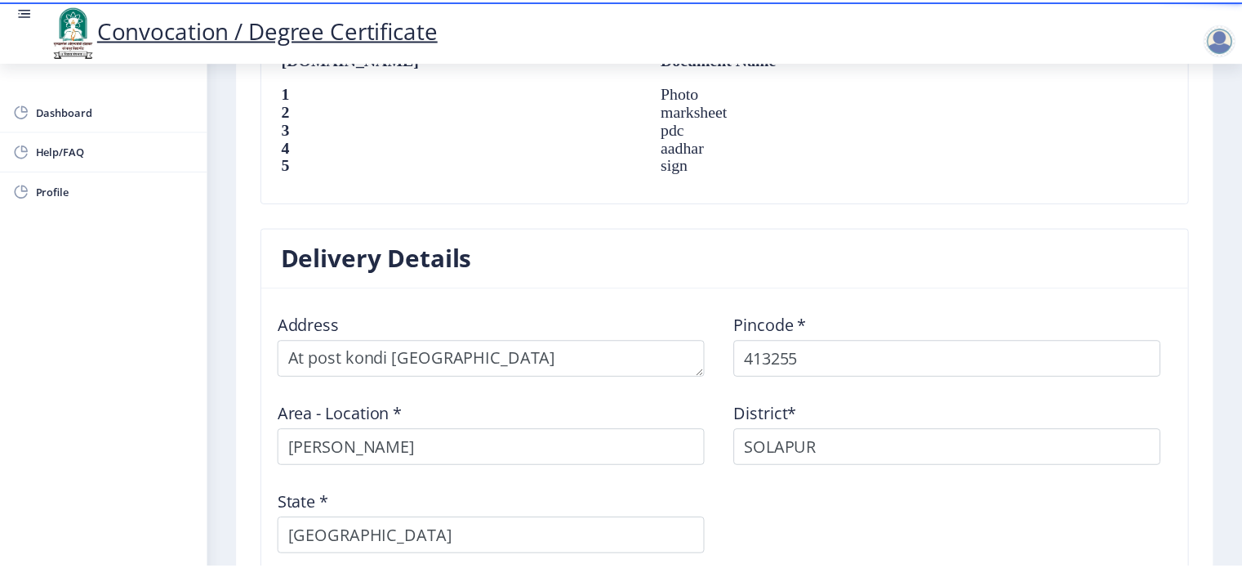
scroll to position [1387, 0]
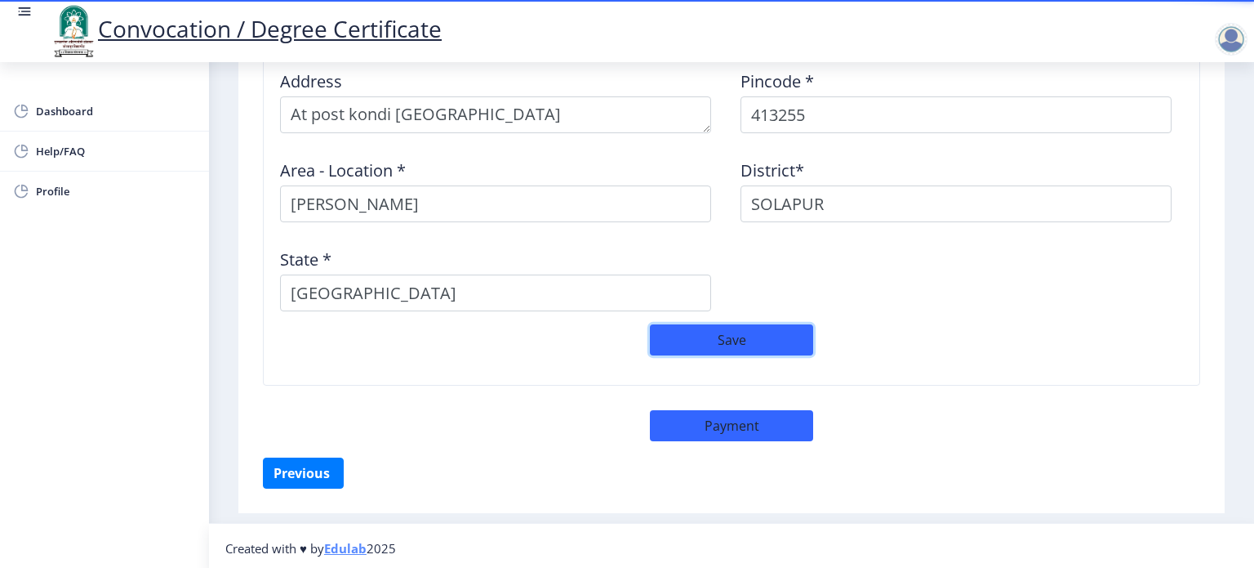
click at [688, 339] on button "Save" at bounding box center [731, 339] width 163 height 31
click at [738, 421] on button "Payment" at bounding box center [731, 425] width 163 height 31
select select "sealed"
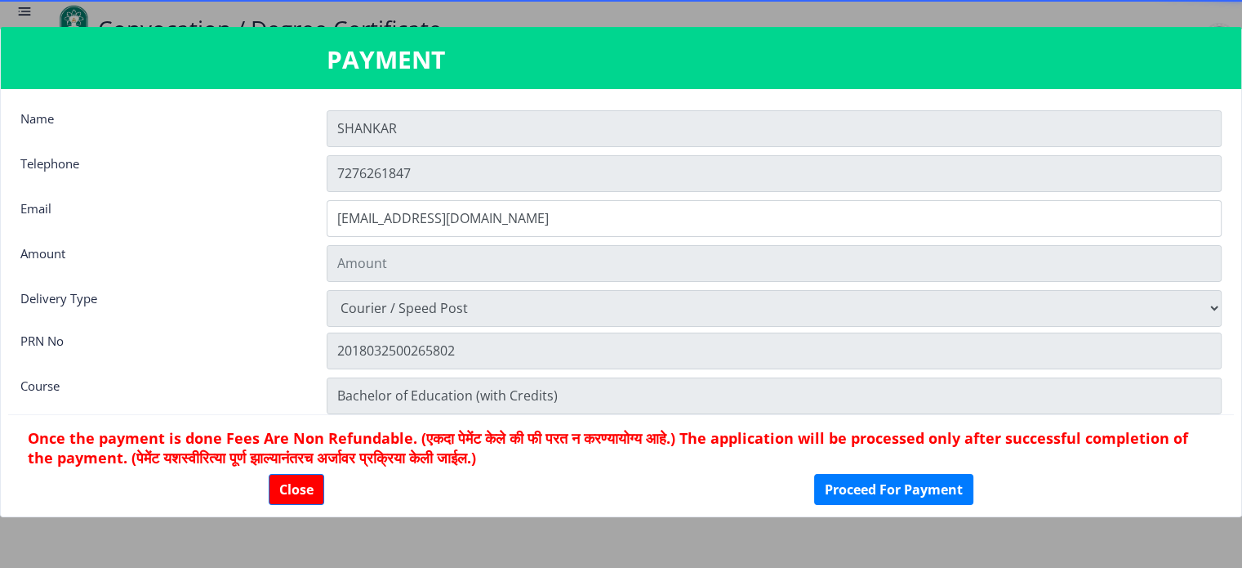
scroll to position [1387, 0]
type input "2885"
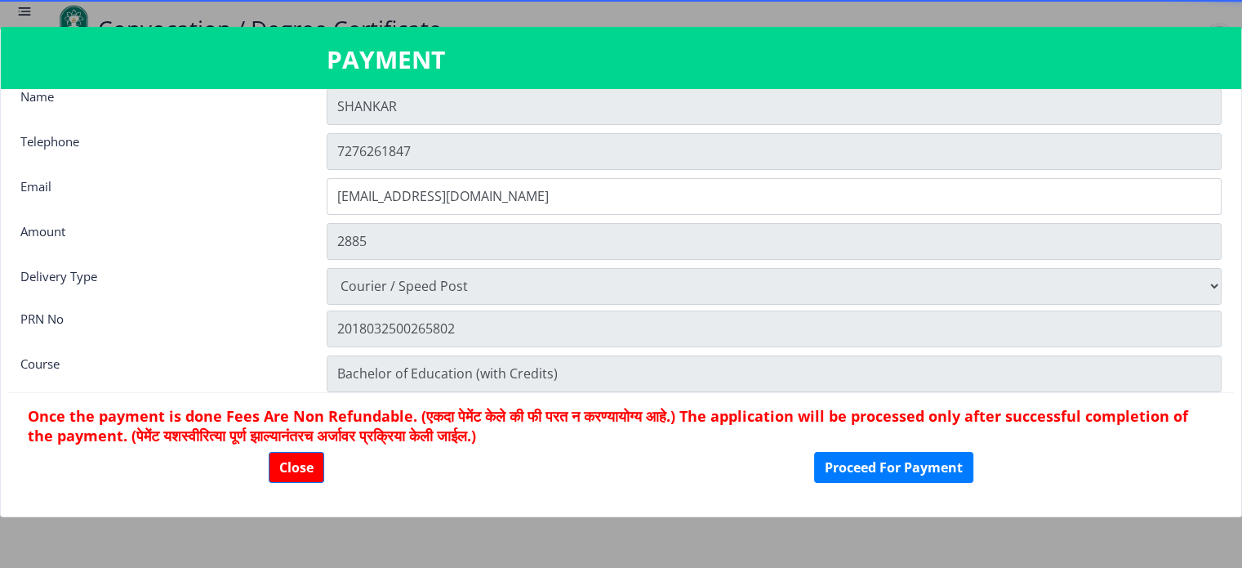
scroll to position [0, 0]
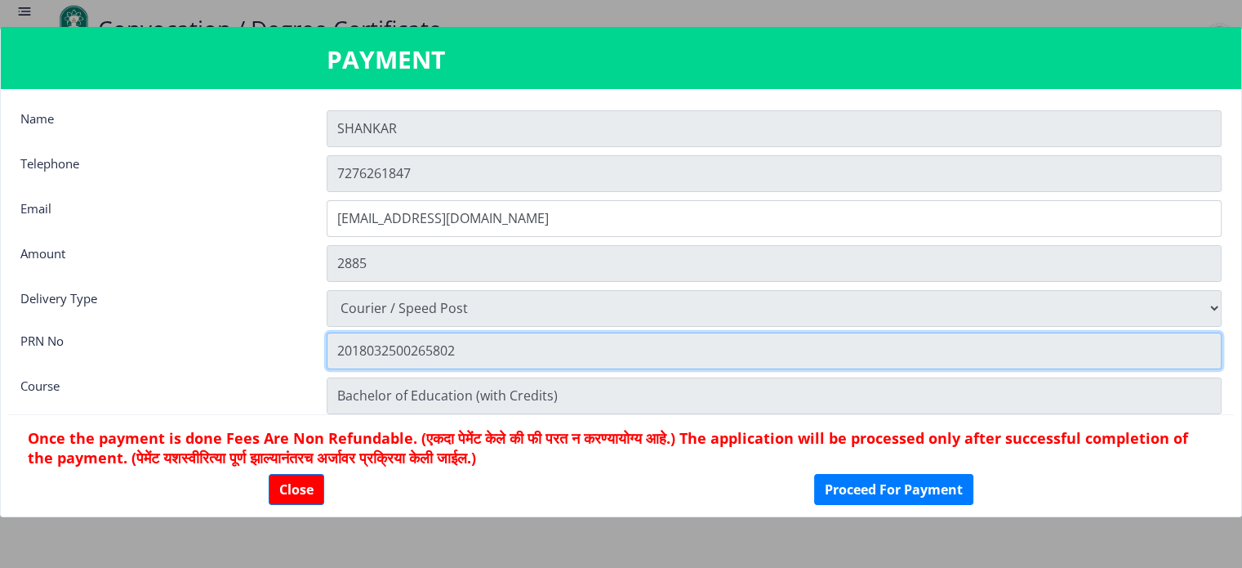
drag, startPoint x: 1084, startPoint y: 352, endPoint x: 1253, endPoint y: 606, distance: 305.1
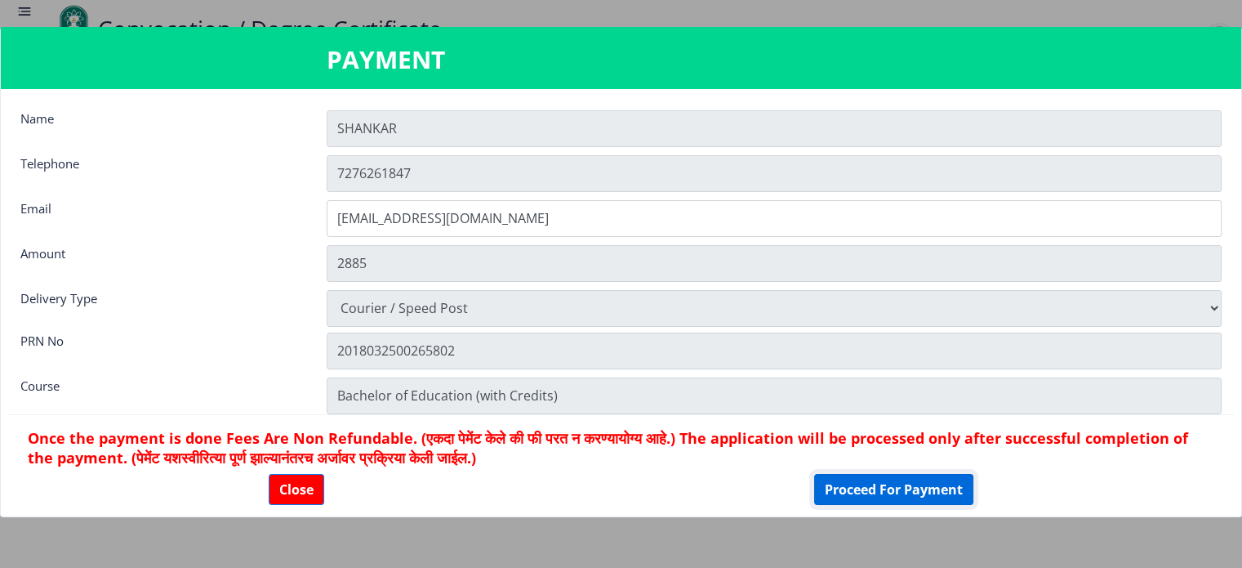
click at [941, 493] on button "Proceed For Payment" at bounding box center [893, 489] width 159 height 31
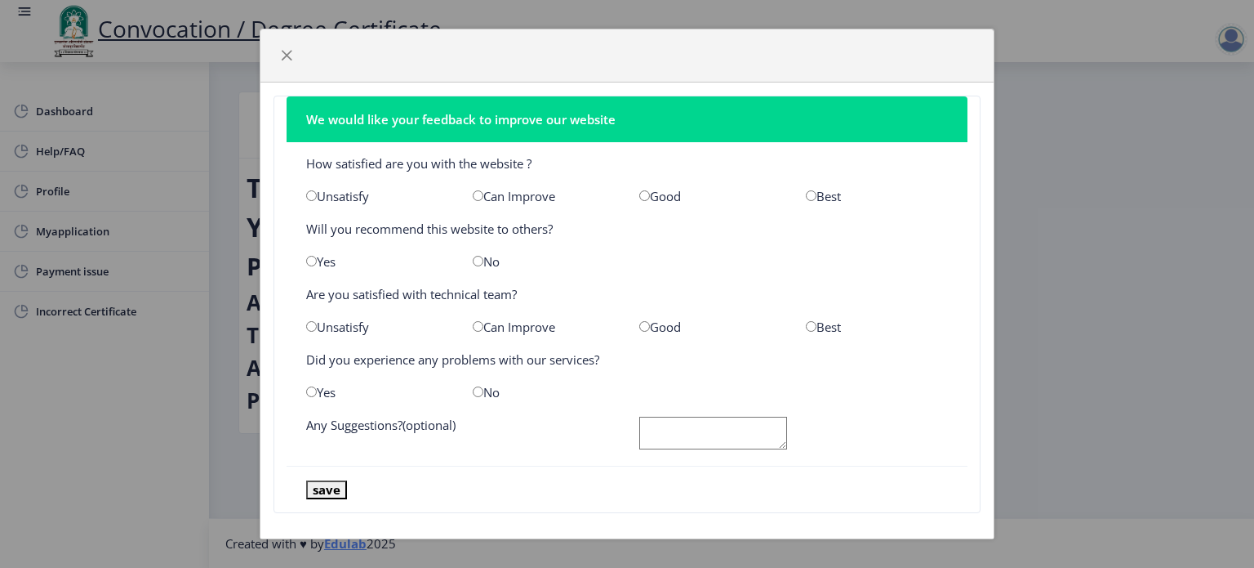
click at [639, 195] on input "radio" at bounding box center [644, 195] width 11 height 11
radio input "true"
click at [477, 260] on input "radio" at bounding box center [478, 261] width 11 height 11
radio input "true"
click at [639, 329] on input "radio" at bounding box center [644, 326] width 11 height 11
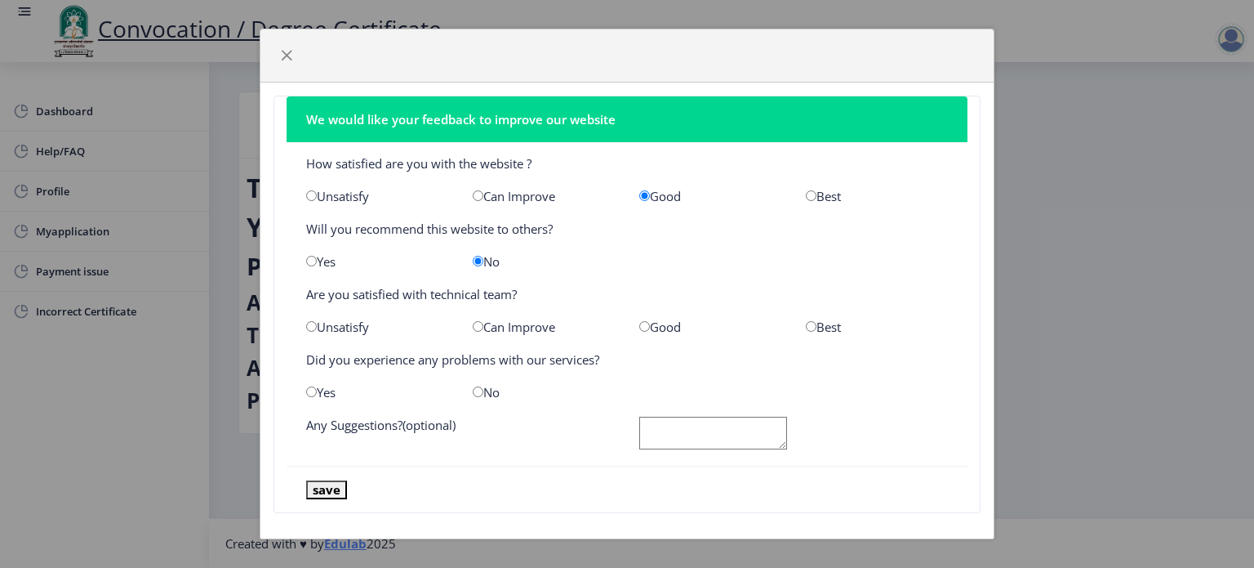
radio input "true"
click at [474, 390] on input "radio" at bounding box center [478, 391] width 11 height 11
radio input "true"
click at [652, 432] on textarea at bounding box center [713, 432] width 148 height 33
type textarea "GOOD"
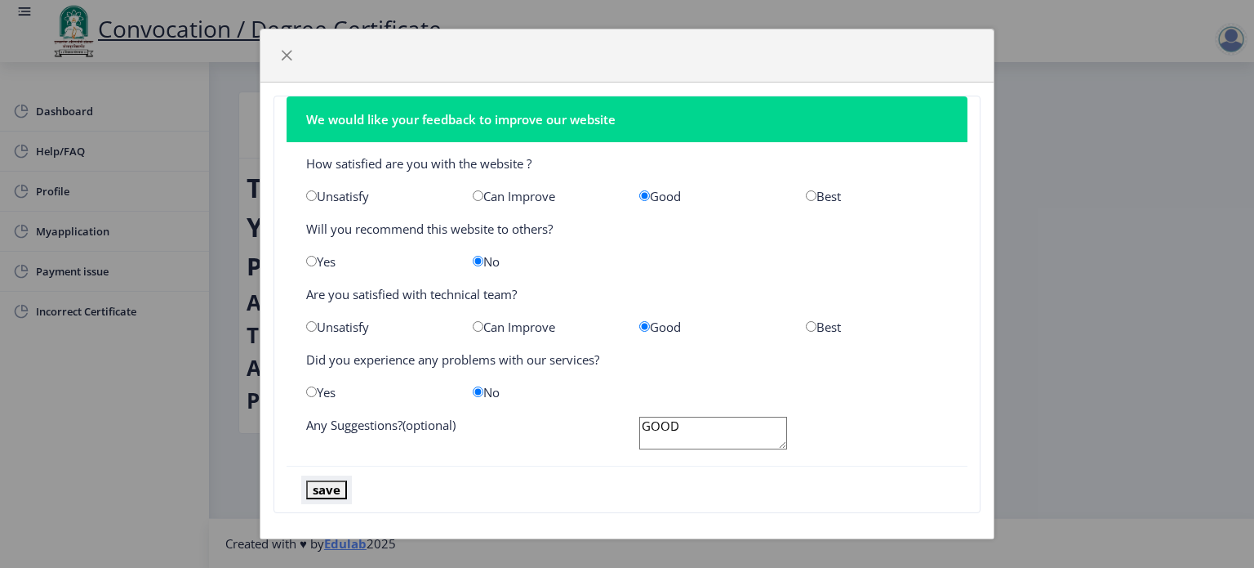
click at [336, 486] on button "save" at bounding box center [326, 489] width 41 height 19
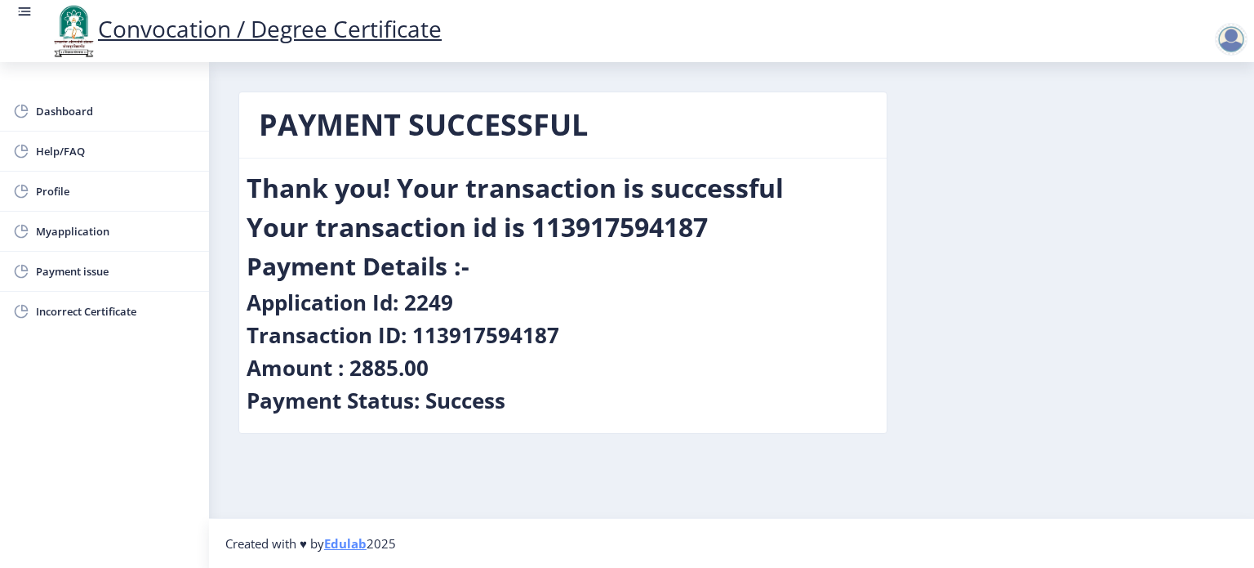
click at [1227, 38] on div at bounding box center [1231, 39] width 33 height 33
click at [1044, 242] on div "PAYMENT SUCCESSFUL Thank you! Your transaction is successful Your transaction i…" at bounding box center [731, 274] width 1011 height 367
click at [82, 228] on span "Myapplication" at bounding box center [116, 231] width 160 height 20
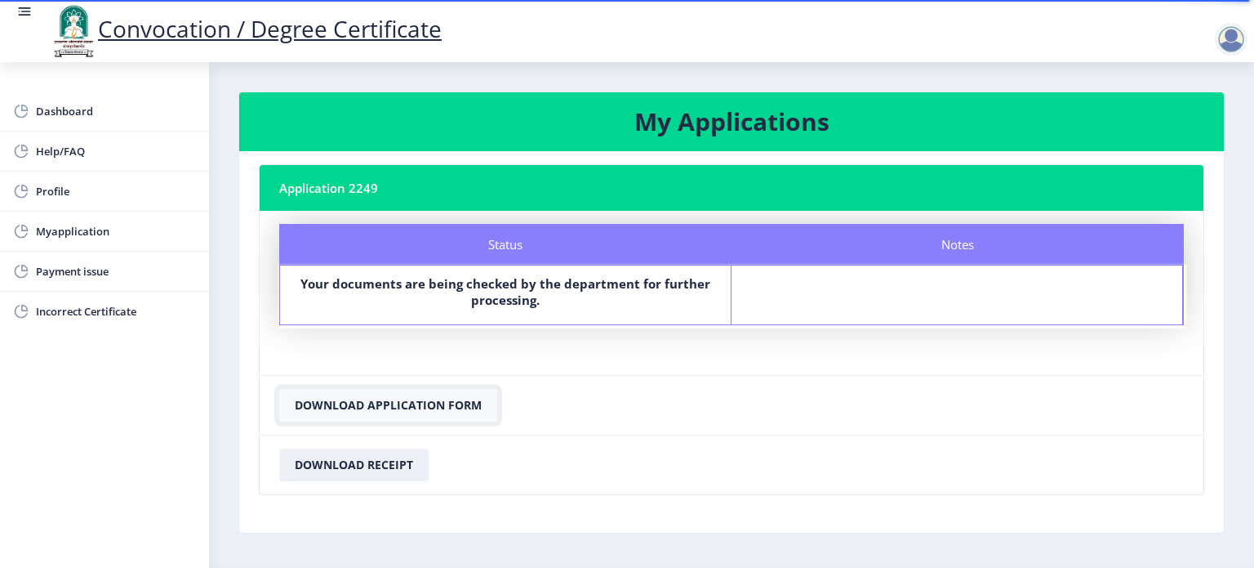
click at [452, 406] on button "Download Application Form" at bounding box center [388, 405] width 218 height 33
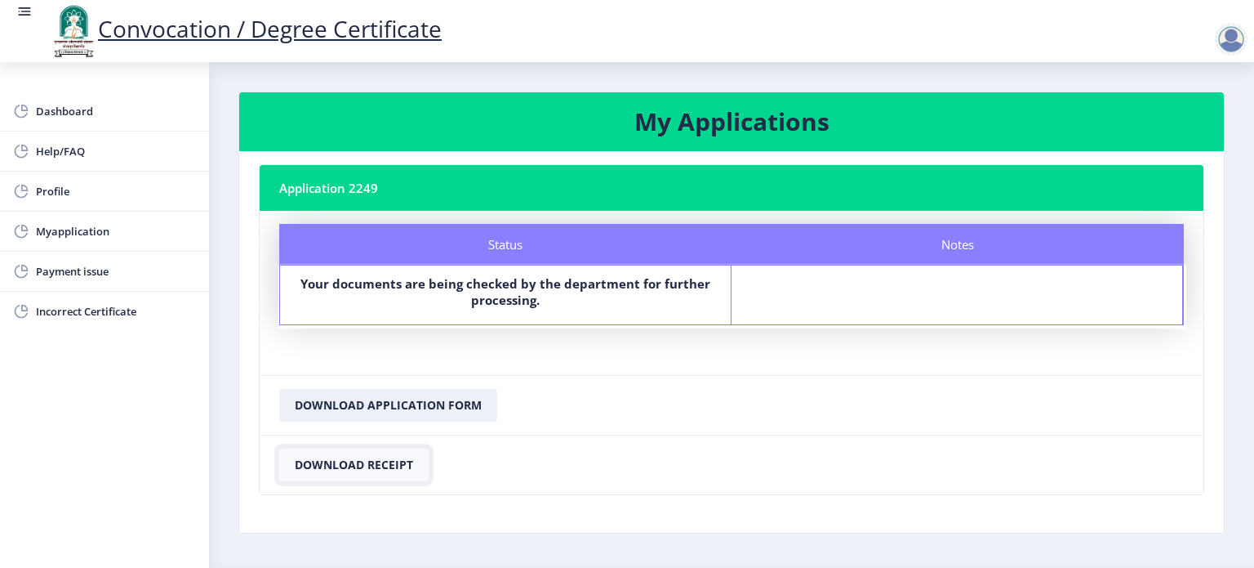
click at [330, 465] on button "Download Receipt" at bounding box center [353, 464] width 149 height 33
click at [88, 185] on span "Profile" at bounding box center [116, 191] width 160 height 20
select select
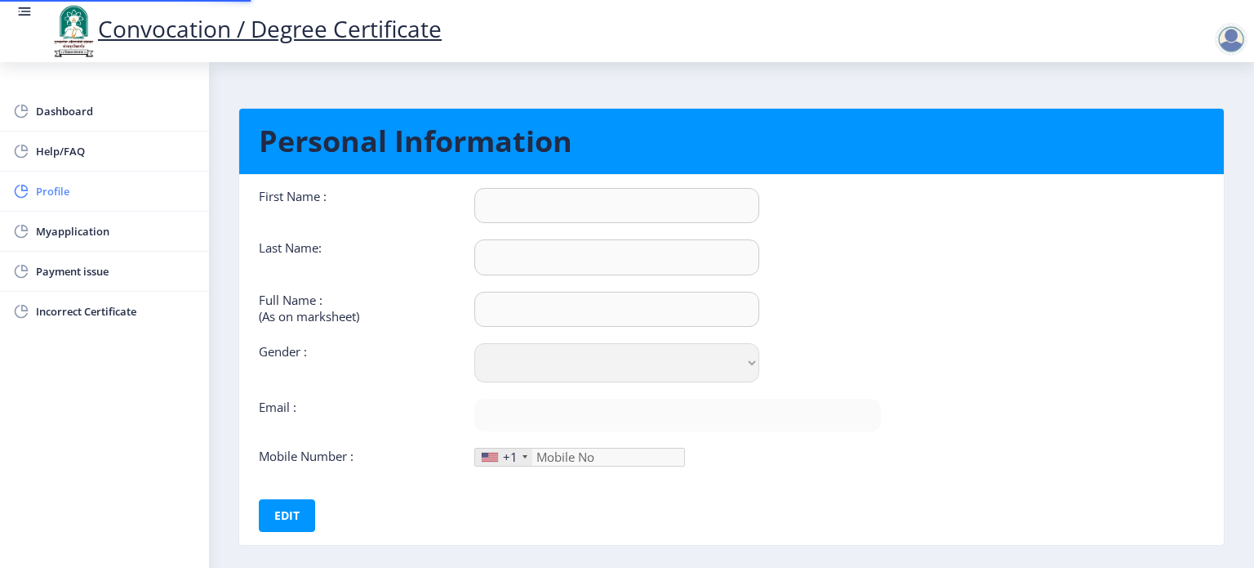
type input "SHANKAR"
type input "BHOSALE"
type input "[PERSON_NAME]"
select select "[DEMOGRAPHIC_DATA]"
type input "[EMAIL_ADDRESS][DOMAIN_NAME]"
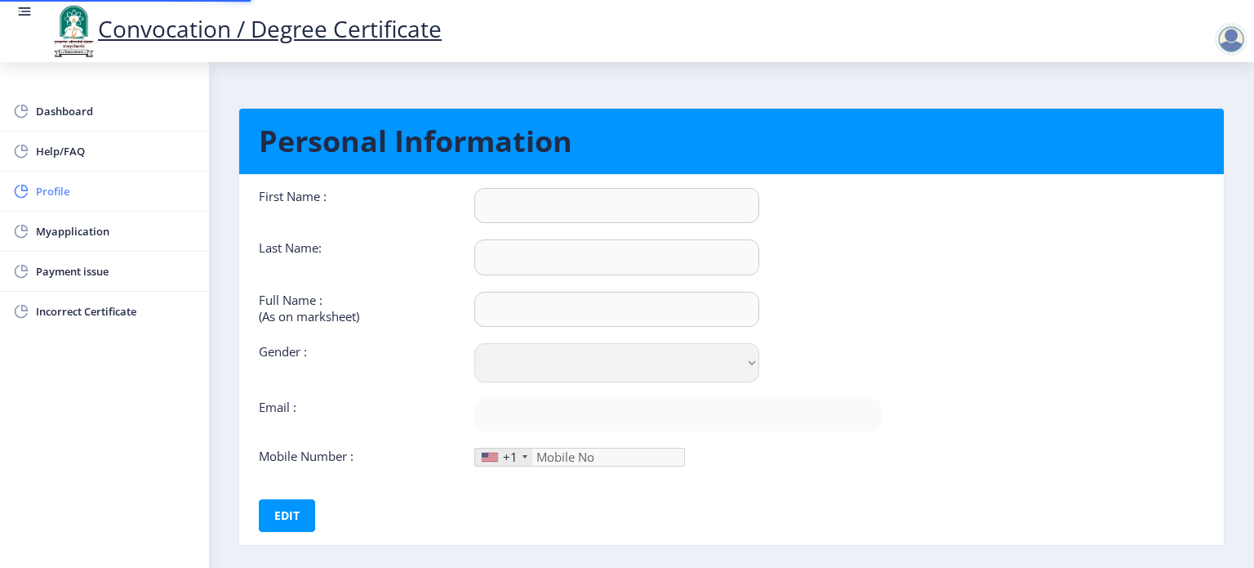
type input "7276261847"
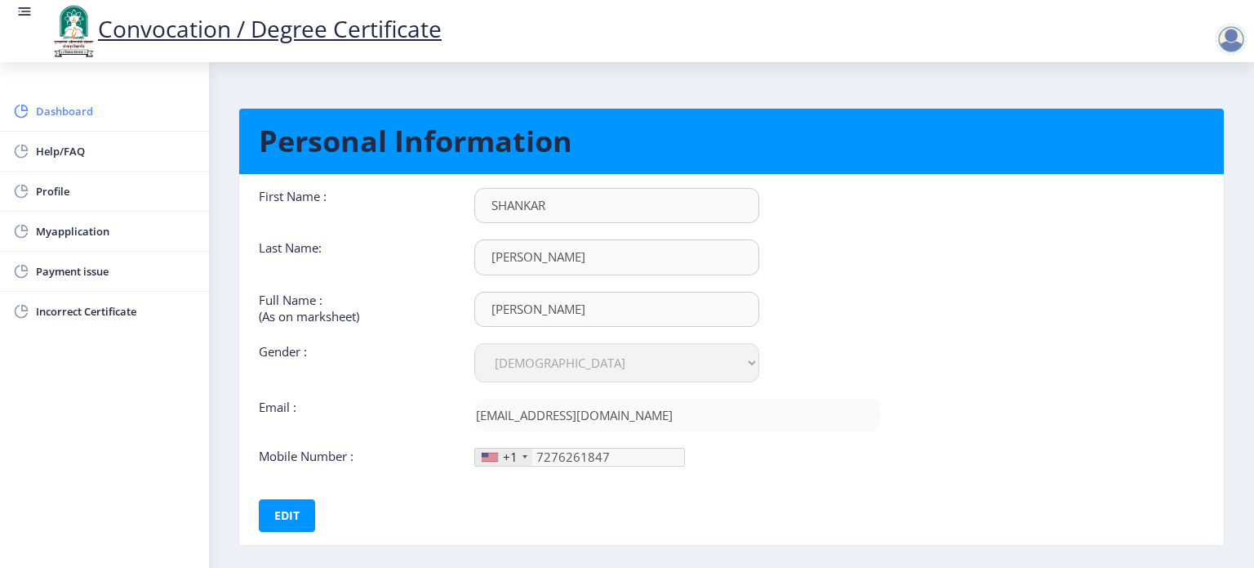
click at [82, 107] on span "Dashboard" at bounding box center [116, 111] width 160 height 20
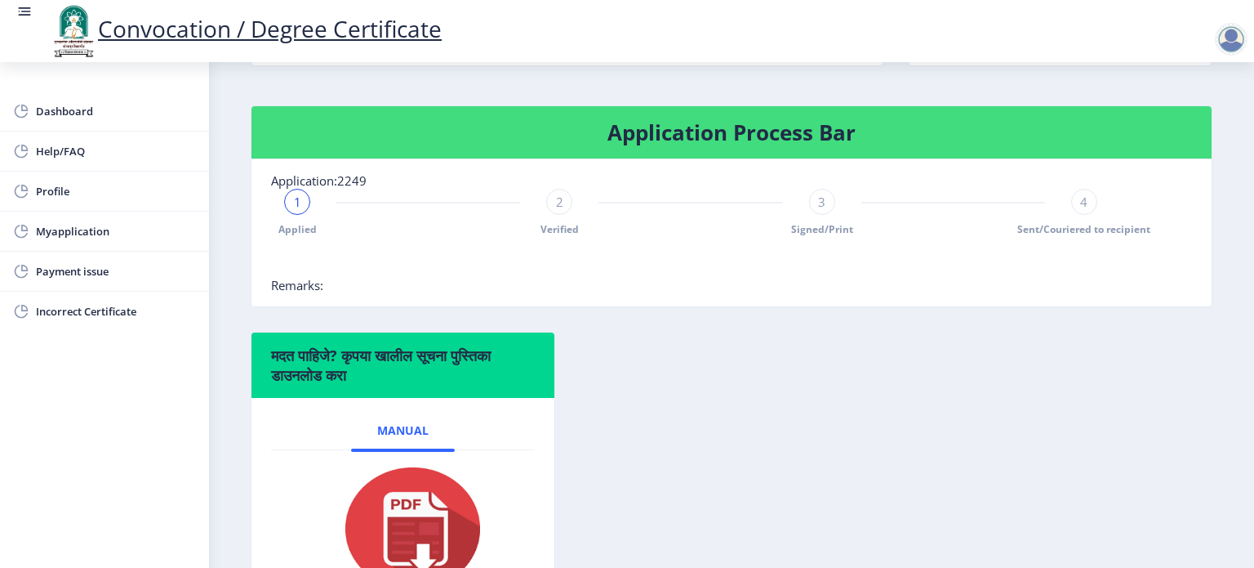
scroll to position [408, 0]
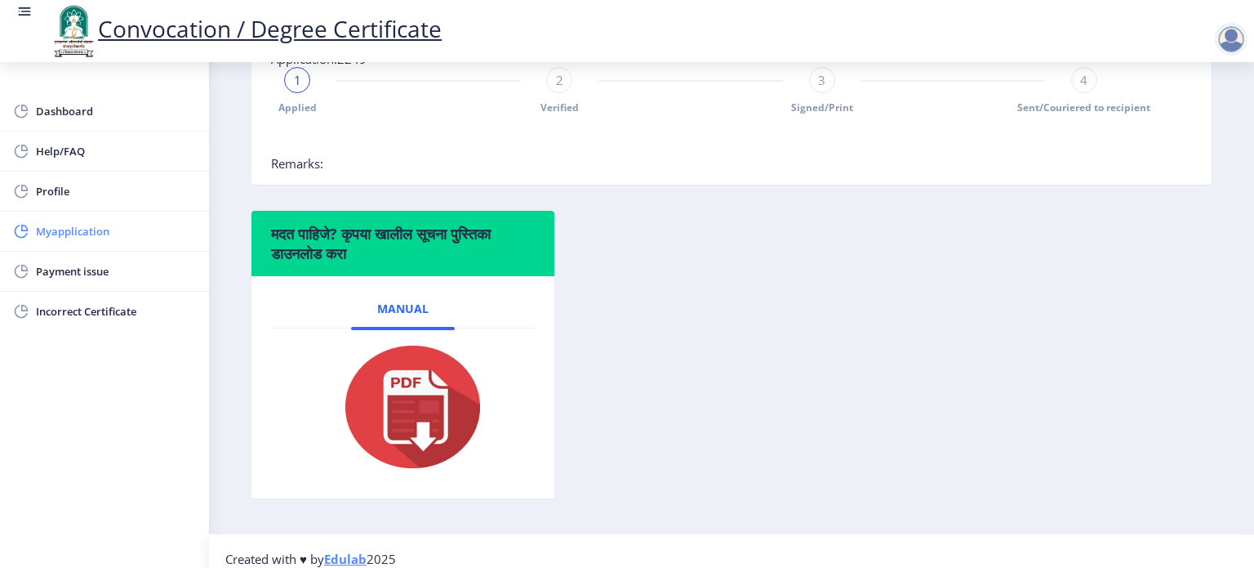
click at [159, 231] on span "Myapplication" at bounding box center [116, 231] width 160 height 20
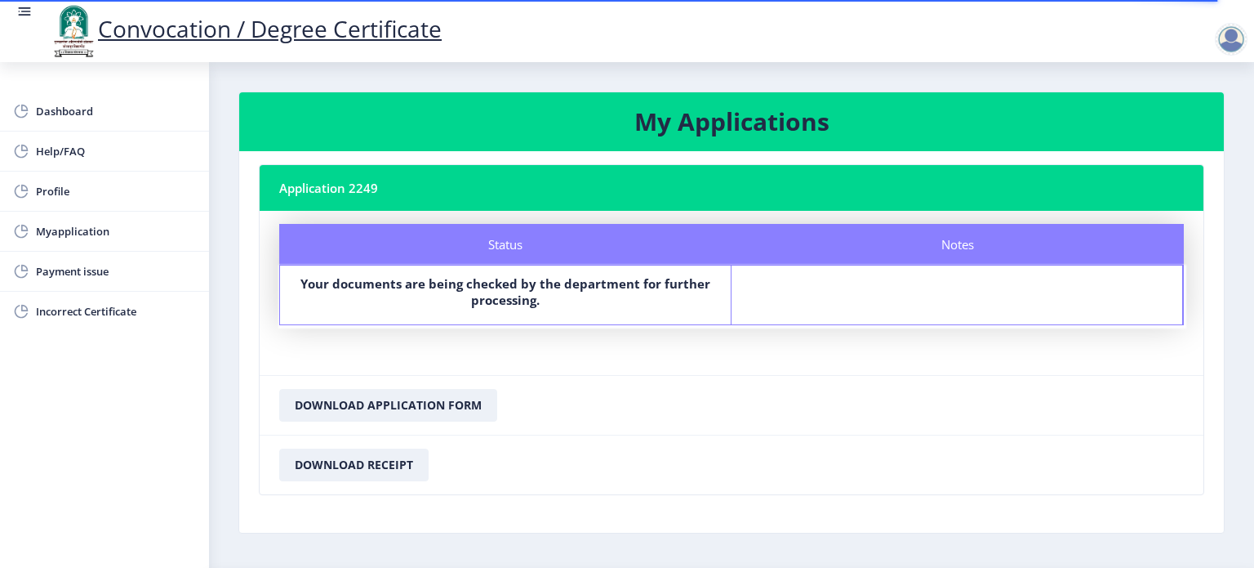
click at [1235, 47] on div at bounding box center [1231, 39] width 33 height 33
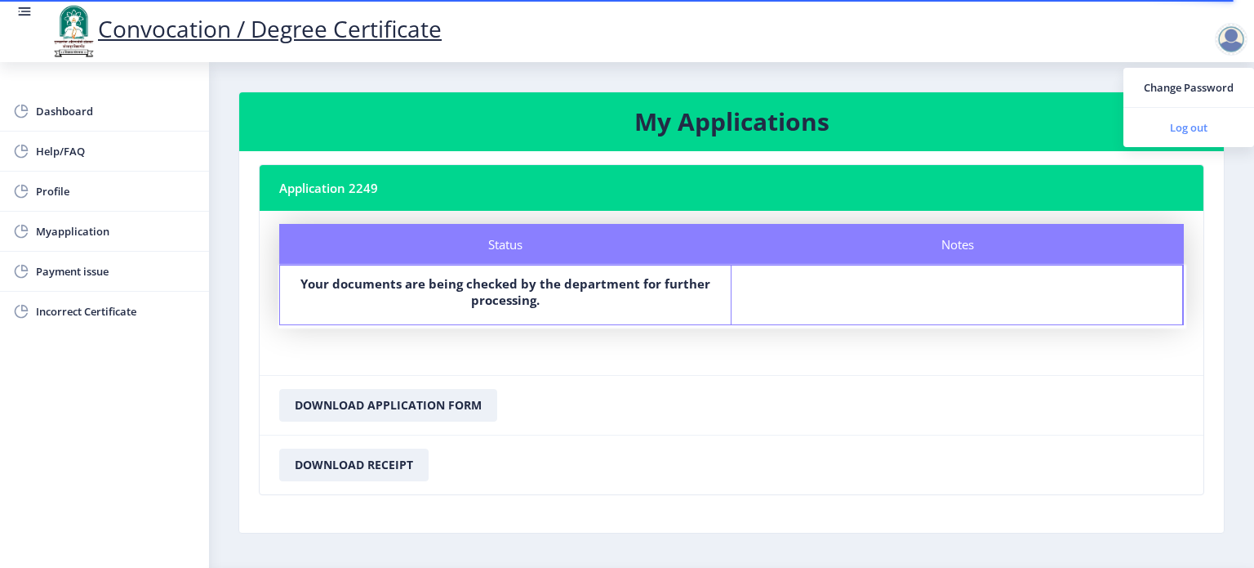
click at [1191, 135] on span "Log out" at bounding box center [1189, 128] width 105 height 20
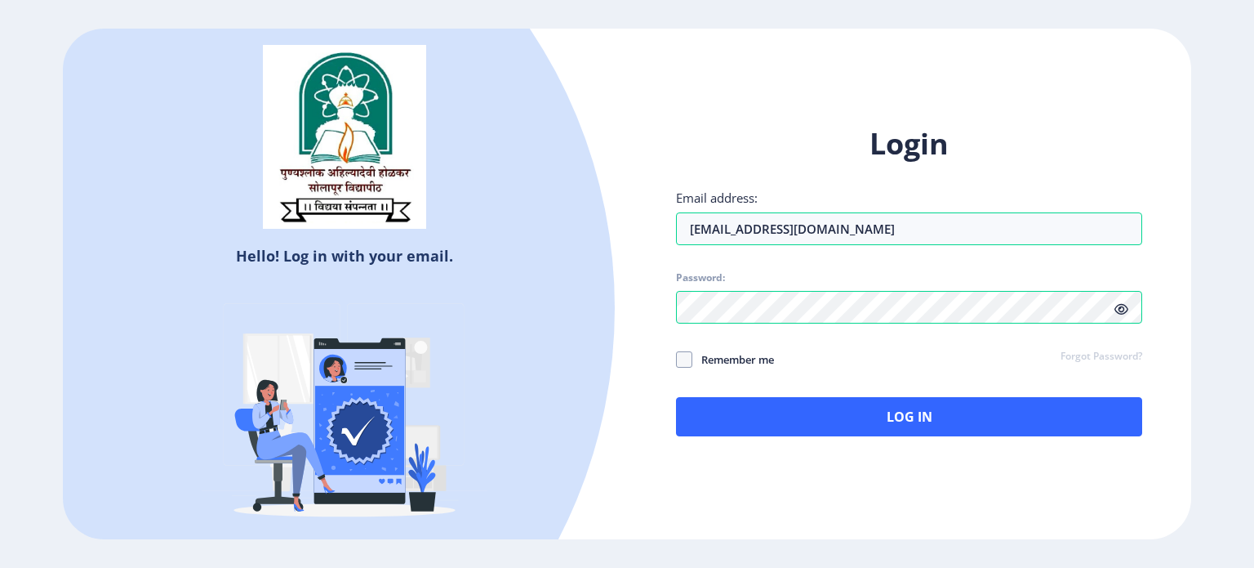
click at [617, 450] on div "Hello! Log in with your email. Don't have an account? Register" at bounding box center [345, 293] width 564 height 529
